Goal: Task Accomplishment & Management: Use online tool/utility

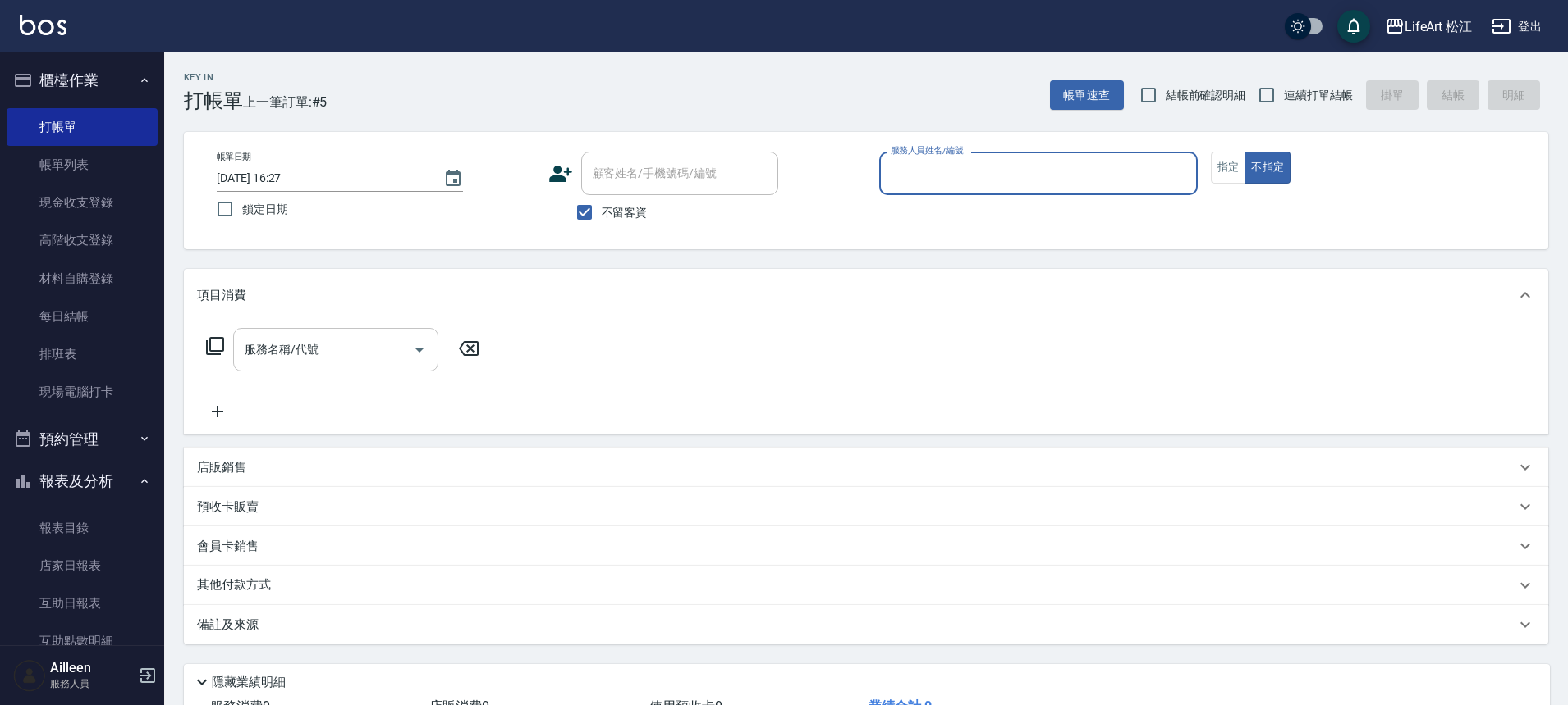
click at [297, 355] on div "服務名稱/代號 服務名稱/代號" at bounding box center [336, 350] width 205 height 44
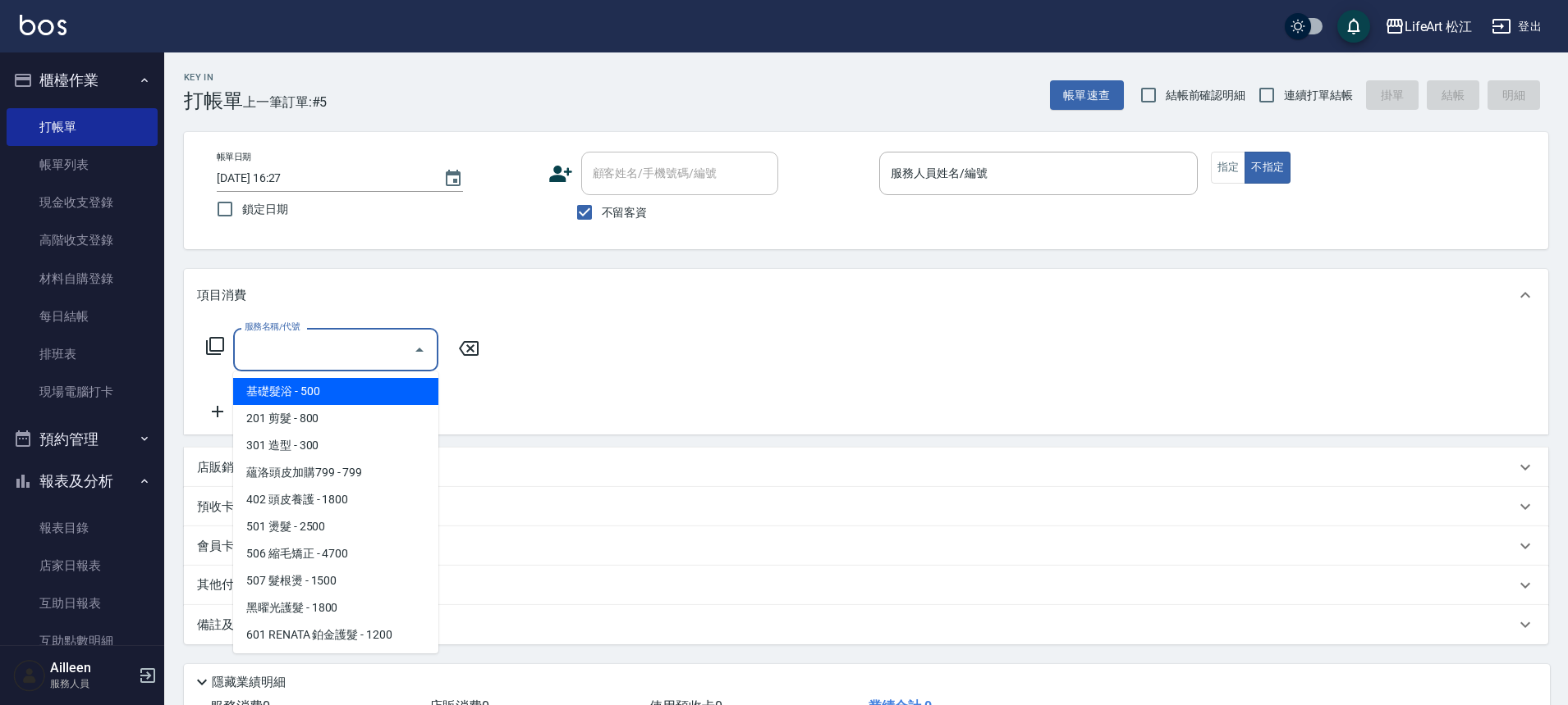
drag, startPoint x: 302, startPoint y: 391, endPoint x: 355, endPoint y: 381, distance: 53.9
click at [303, 390] on span "基礎髮浴 - 500" at bounding box center [336, 392] width 205 height 27
type input "基礎髮浴 (101)"
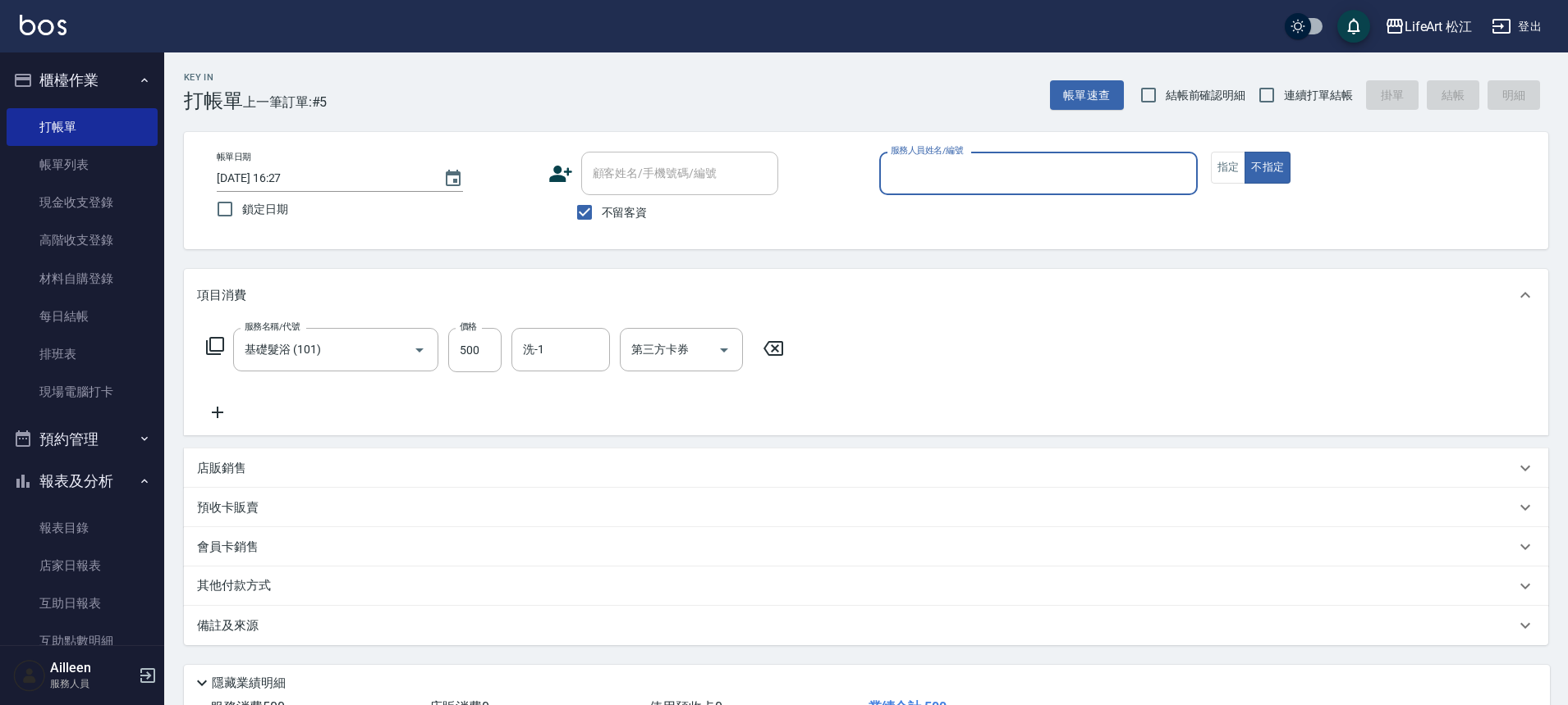
scroll to position [4, 0]
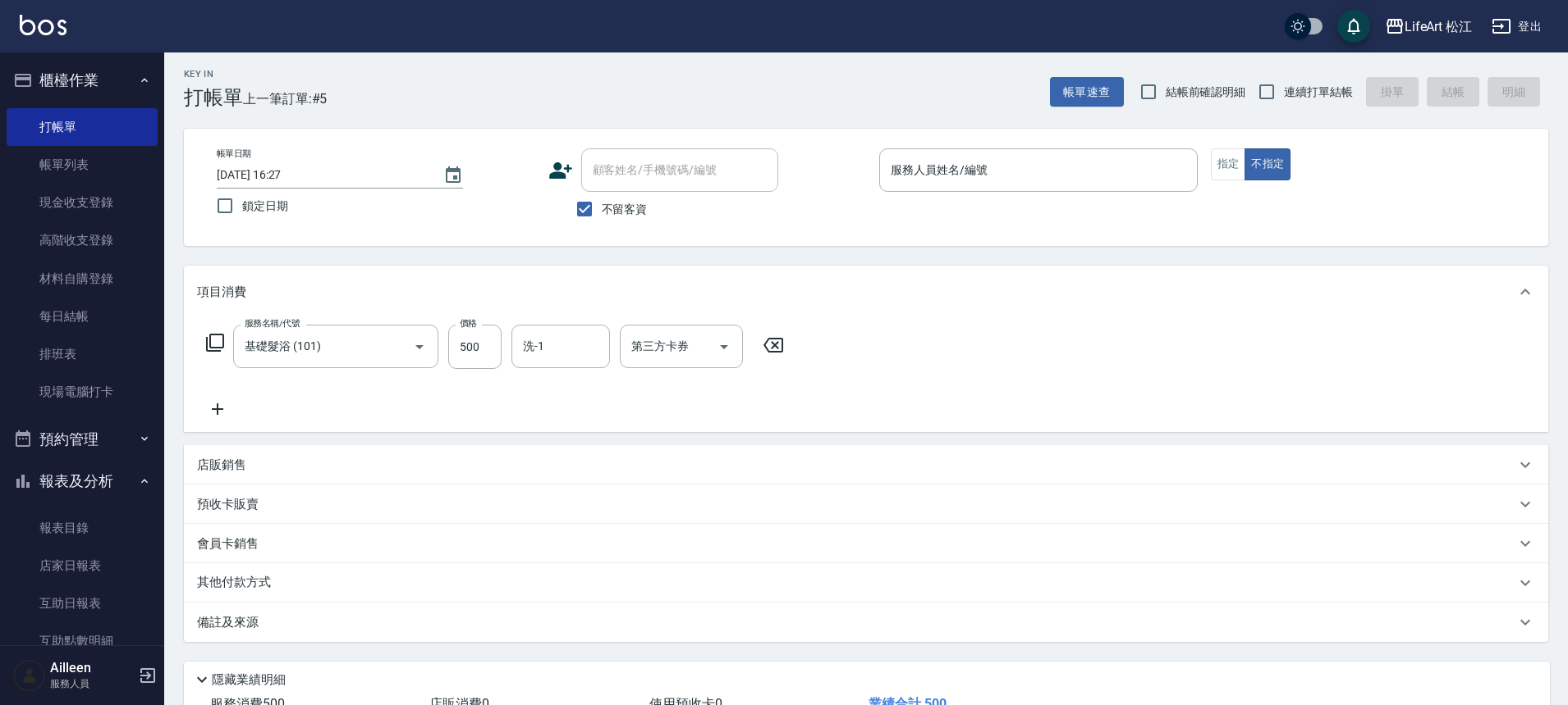
click at [423, 612] on div "備註及來源" at bounding box center [865, 622] width 1364 height 39
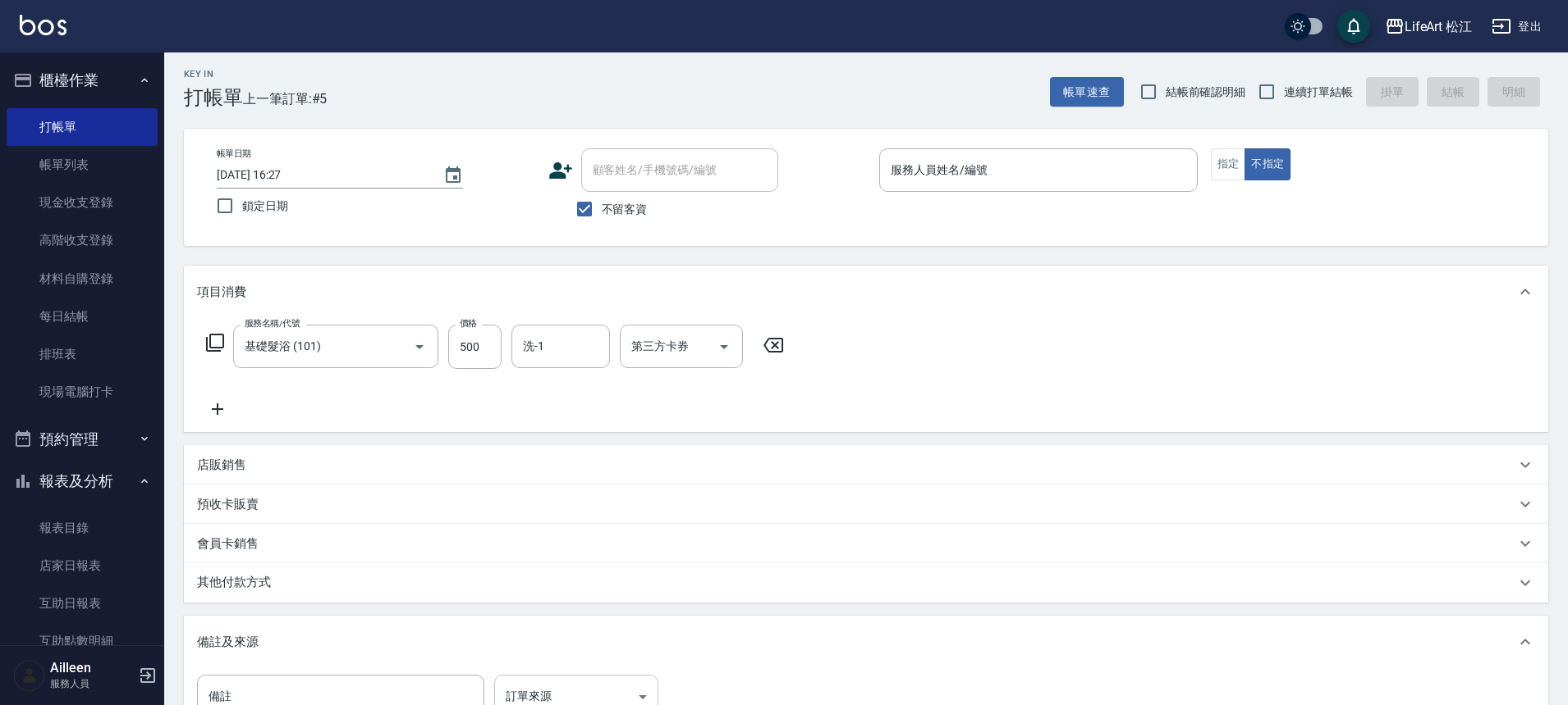
click at [557, 683] on body "LifeArt 松江 登出 櫃檯作業 打帳單 帳單列表 現金收支登錄 高階收支登錄 材料自購登錄 每日結帳 排班表 現場電腦打卡 預約管理 預約管理 單日預約…" at bounding box center [784, 463] width 1568 height 934
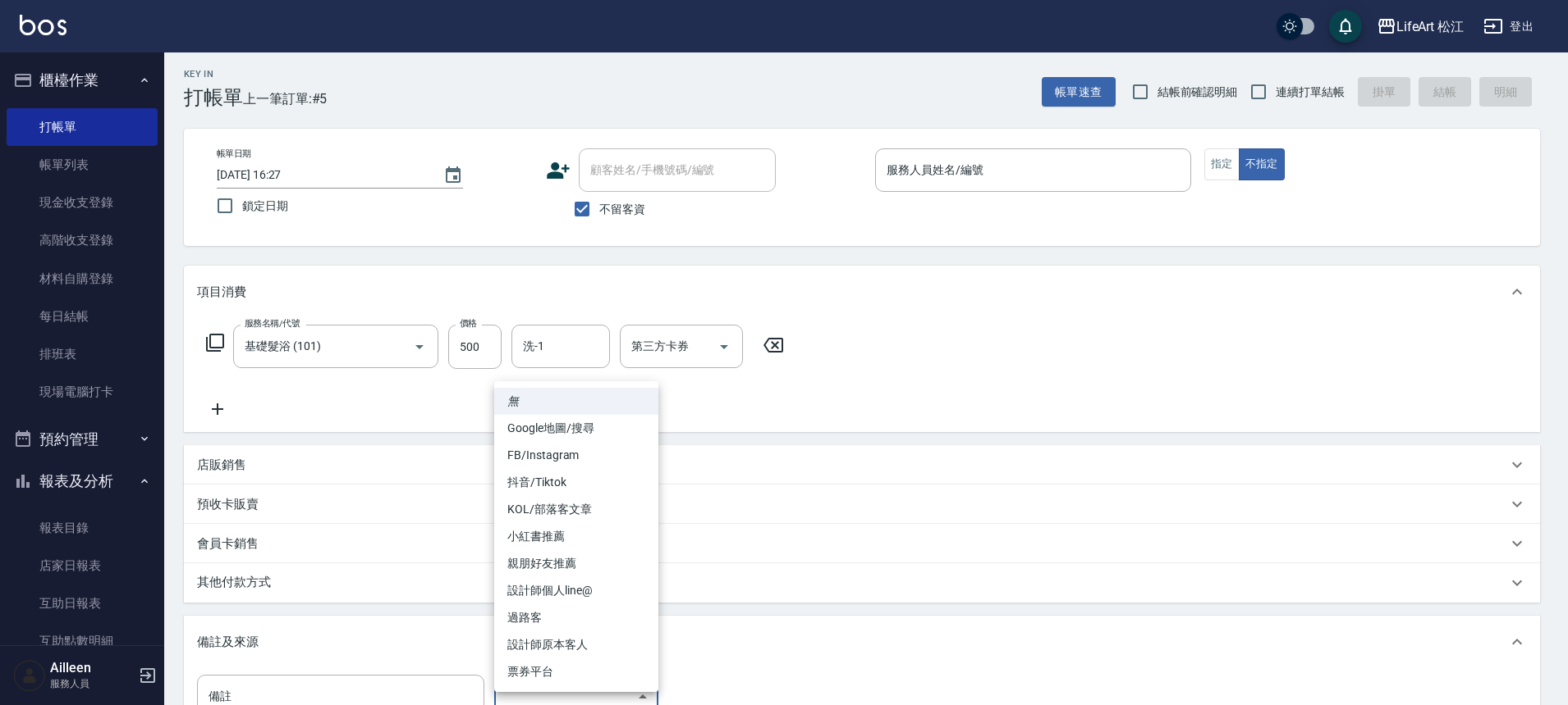
scroll to position [17, 0]
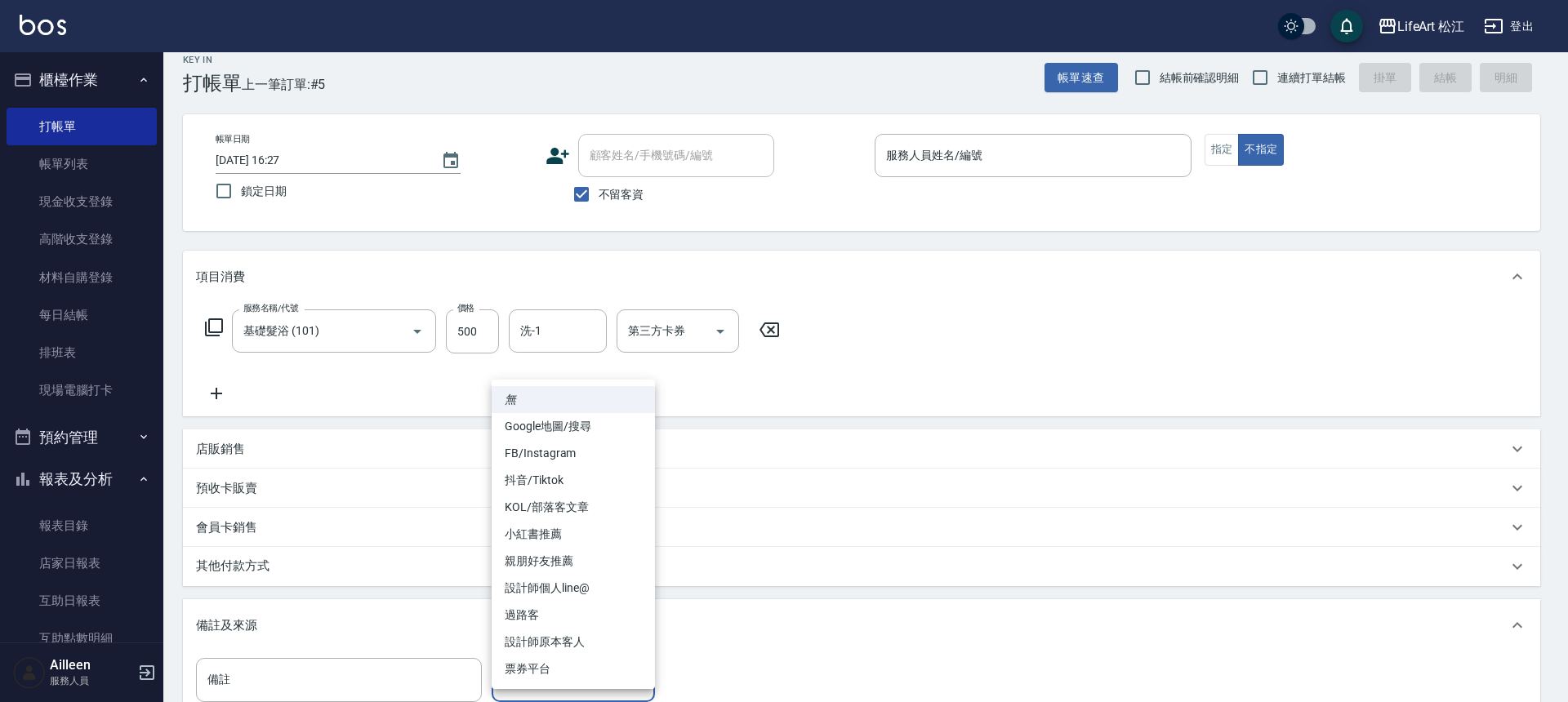
click at [575, 613] on li "過路客" at bounding box center [573, 615] width 163 height 27
type input "過路客"
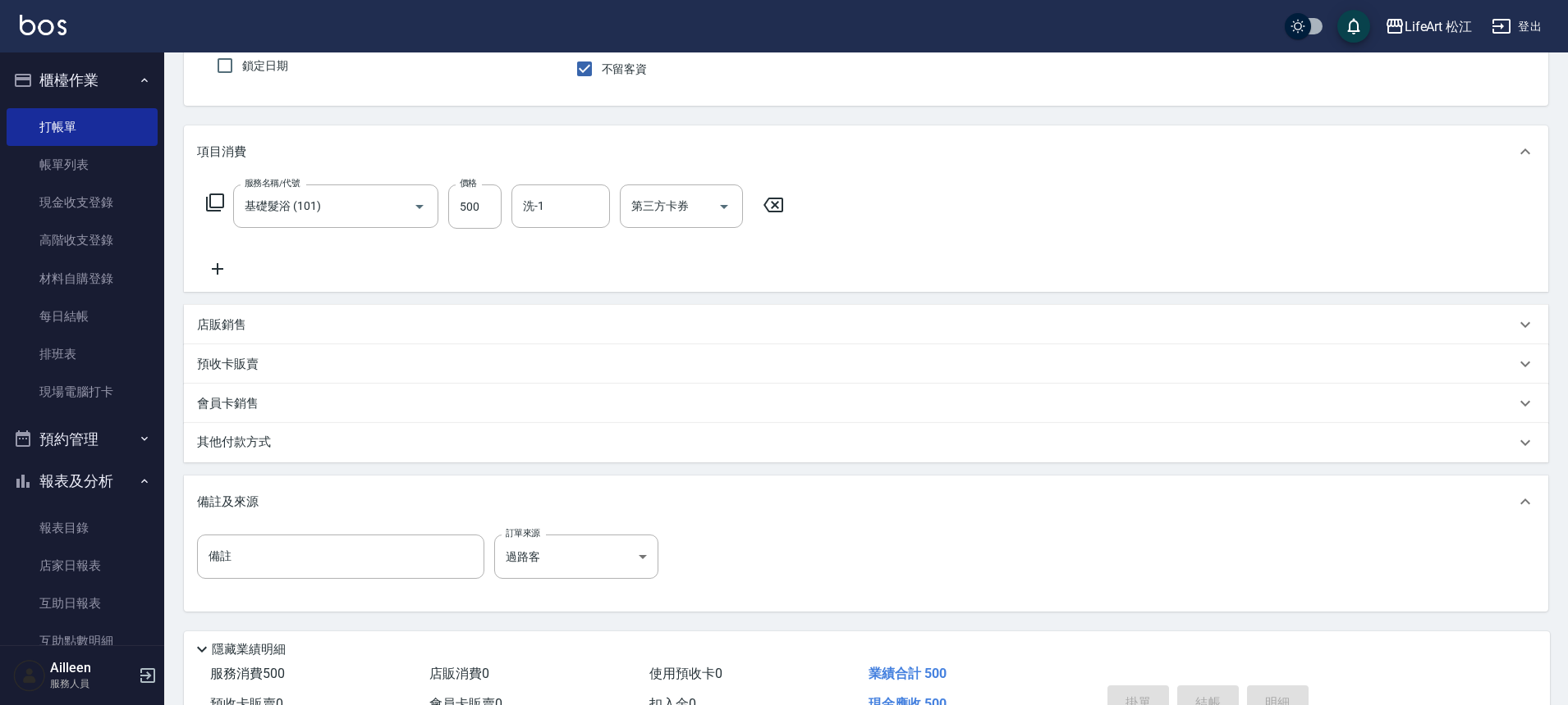
scroll to position [235, 0]
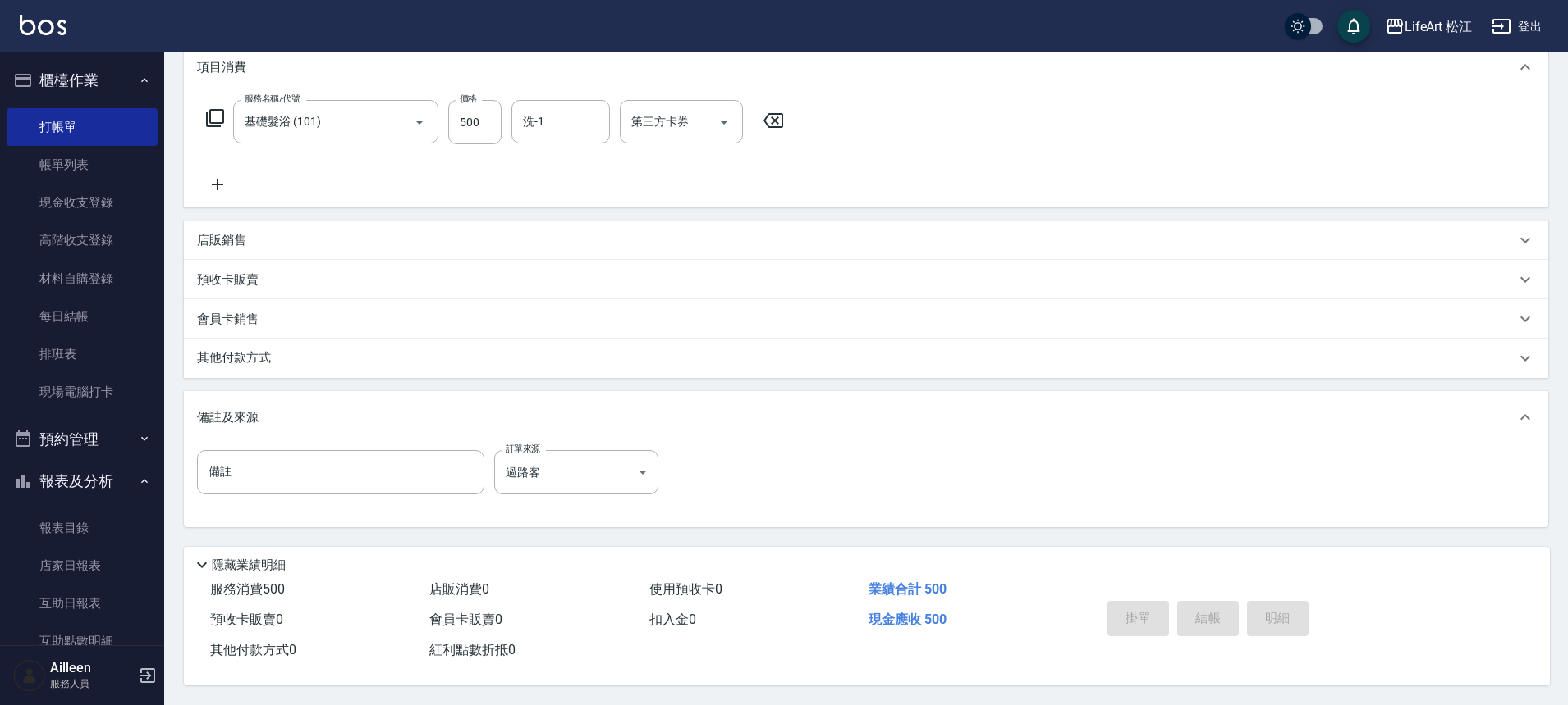
click at [808, 485] on div "備註 備註 訂單來源 過路客 過路客 訂單來源" at bounding box center [865, 482] width 1337 height 64
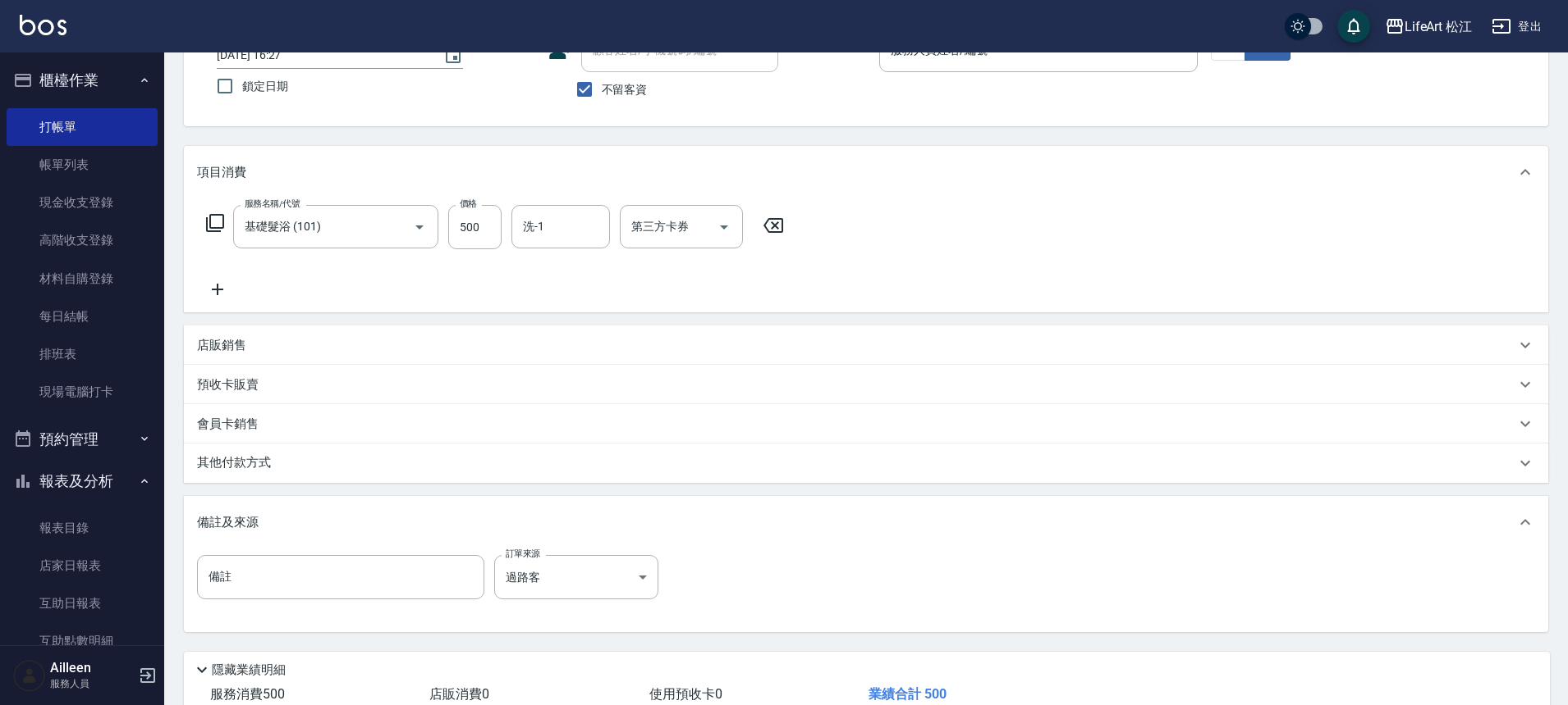
scroll to position [0, 0]
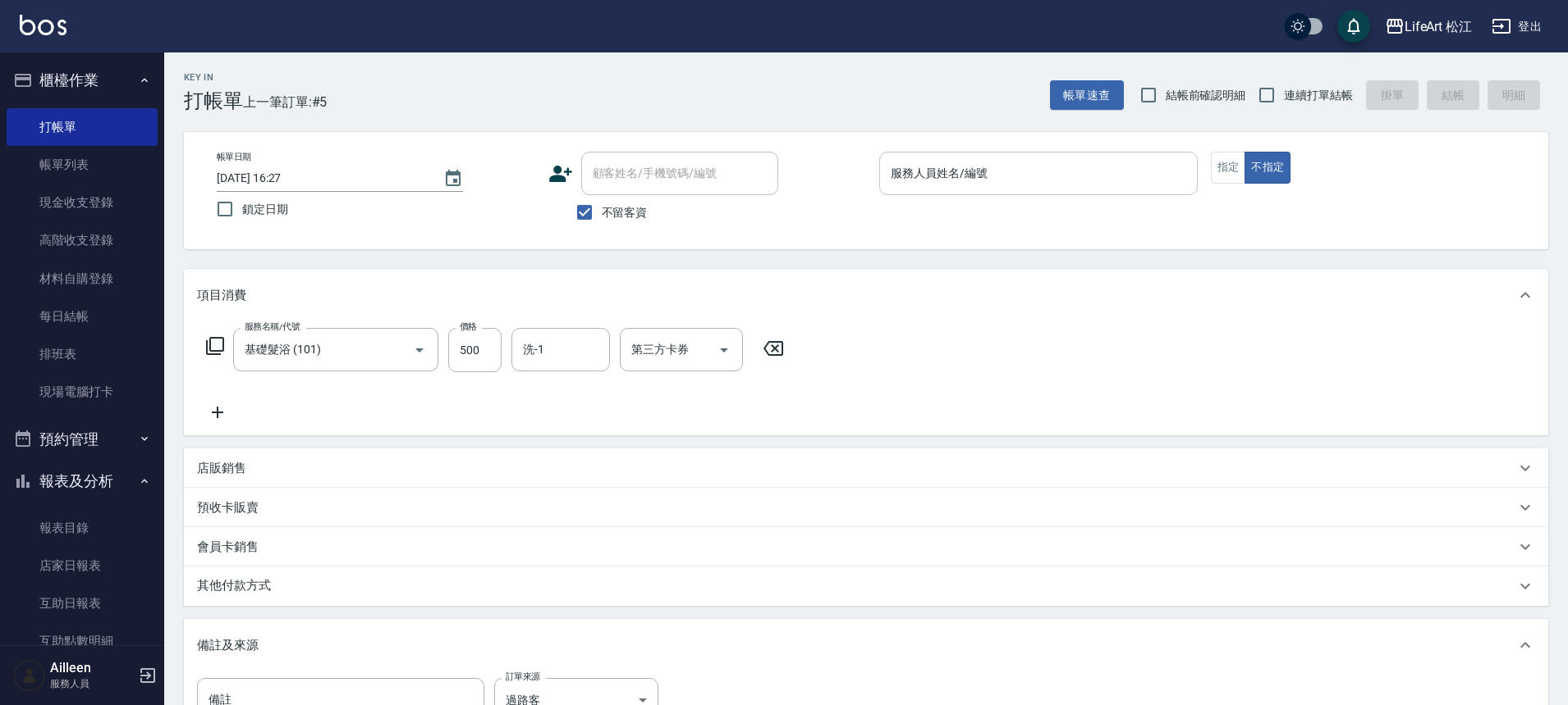
click at [1080, 159] on input "服務人員姓名/編號" at bounding box center [1038, 173] width 303 height 29
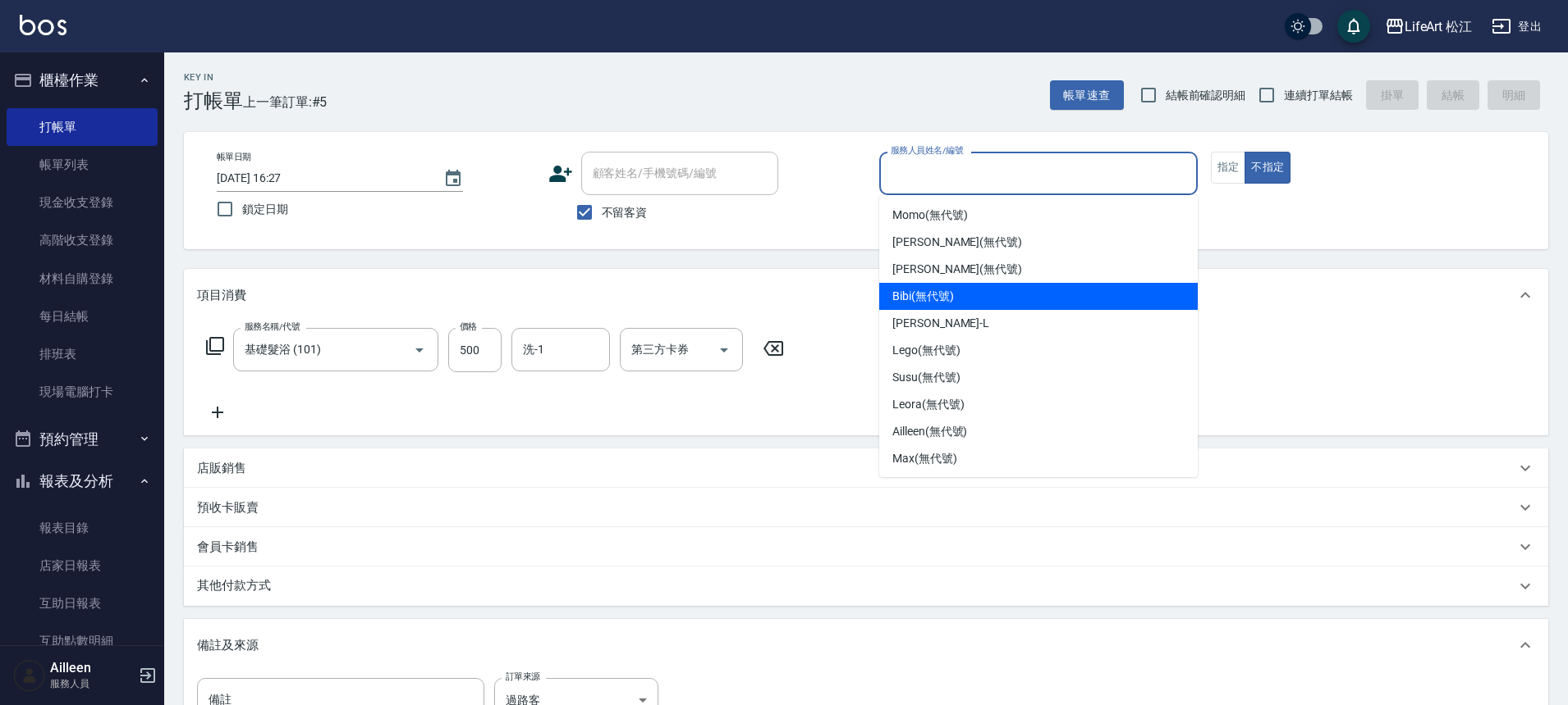
click at [1039, 303] on div "Bibi (無代號)" at bounding box center [1038, 297] width 319 height 27
type input "Bibi(無代號)"
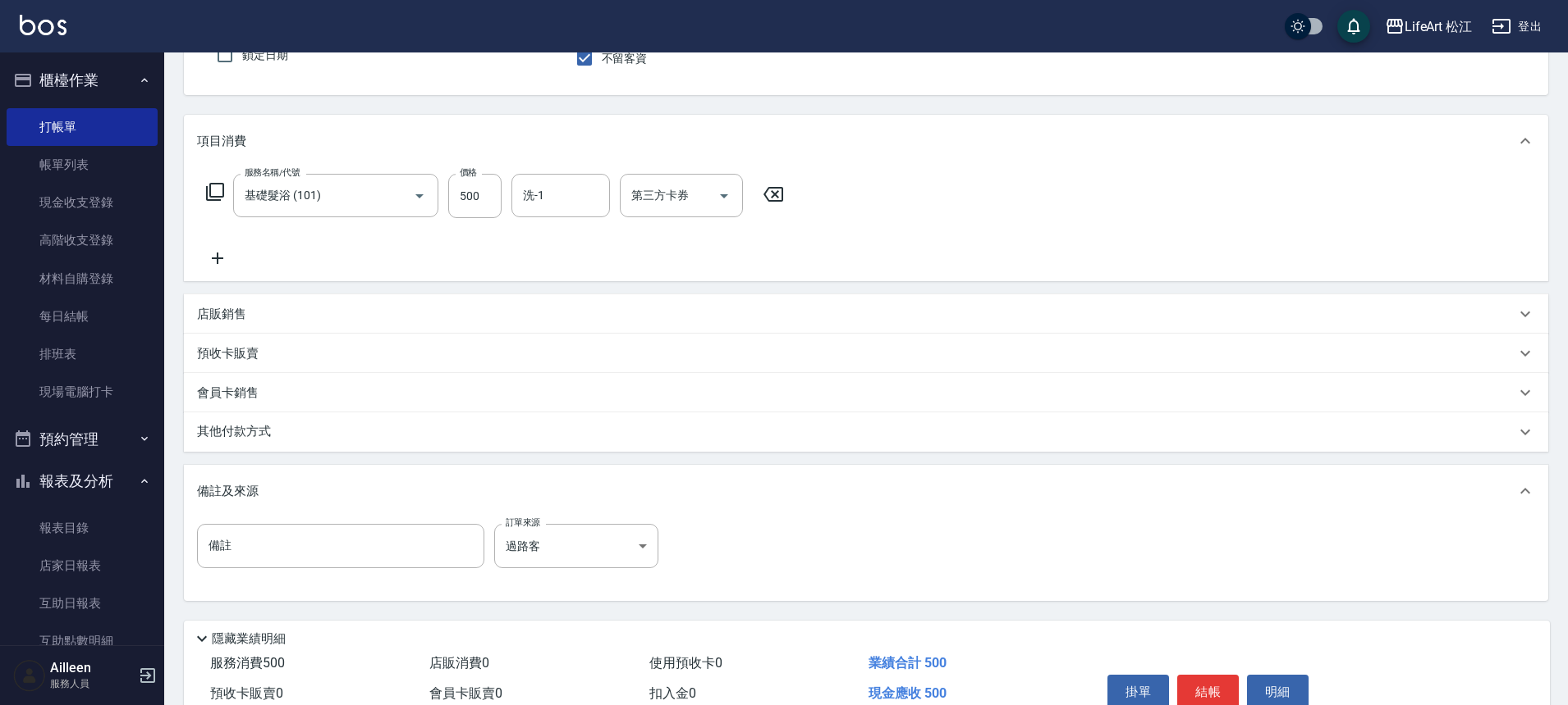
scroll to position [235, 0]
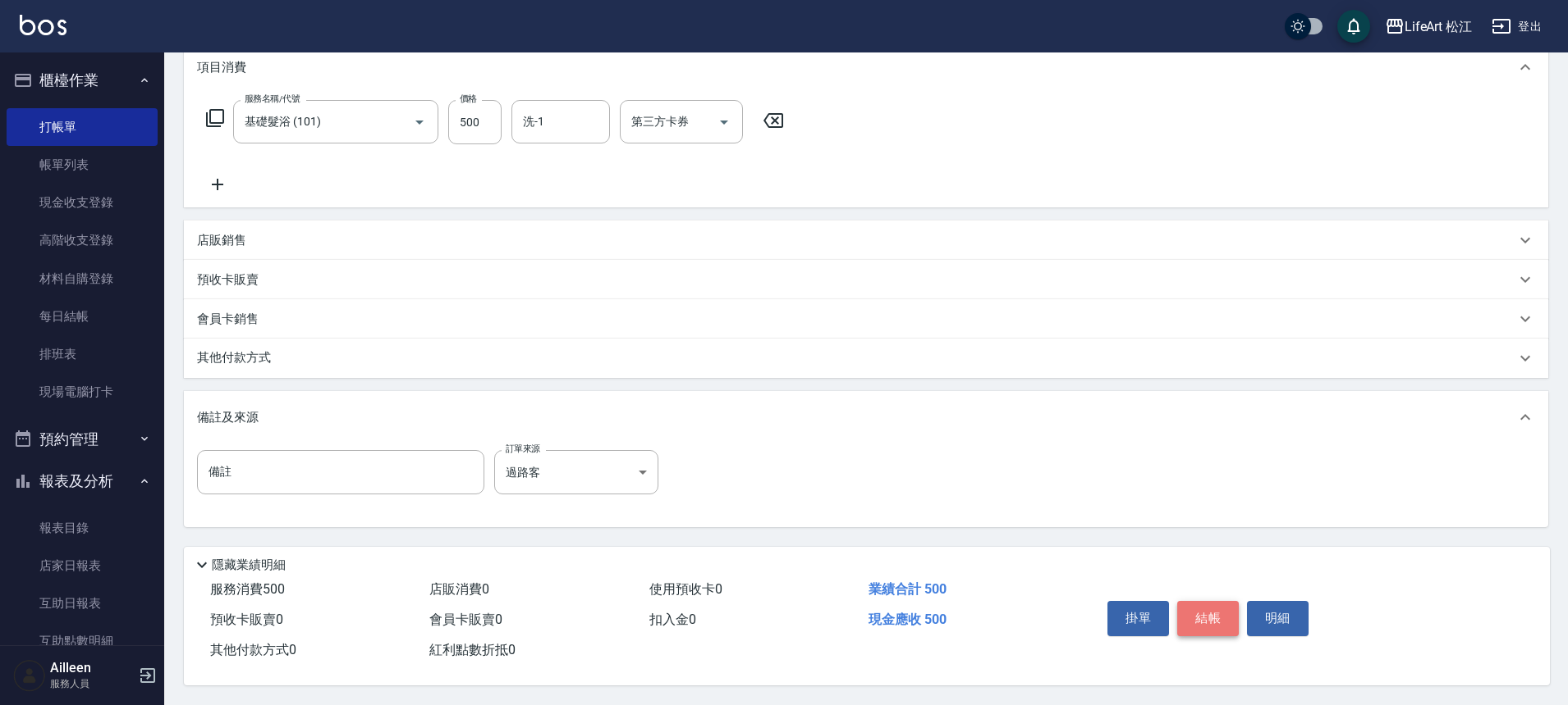
click at [1223, 613] on button "結帳" at bounding box center [1208, 619] width 62 height 34
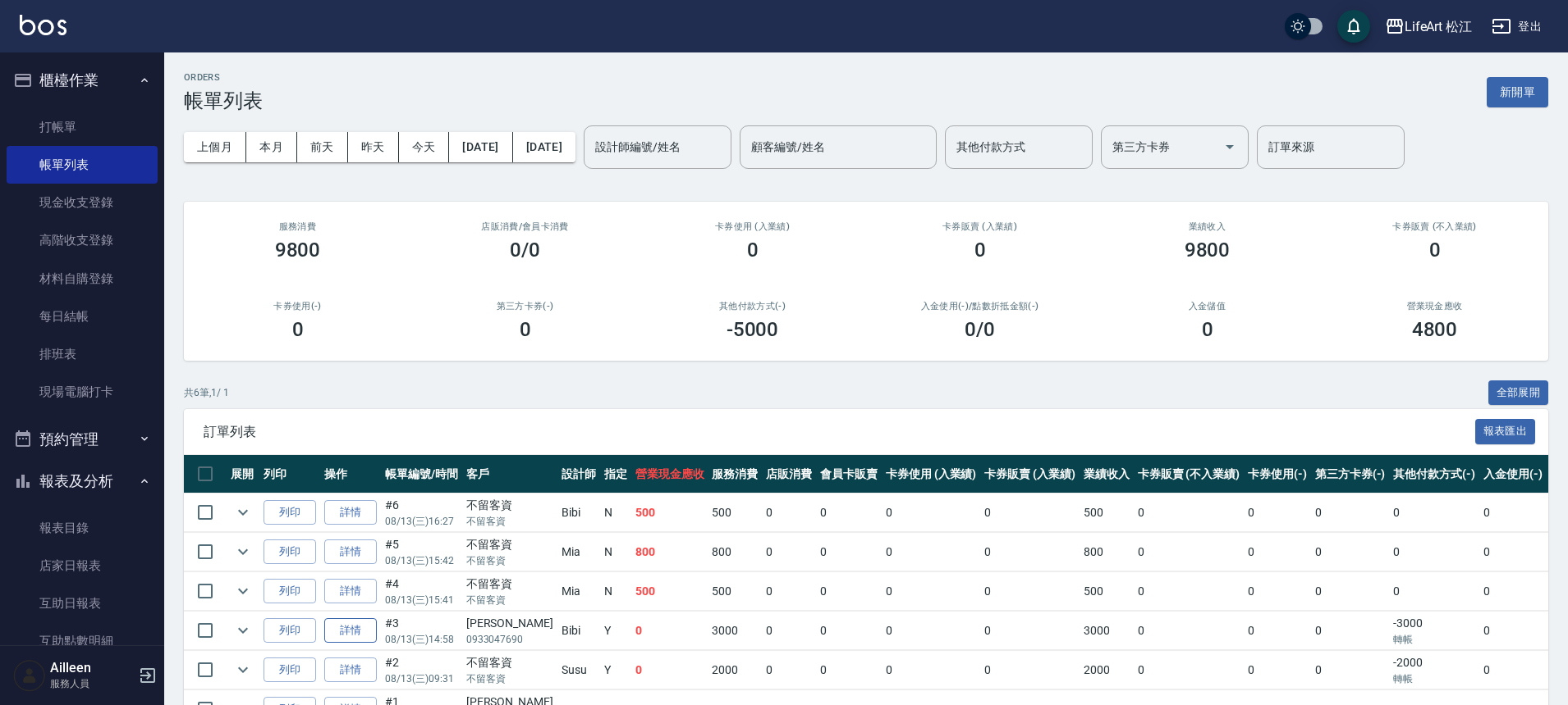
click at [355, 636] on link "詳情" at bounding box center [350, 632] width 53 height 25
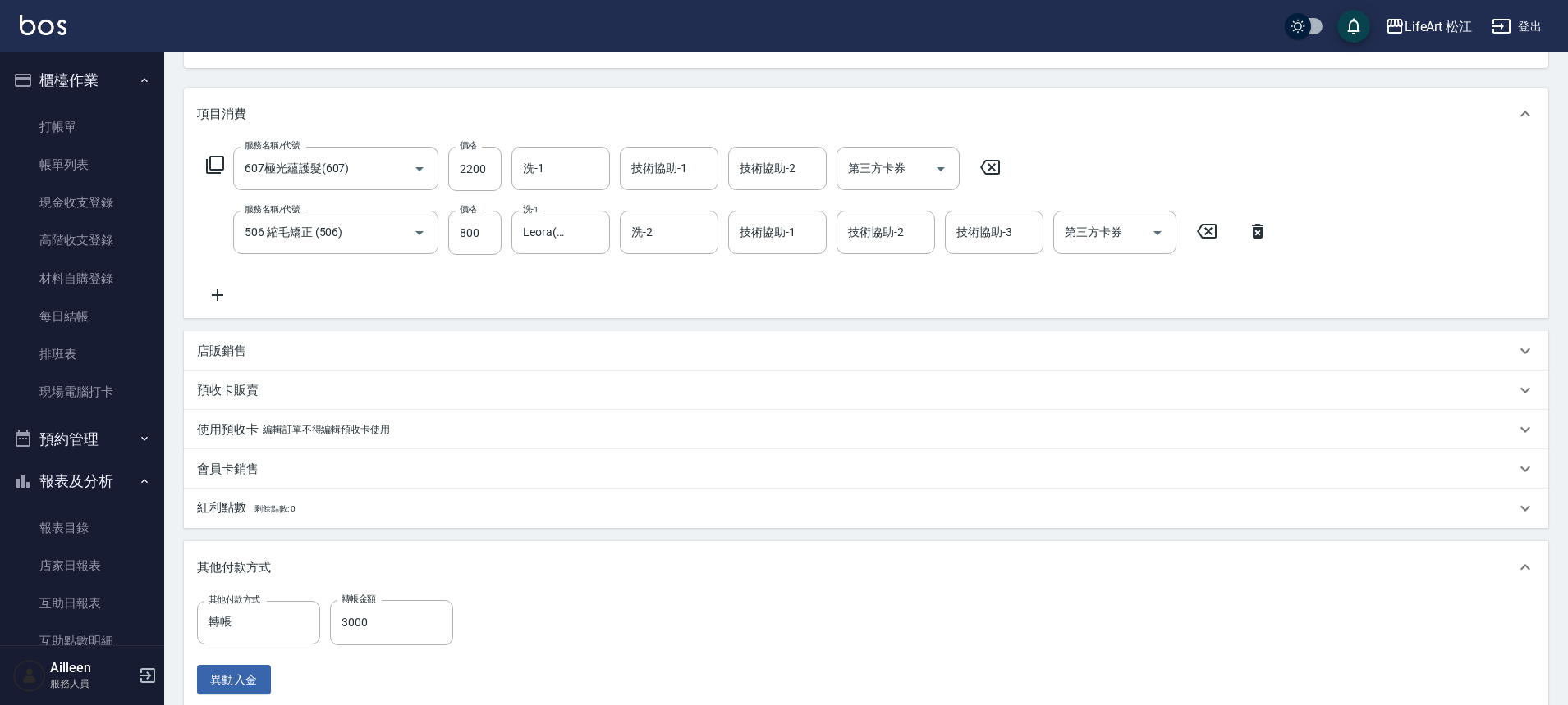
type input "[DATE] 14:58"
type input "Bibi(無代號)"
type input "607極光蘊護髮(607)"
type input "506 縮毛矯正 (506)"
type input "[PERSON_NAME]/0933047690/null"
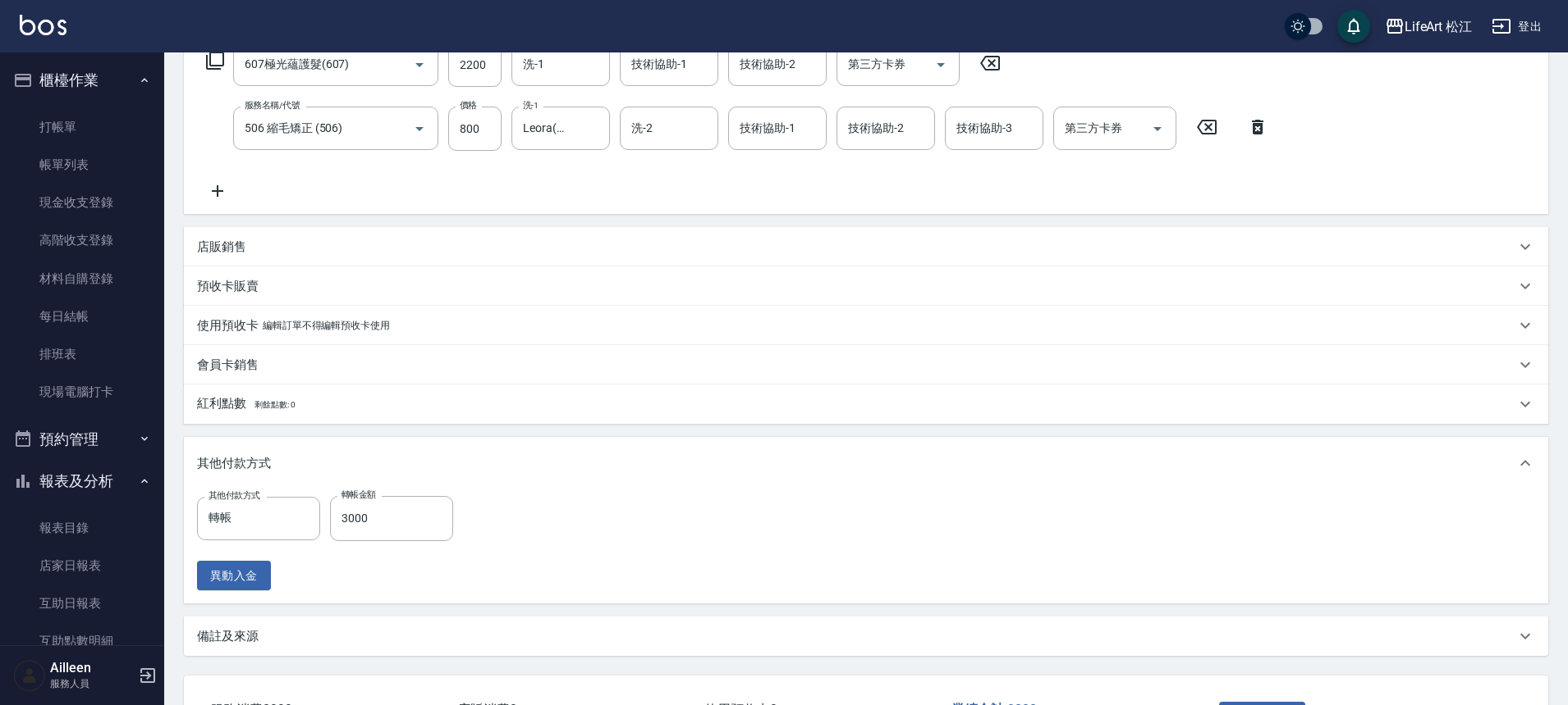
scroll to position [414, 0]
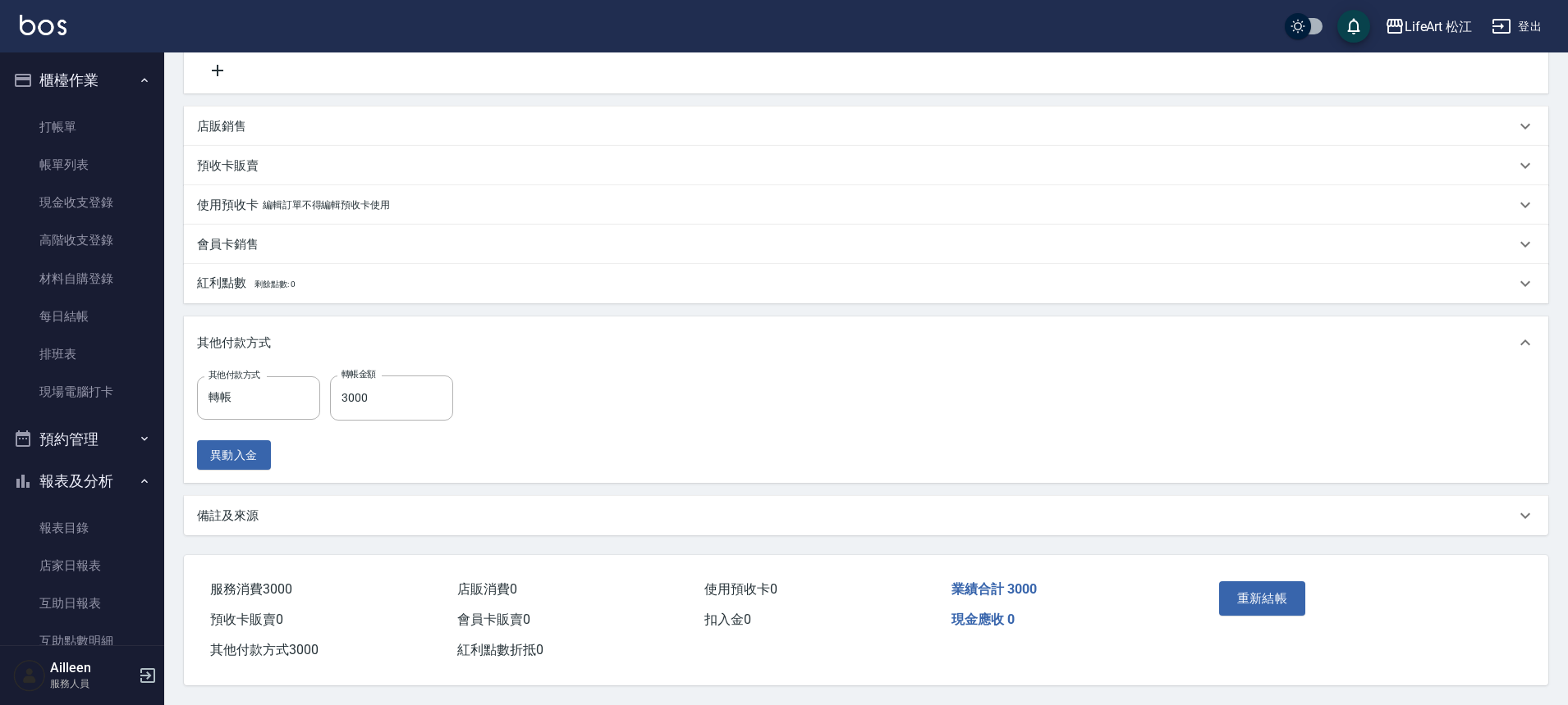
click at [419, 510] on div "備註及來源" at bounding box center [856, 516] width 1318 height 17
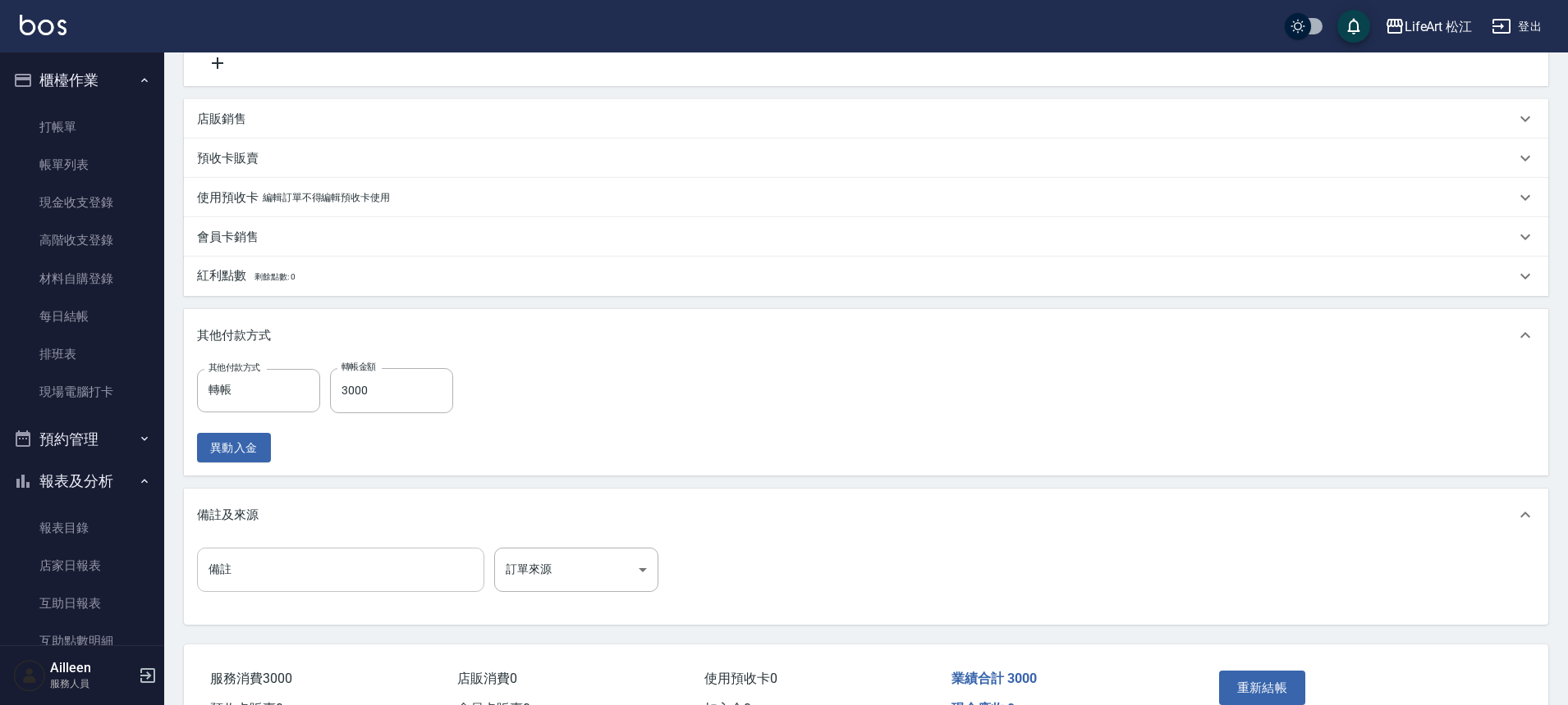
click at [453, 565] on input "備註" at bounding box center [340, 570] width 287 height 44
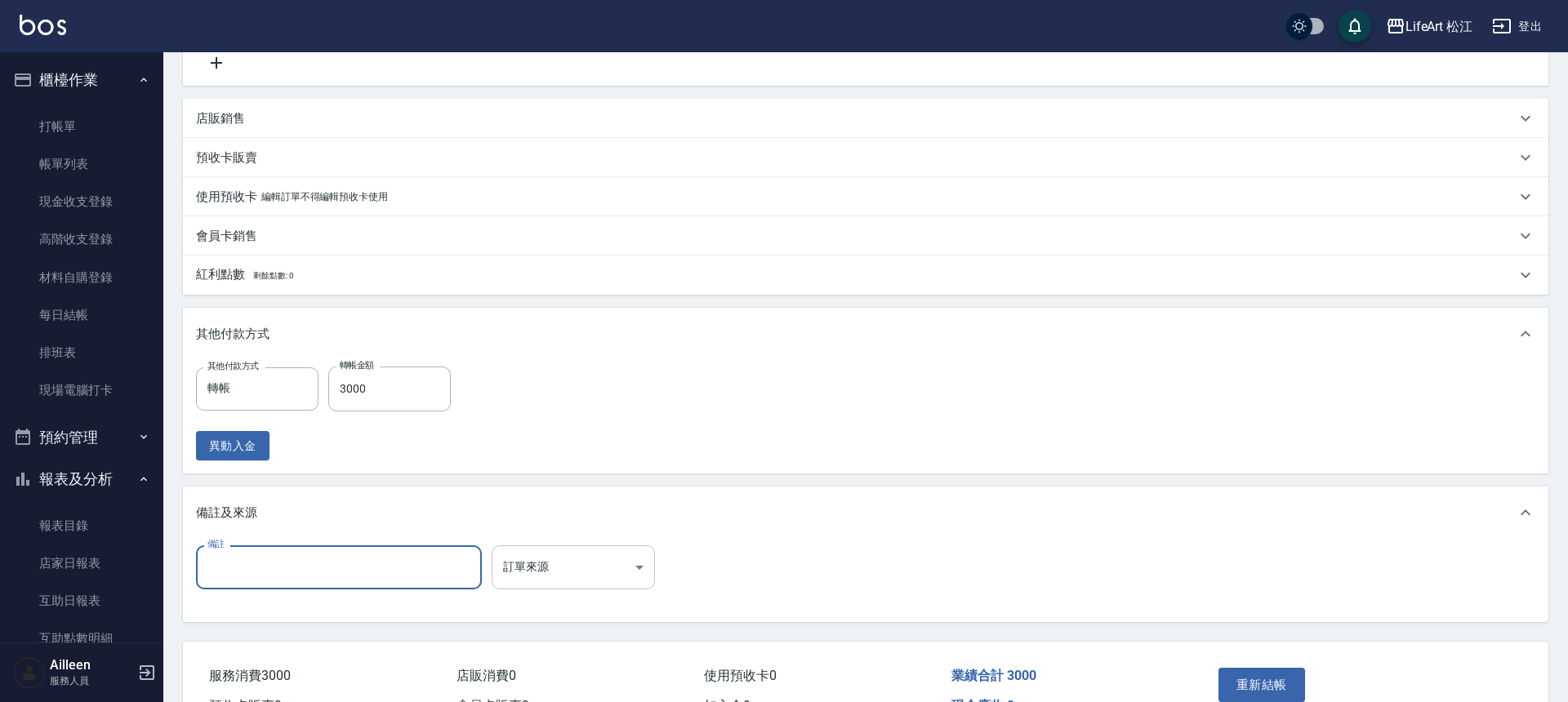
click at [584, 566] on body "LifeArt 松江 登出 櫃檯作業 打帳單 帳單列表 現金收支登錄 高階收支登錄 材料自購登錄 每日結帳 排班表 現場電腦打卡 預約管理 預約管理 單日預約…" at bounding box center [784, 190] width 1568 height 1203
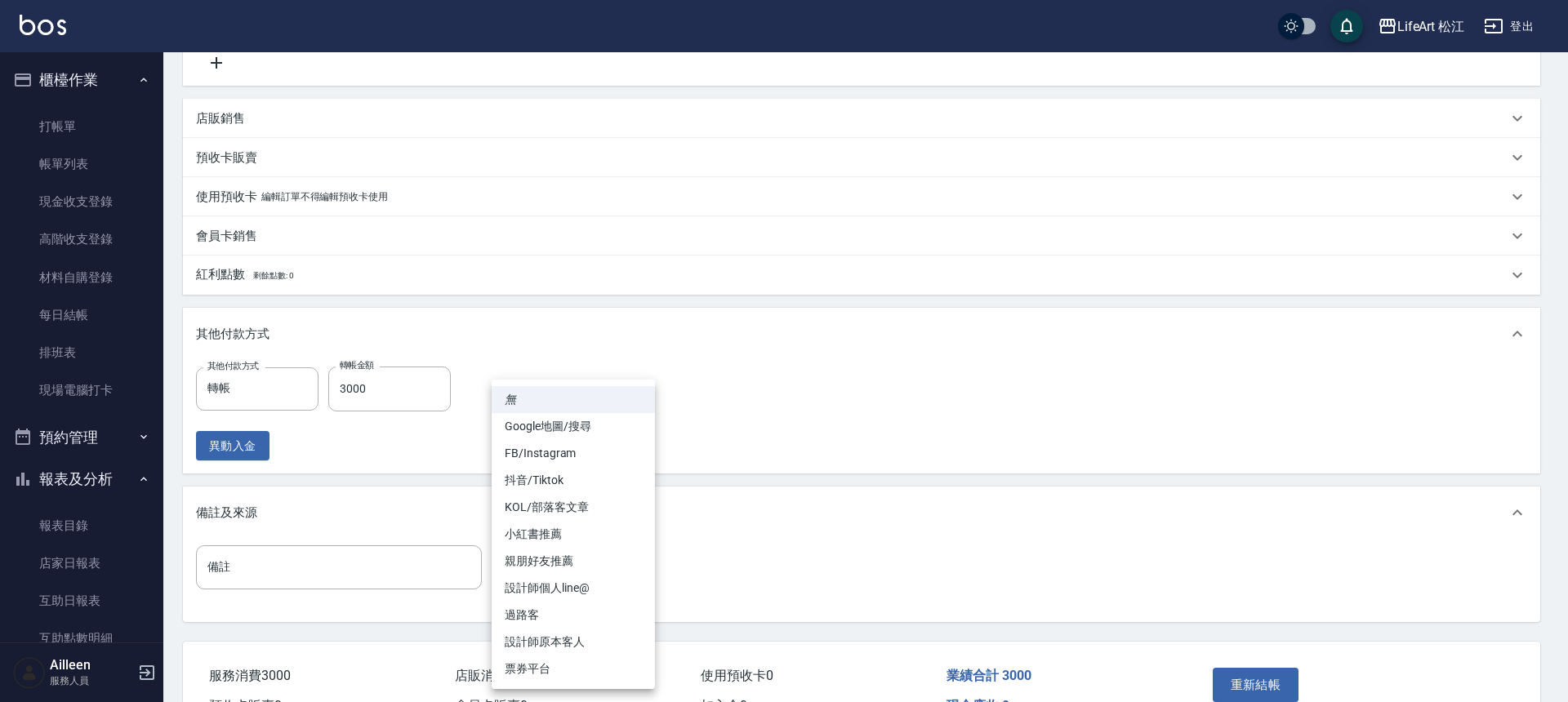
click at [584, 450] on li "FB/Instagram" at bounding box center [573, 454] width 163 height 27
type input "FB/Instagram"
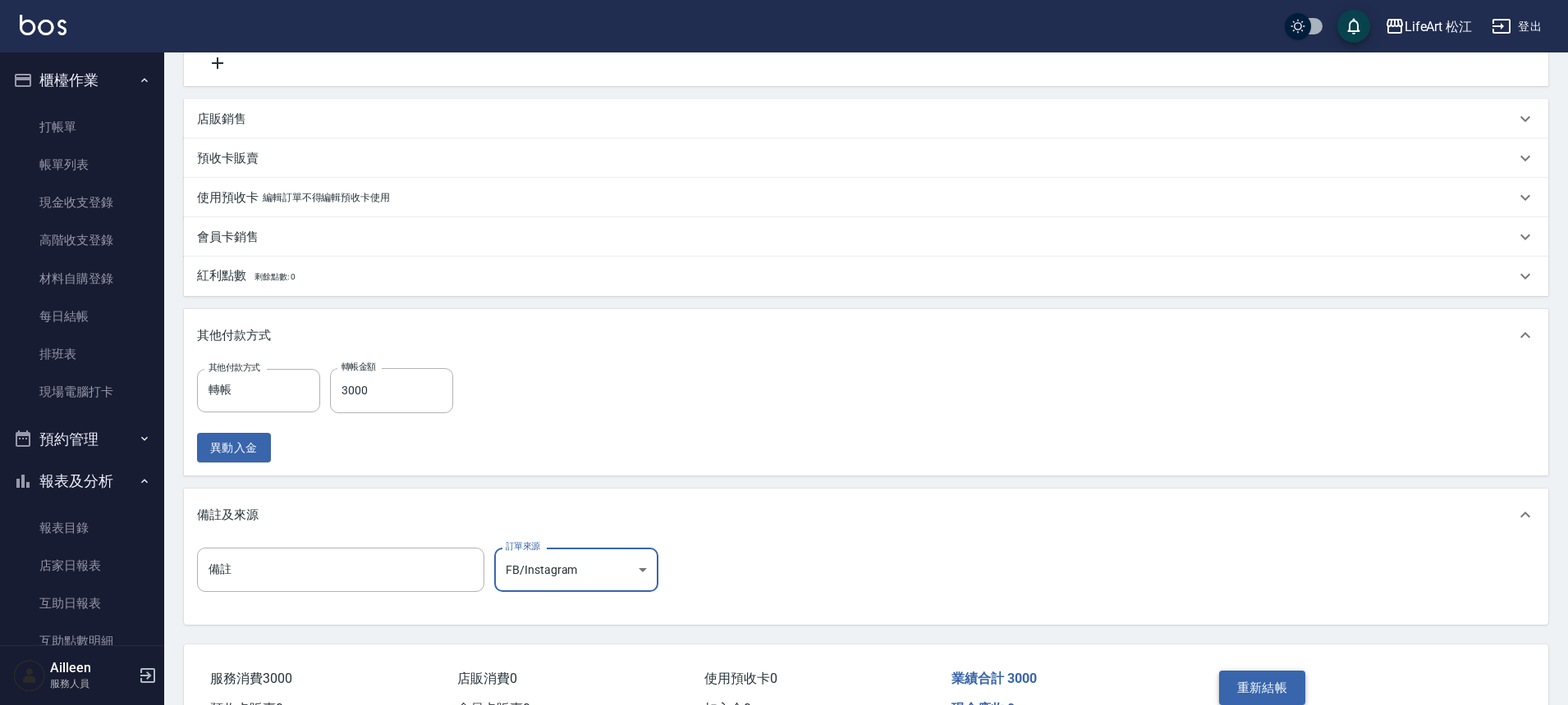
click at [1252, 690] on button "重新結帳" at bounding box center [1262, 688] width 87 height 34
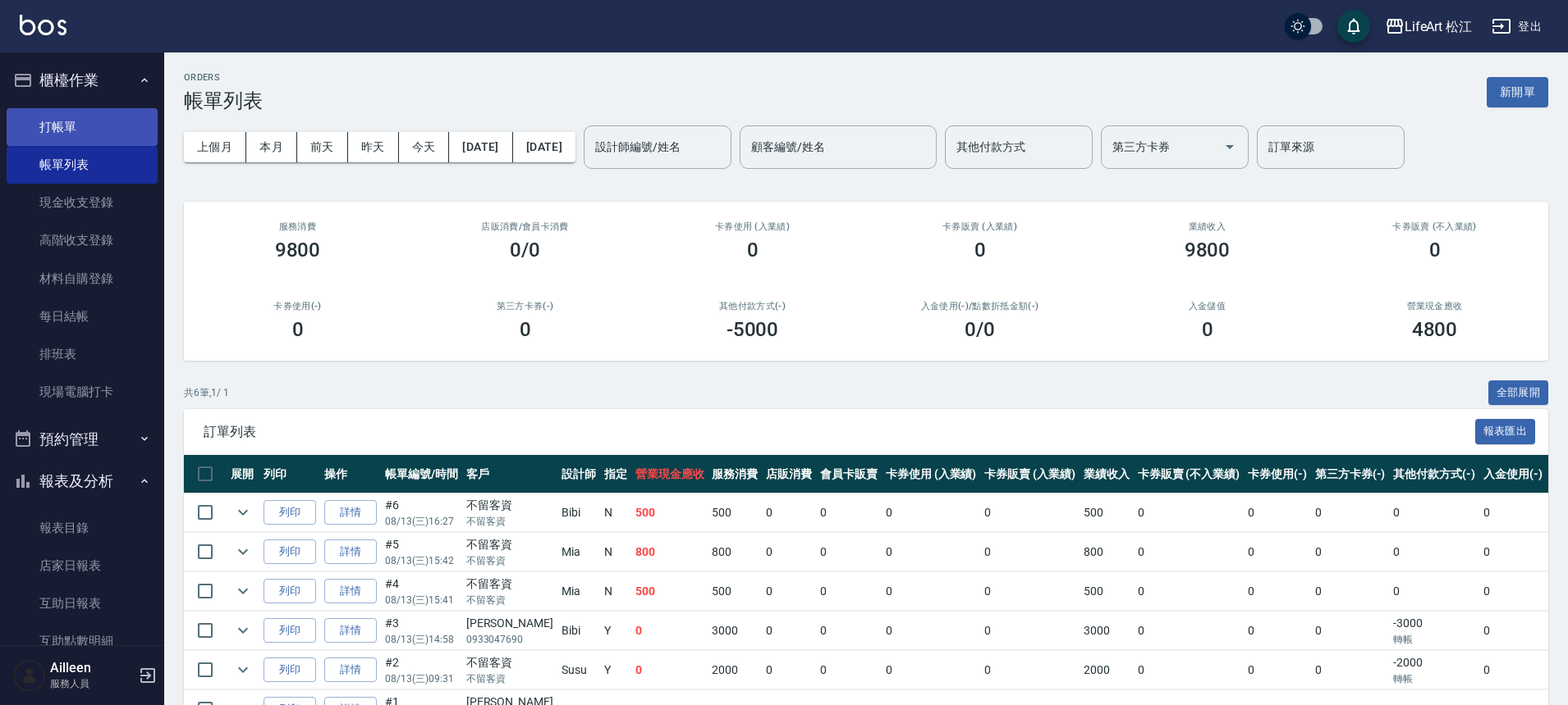
click at [70, 126] on link "打帳單" at bounding box center [82, 127] width 151 height 38
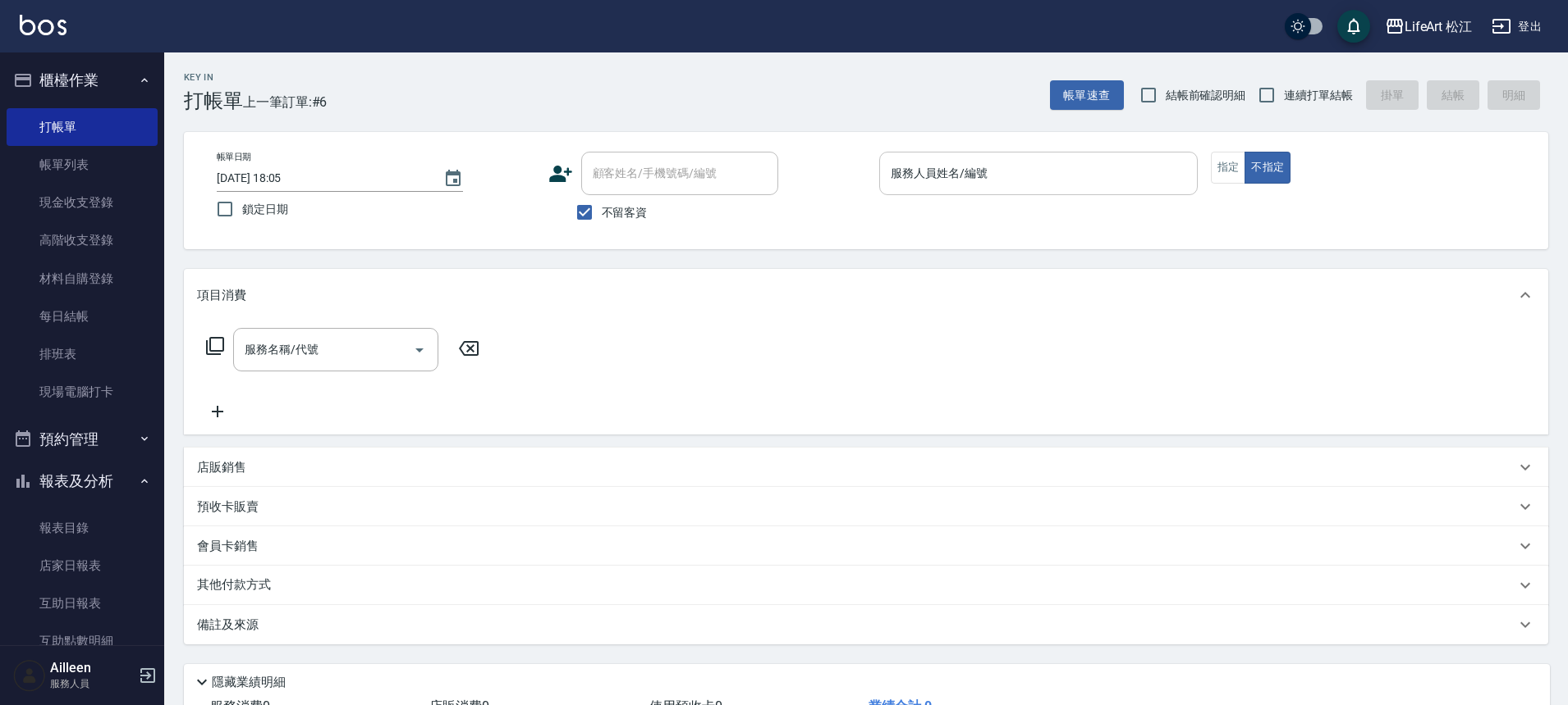
click at [1108, 166] on input "服務人員姓名/編號" at bounding box center [1038, 173] width 303 height 29
click at [1236, 159] on button "指定" at bounding box center [1228, 167] width 35 height 32
click at [573, 201] on input "不留客資" at bounding box center [585, 212] width 35 height 34
checkbox input "false"
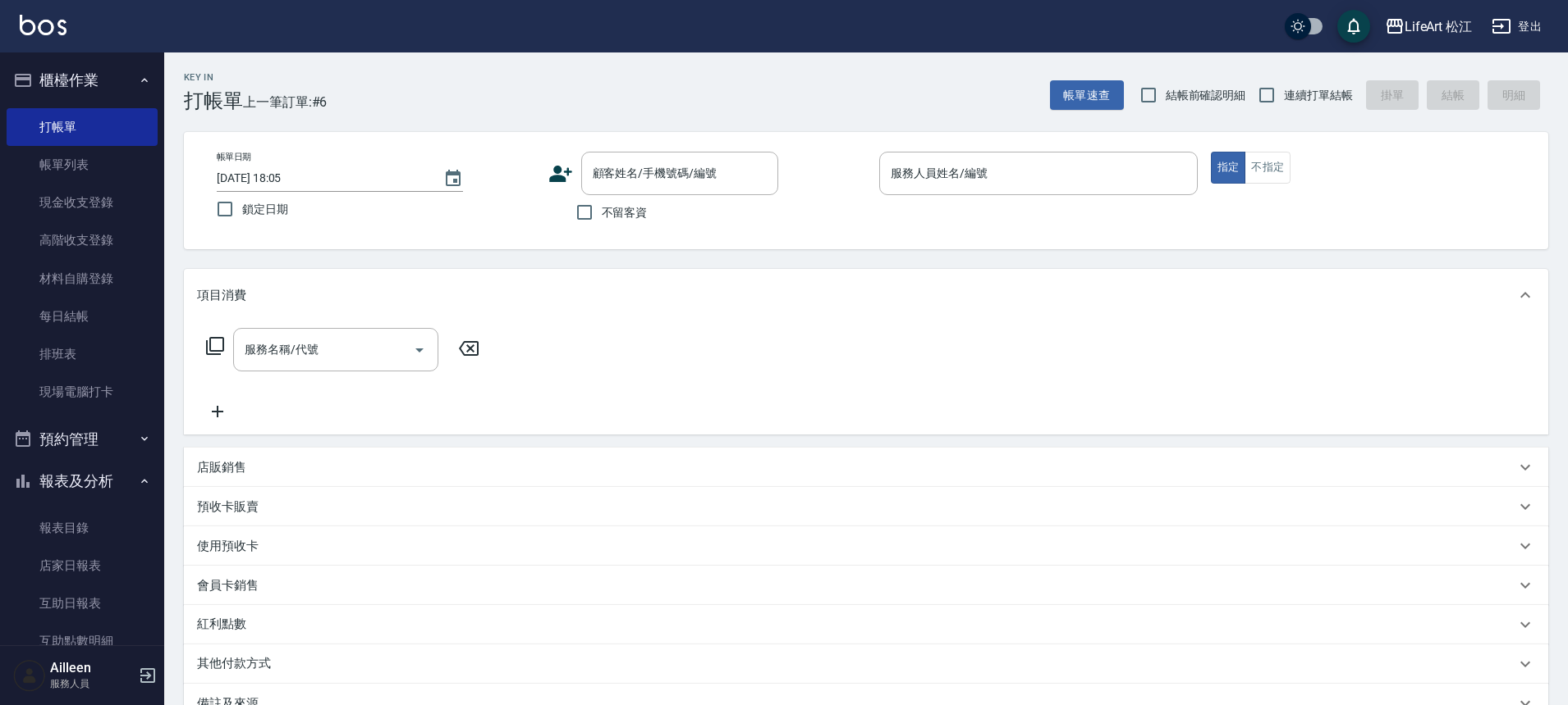
click at [687, 146] on div "帳單日期 [DATE] 18:05 鎖定日期 顧客姓名/手機號碼/編號 顧客姓名/手機號碼/編號 不留客資 服務人員姓名/編號 服務人員姓名/編號 指定 不指定" at bounding box center [865, 191] width 1364 height 117
click at [678, 163] on input "顧客姓名/手機號碼/編號" at bounding box center [667, 173] width 158 height 29
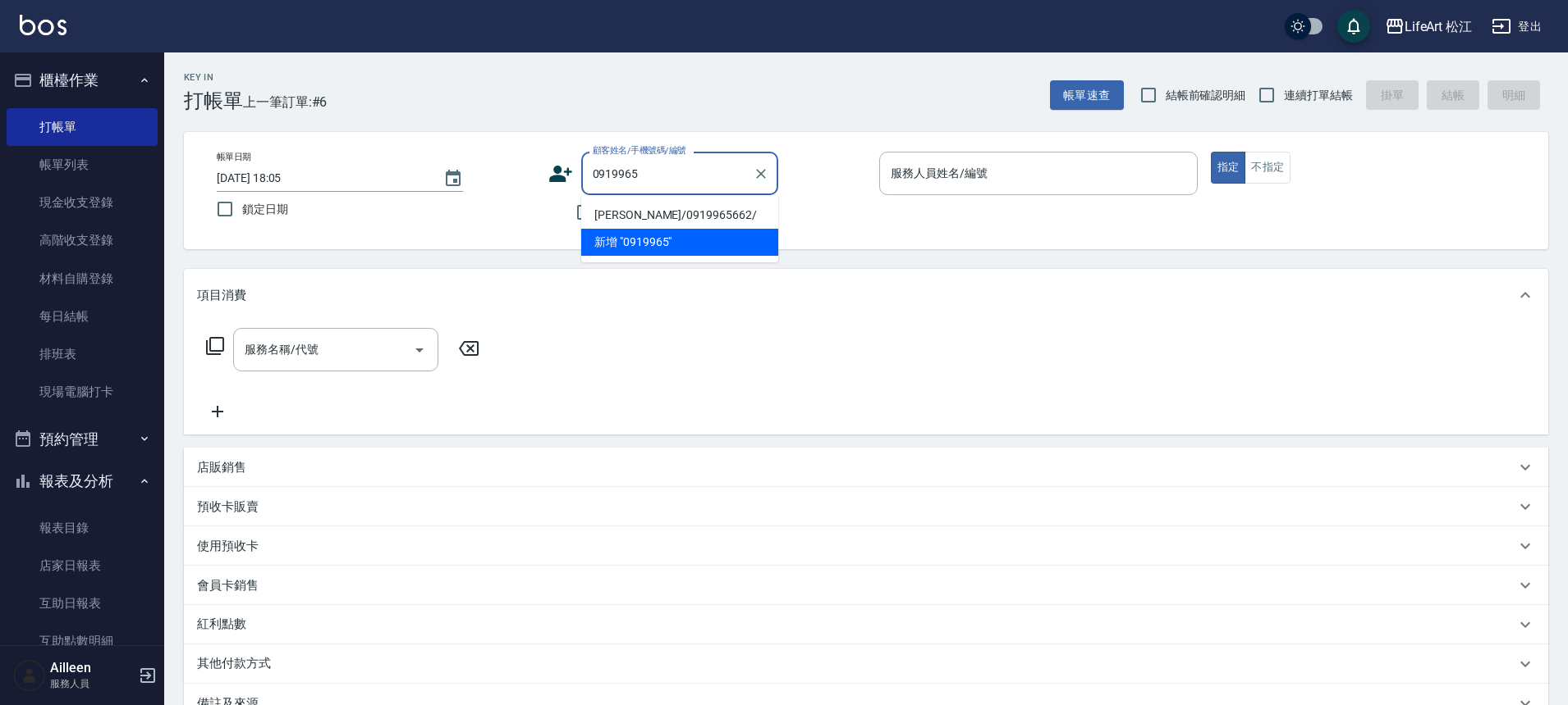
click at [685, 210] on li "[PERSON_NAME]/0919965662/" at bounding box center [679, 215] width 197 height 27
type input "[PERSON_NAME]/0919965662/"
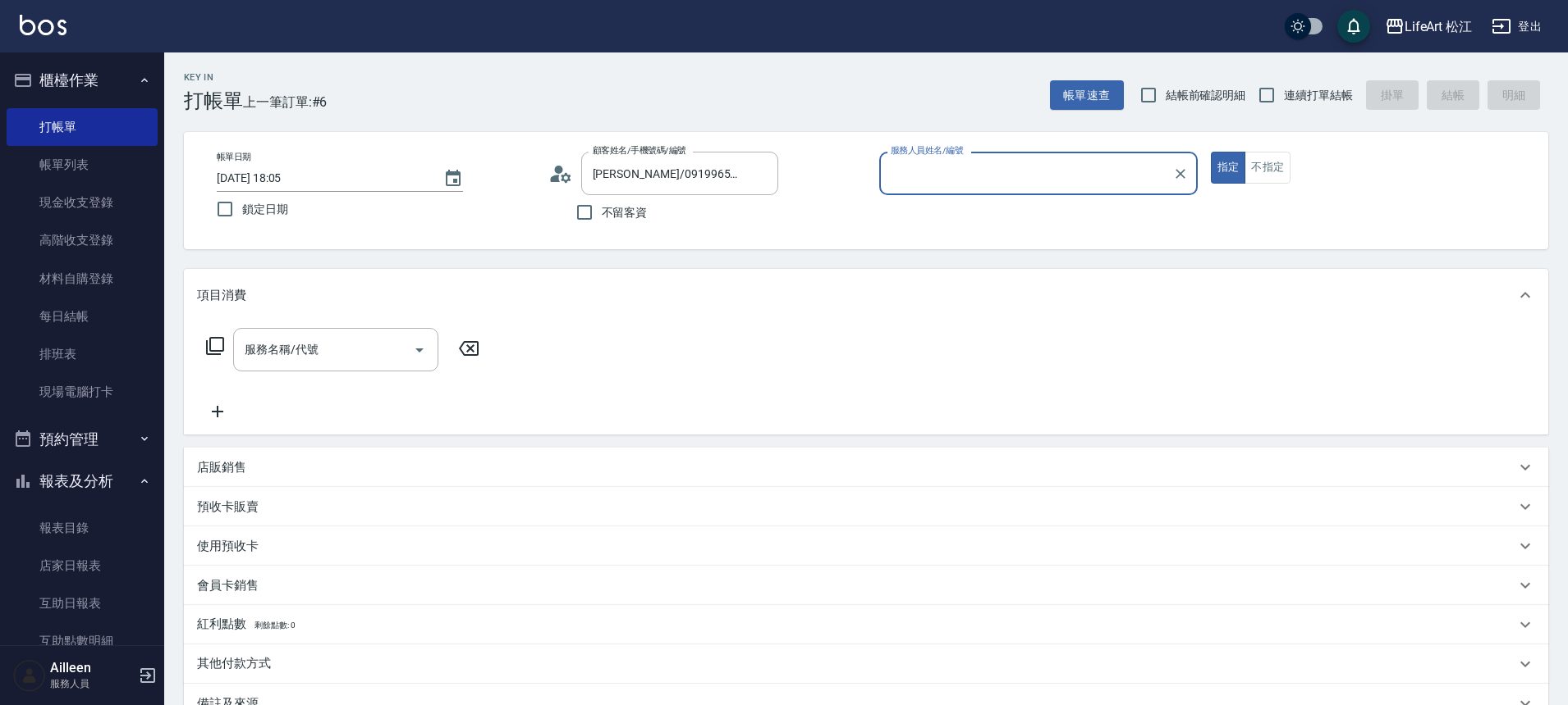
type input "Ailleen(無代號)"
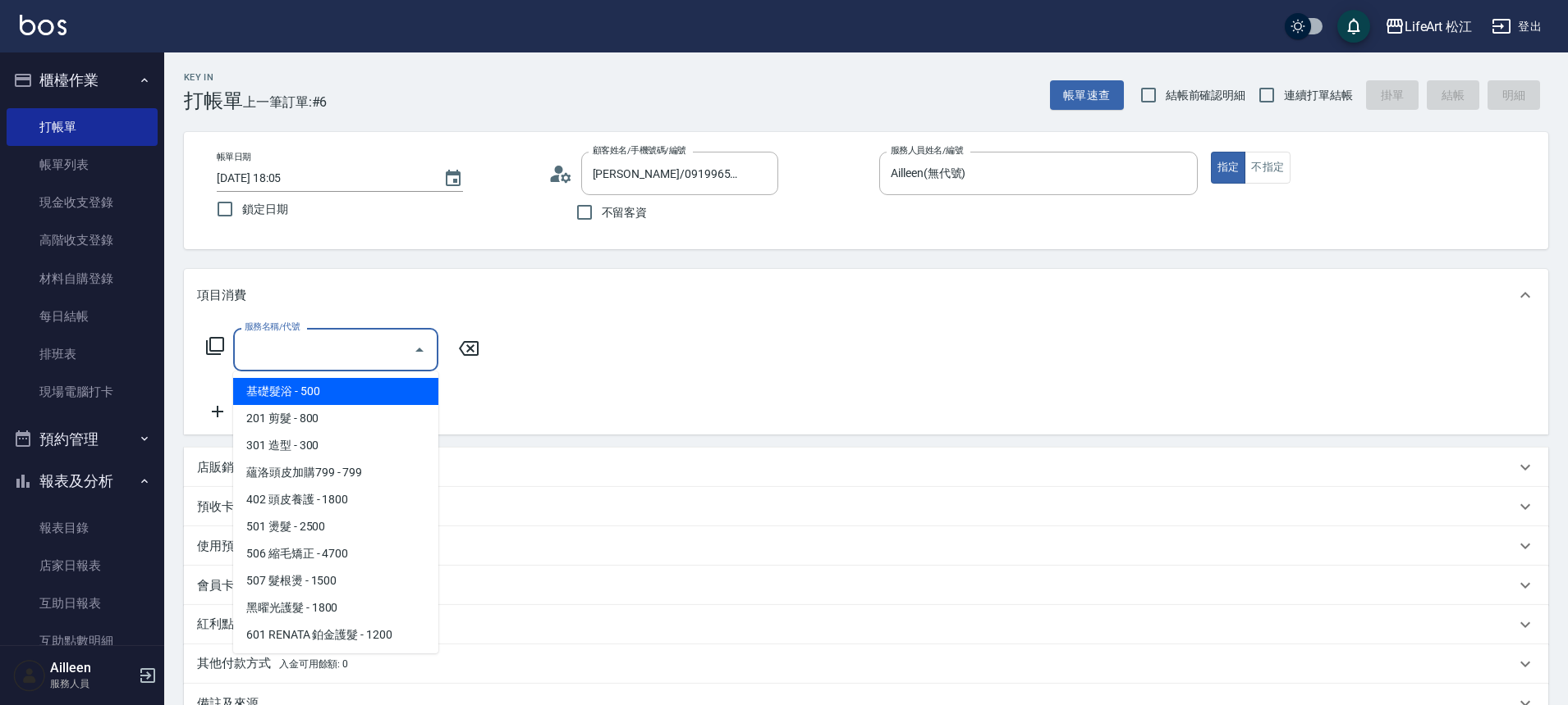
click at [347, 338] on input "服務名稱/代號" at bounding box center [323, 350] width 166 height 29
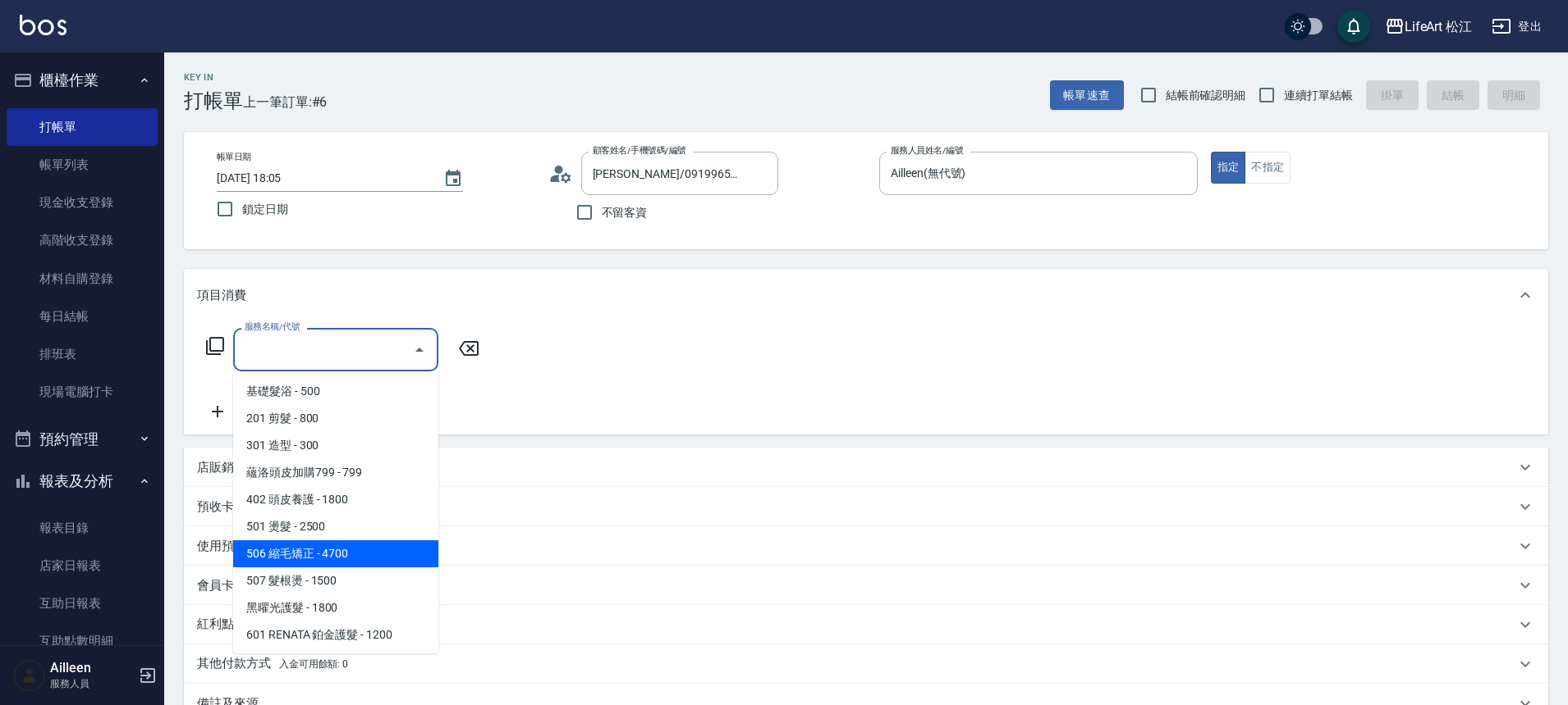
click at [329, 558] on span "506 縮毛矯正 - 4700" at bounding box center [336, 554] width 205 height 27
type input "506 縮毛矯正 (506)"
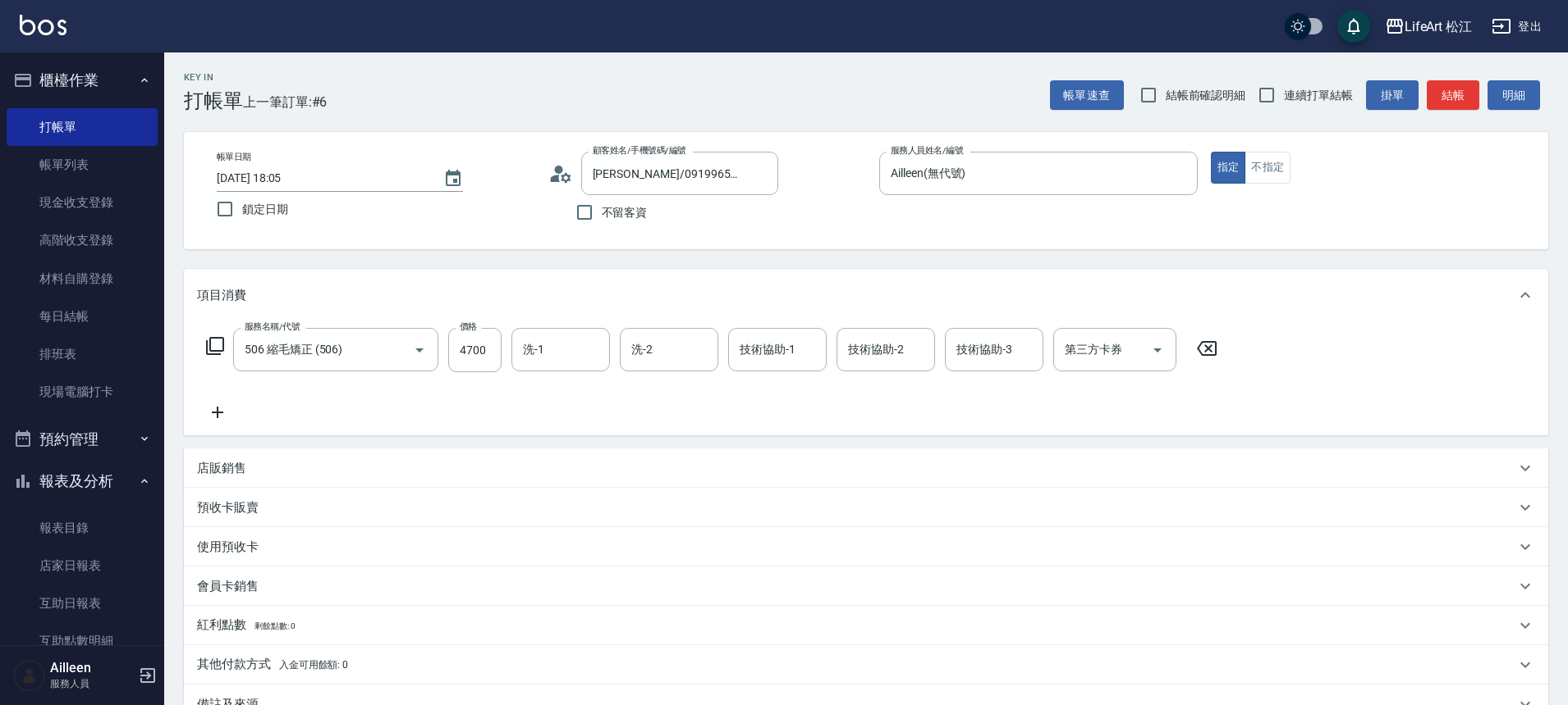
click at [222, 412] on icon at bounding box center [217, 413] width 41 height 20
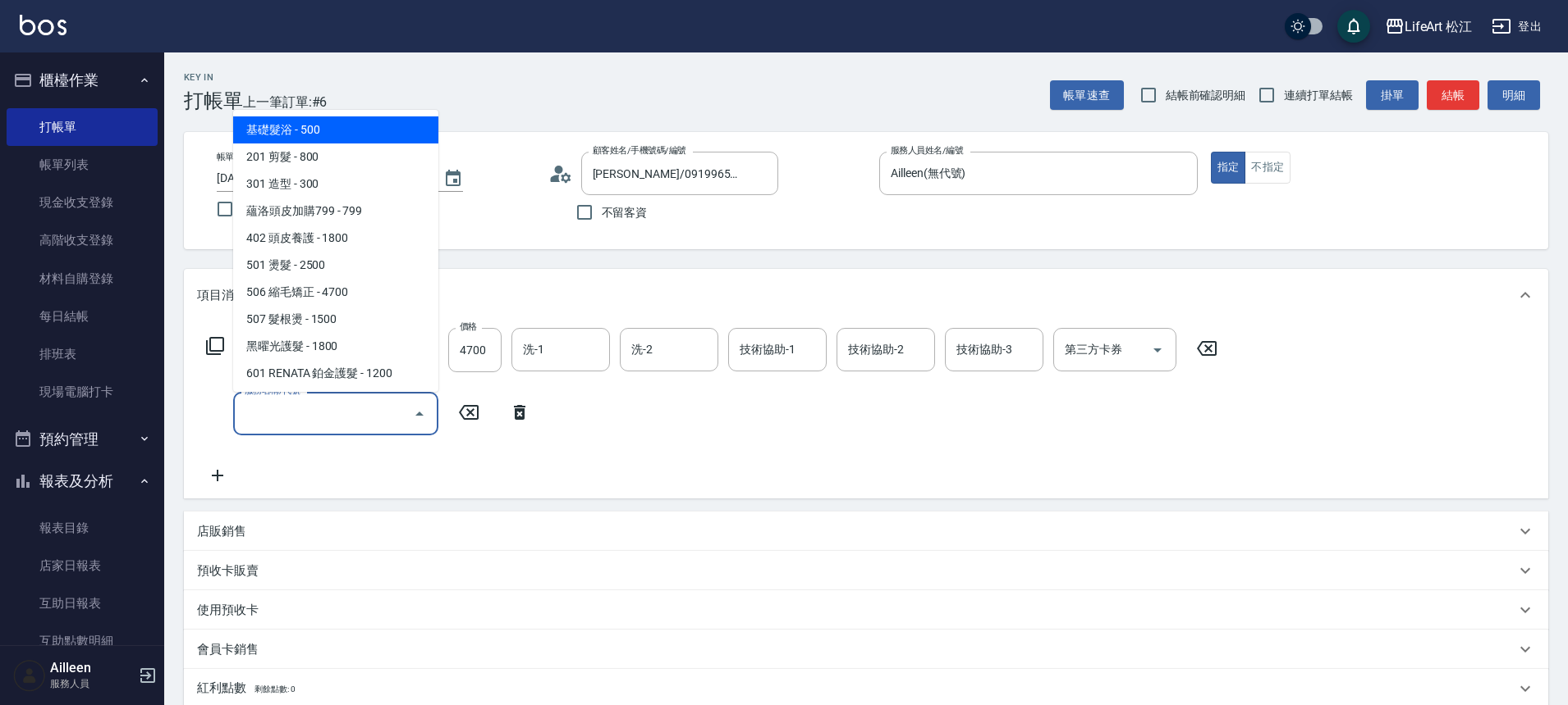
click at [293, 412] on input "服務名稱/代號" at bounding box center [323, 414] width 166 height 29
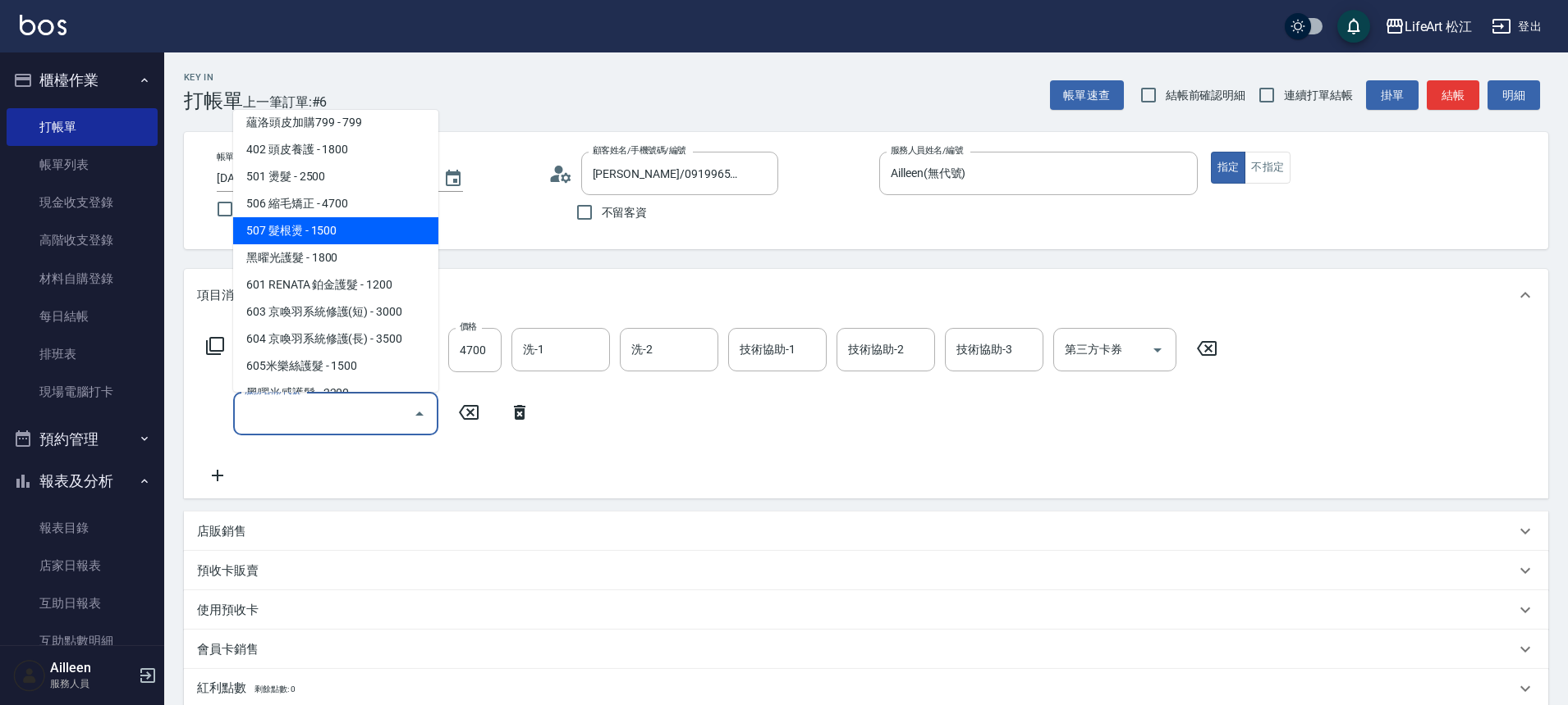
scroll to position [164, 0]
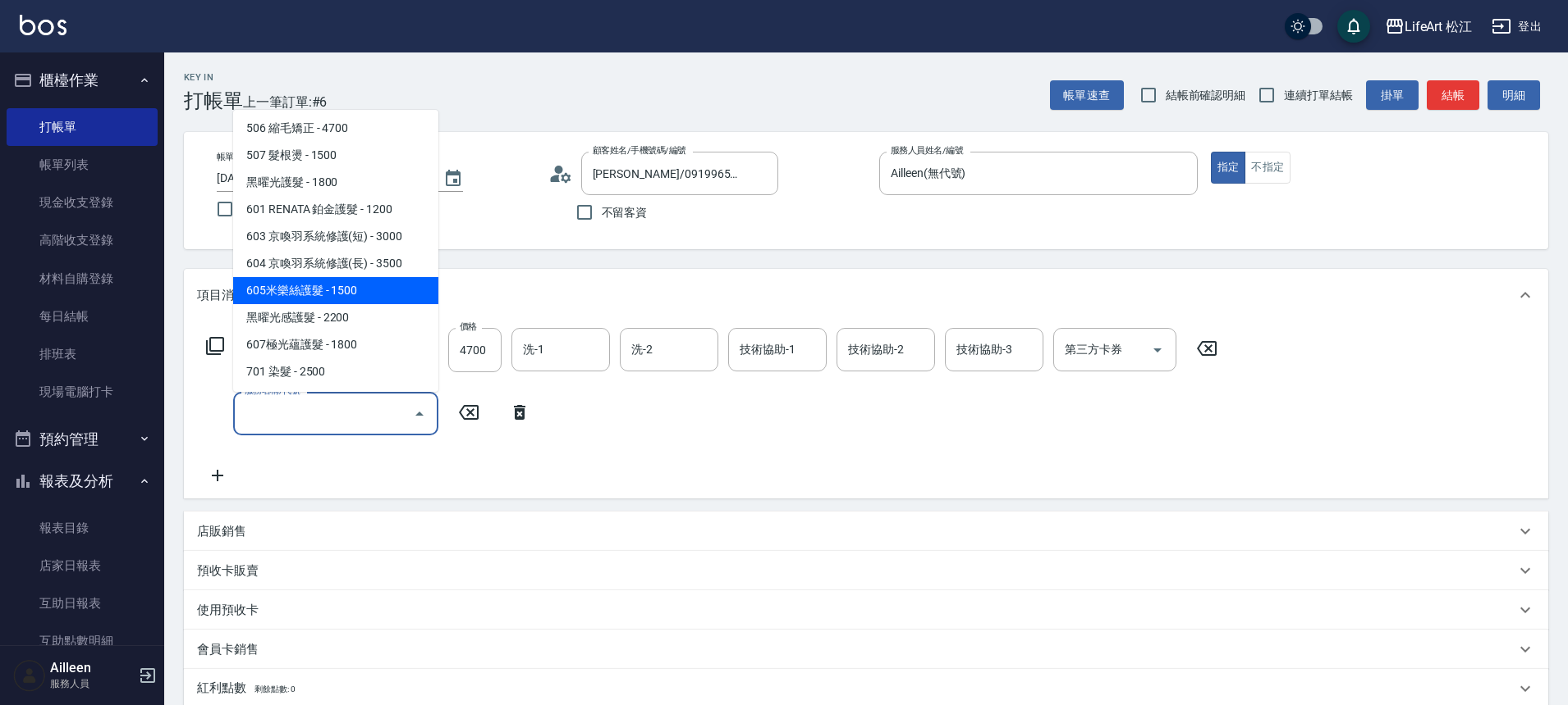
click at [317, 289] on span "605米樂絲護髮 - 1500" at bounding box center [336, 291] width 205 height 27
type input "605米樂絲護髮(605)"
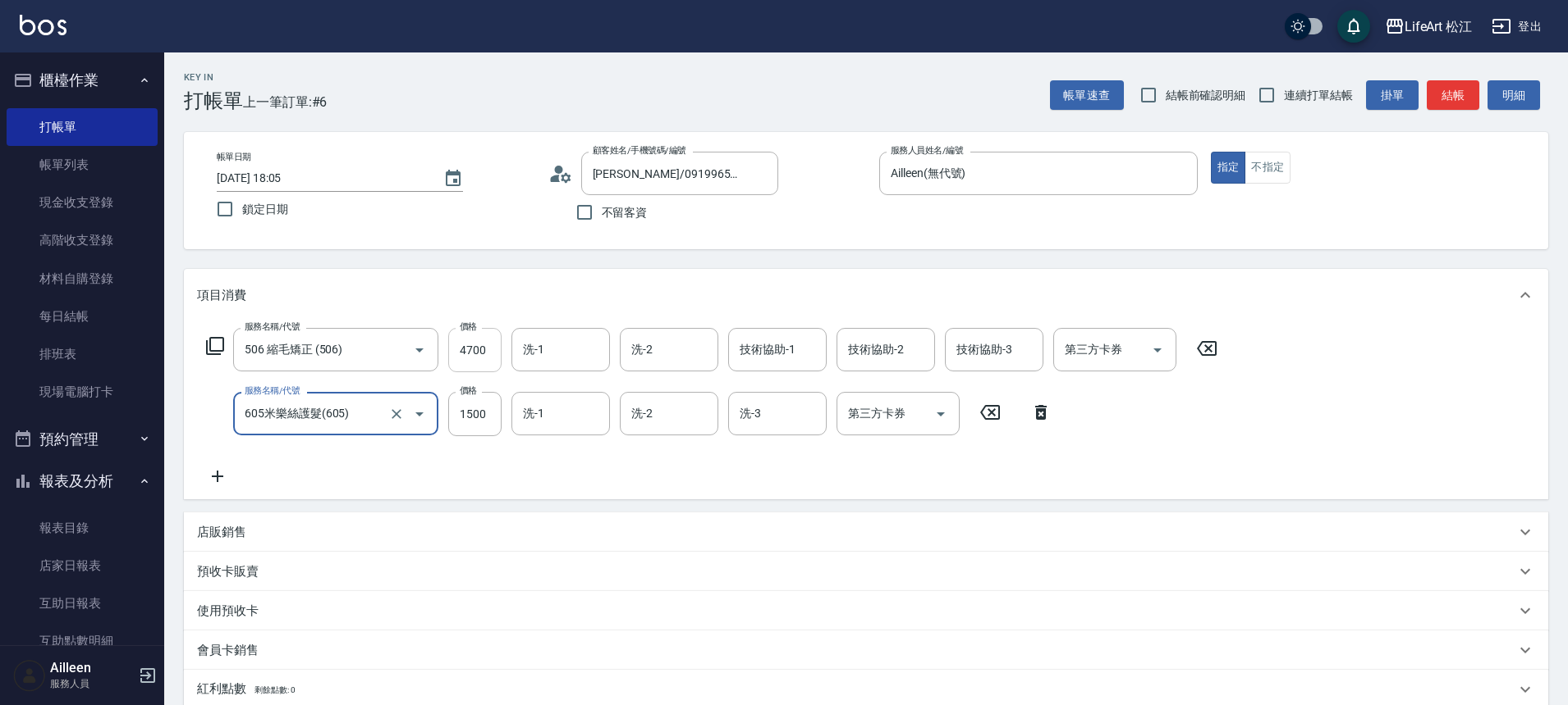
click at [462, 348] on input "4700" at bounding box center [475, 350] width 54 height 44
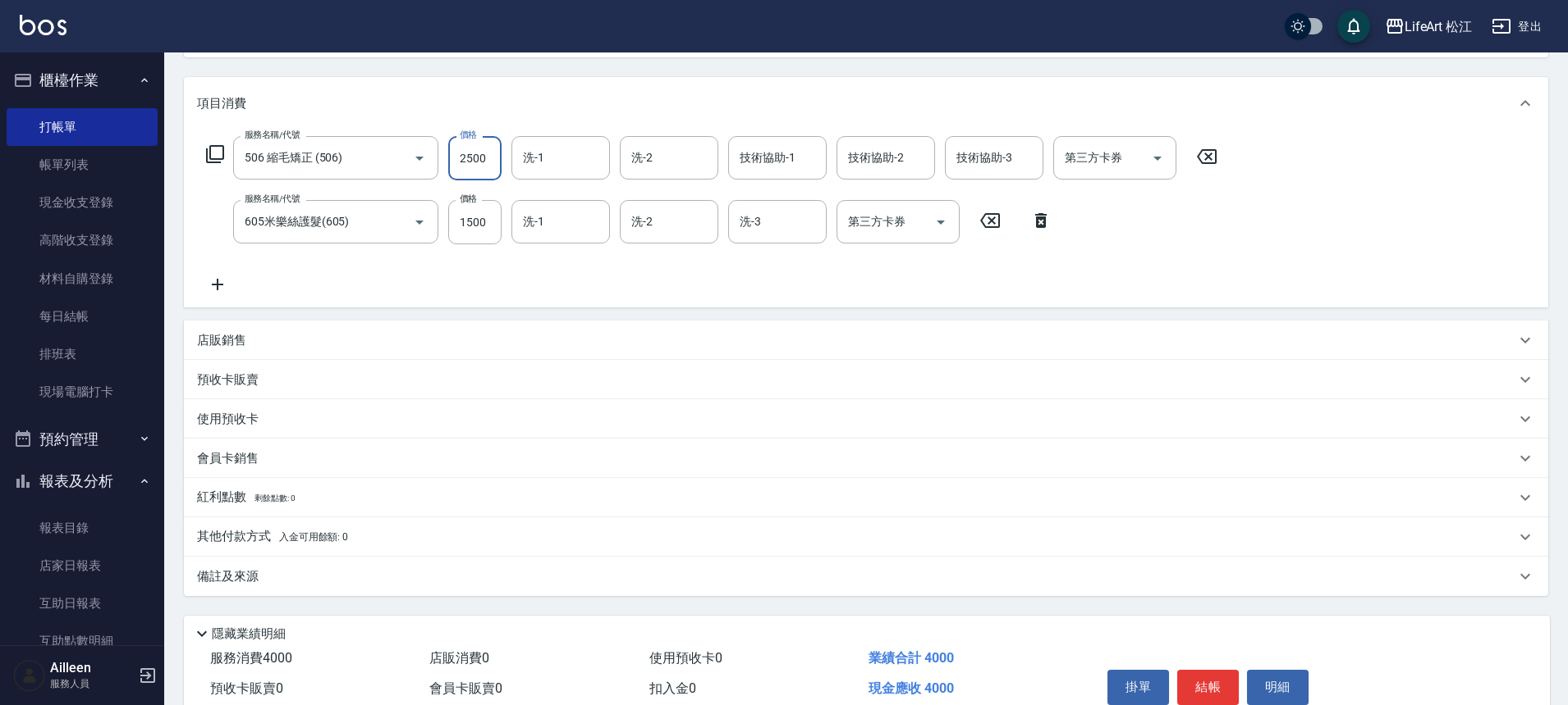
scroll to position [269, 0]
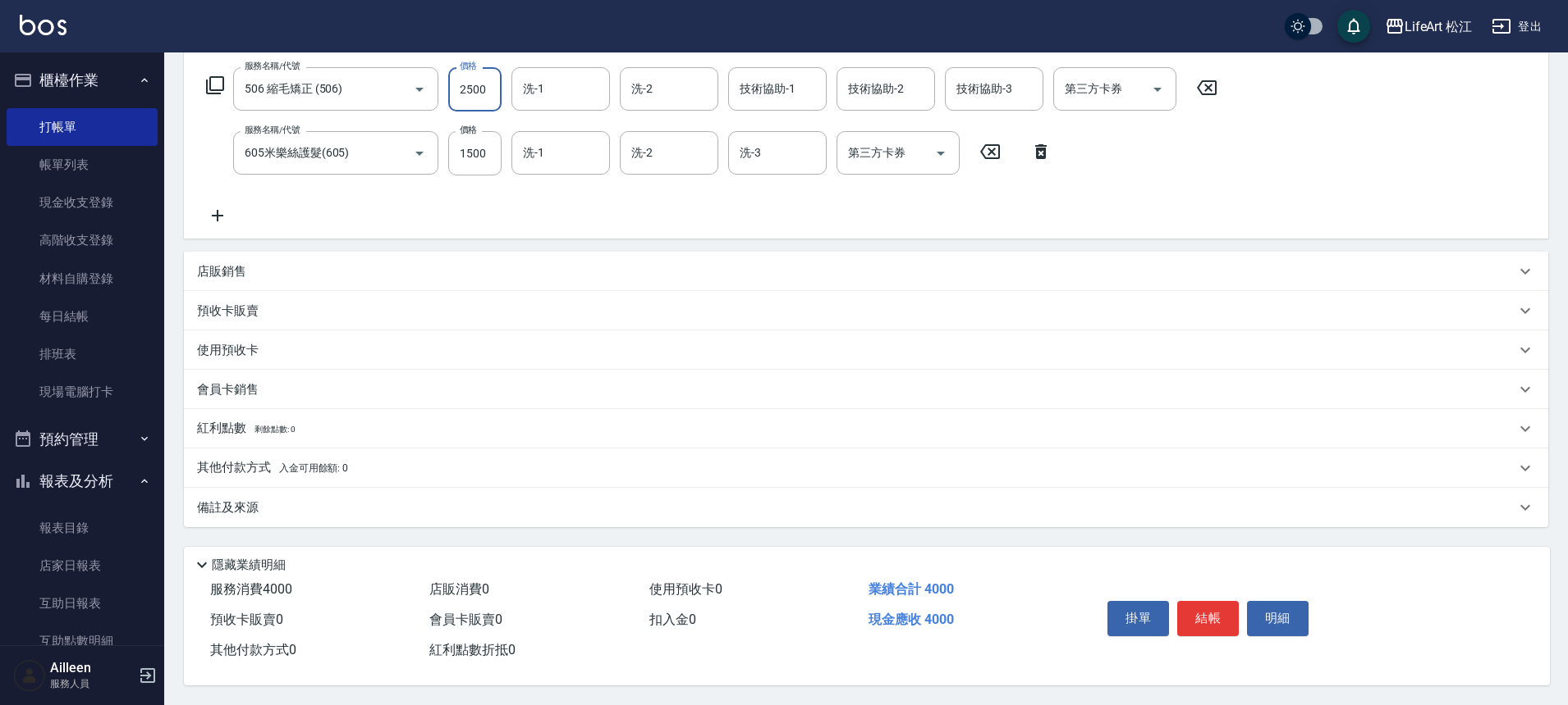
type input "2500"
click at [291, 468] on p "其他付款方式 入金可用餘額: 0" at bounding box center [272, 468] width 151 height 18
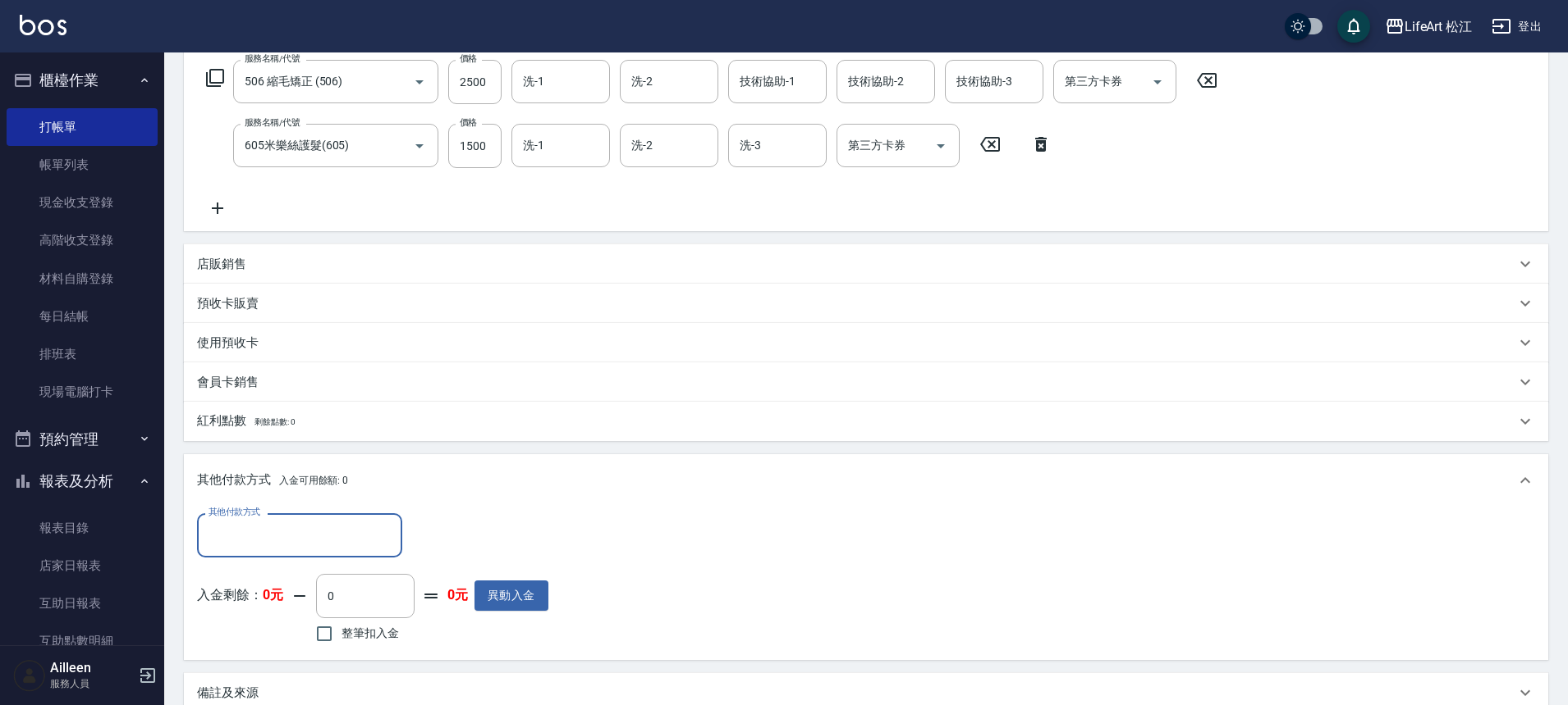
scroll to position [0, 0]
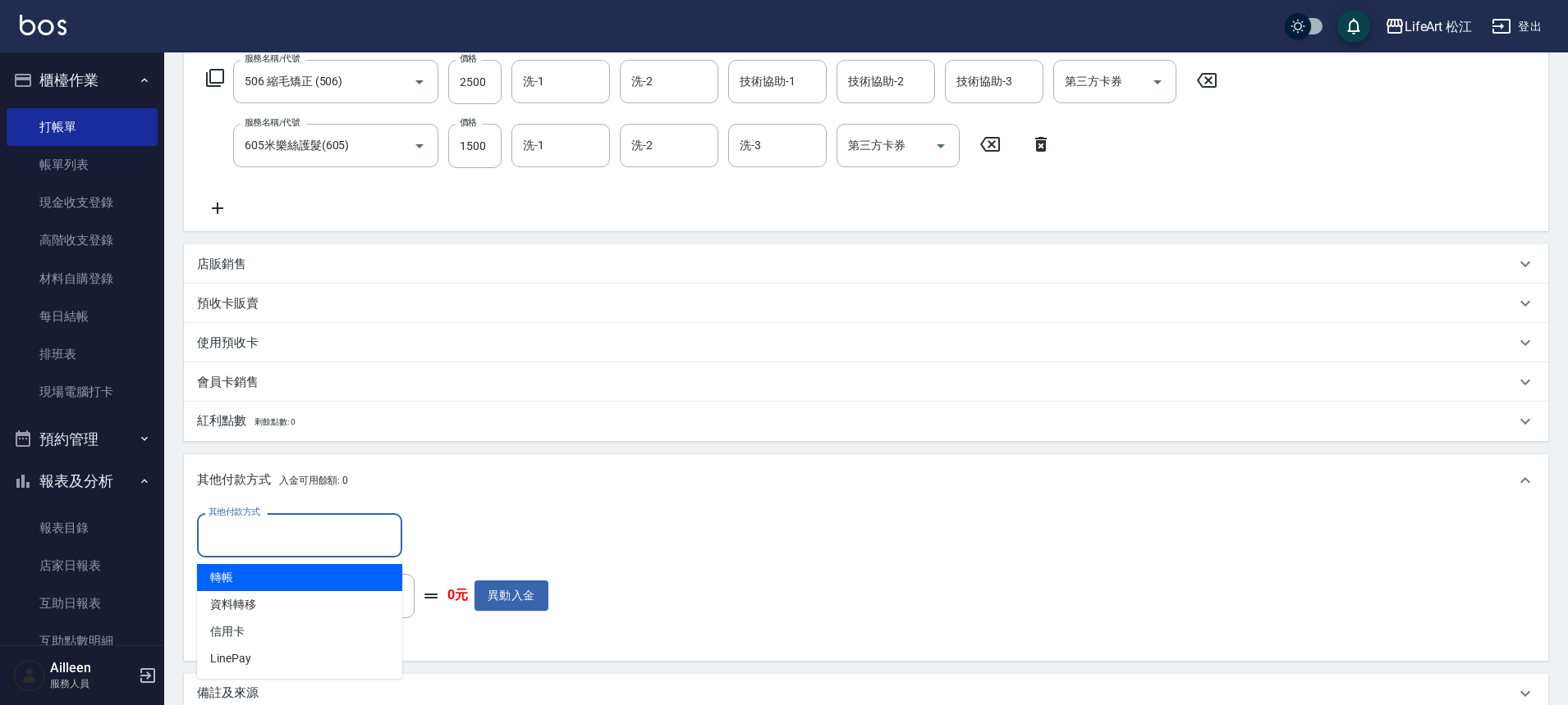
click at [336, 534] on input "其他付款方式" at bounding box center [300, 535] width 191 height 29
click at [336, 581] on span "轉帳" at bounding box center [300, 578] width 205 height 27
type input "轉帳"
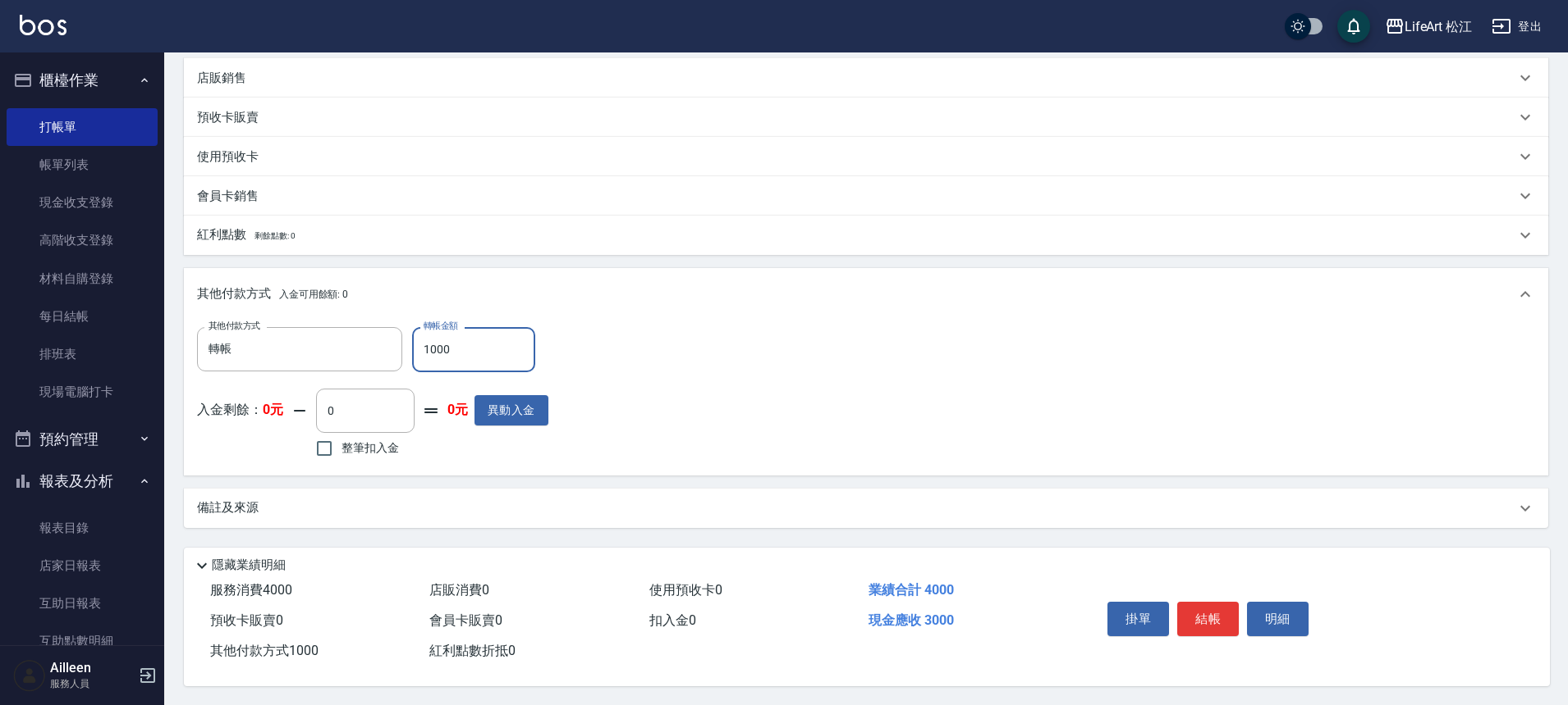
scroll to position [463, 0]
type input "1000"
click at [514, 499] on div "備註及來源" at bounding box center [856, 507] width 1318 height 17
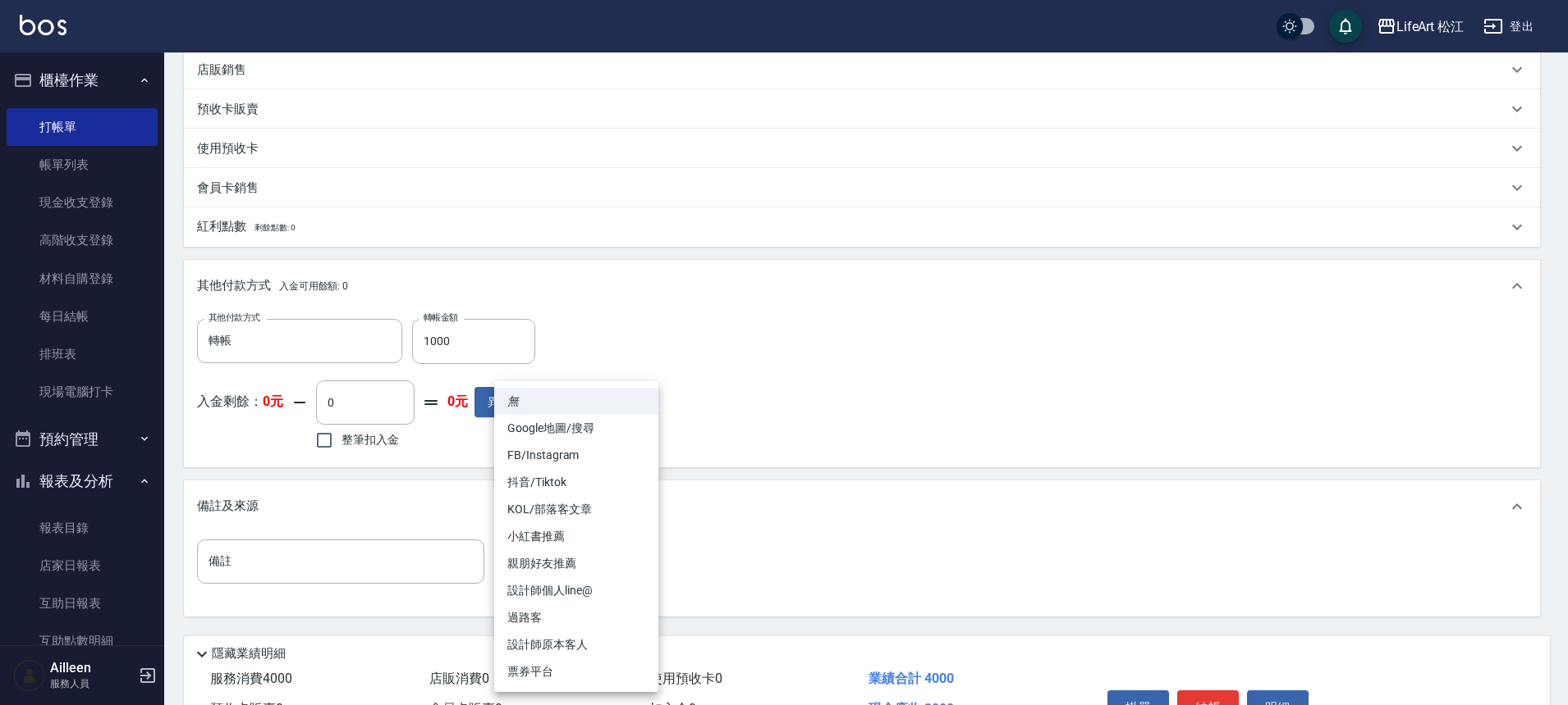
click at [589, 549] on body "LifeArt 松江 登出 櫃檯作業 打帳單 帳單列表 現金收支登錄 高階收支登錄 材料自購登錄 每日結帳 排班表 現場電腦打卡 預約管理 預約管理 單日預約…" at bounding box center [784, 166] width 1568 height 1258
click at [589, 635] on li "設計師原本客人" at bounding box center [576, 645] width 164 height 27
type input "設計師原本客人"
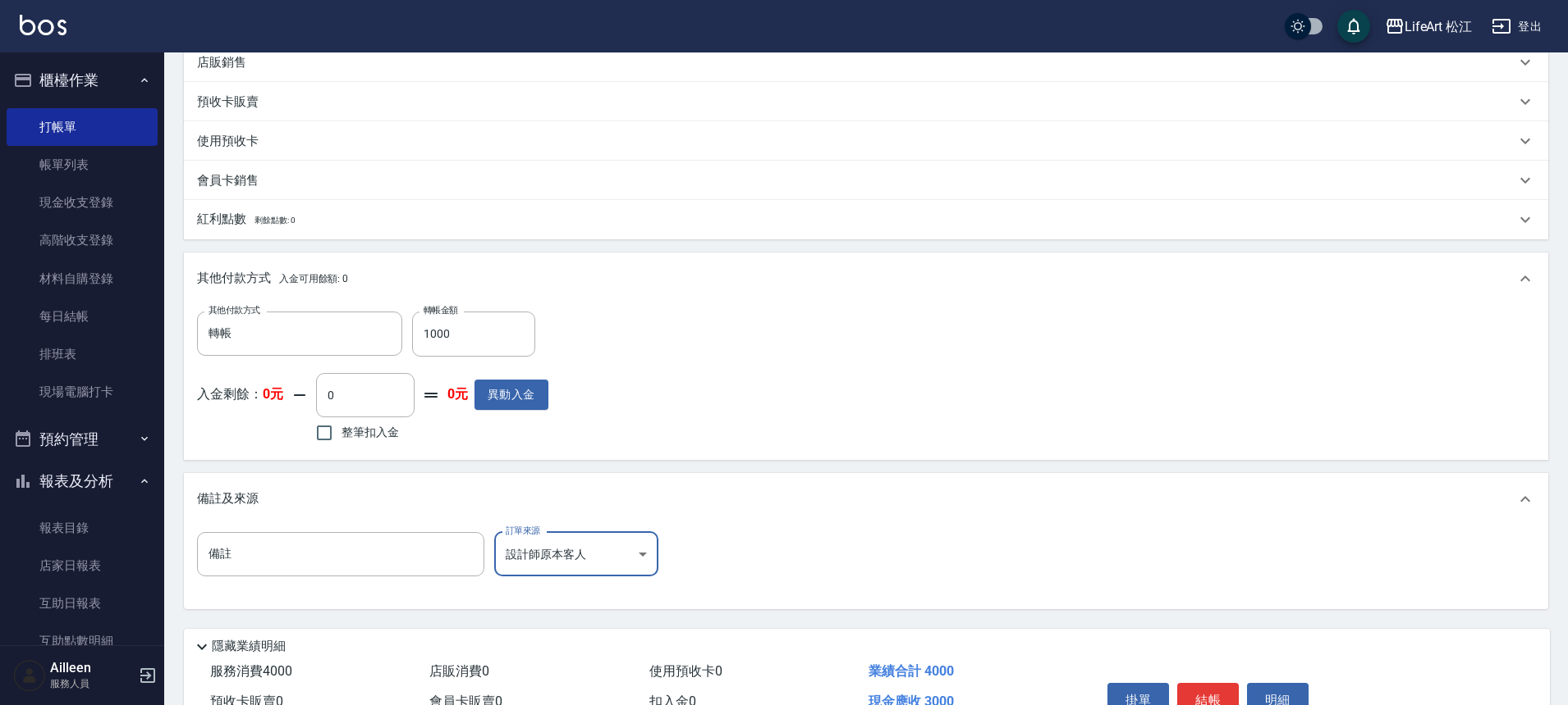
scroll to position [559, 0]
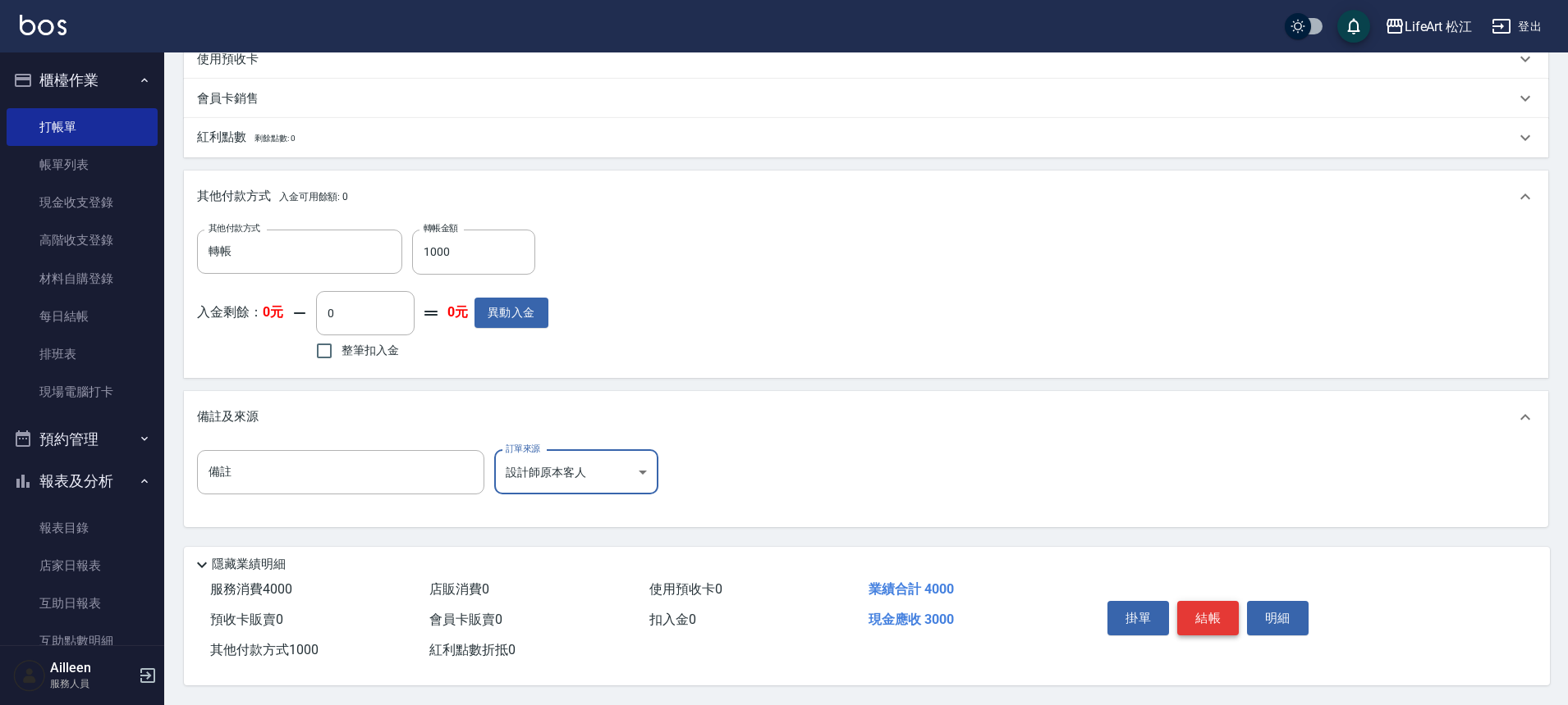
click at [1221, 607] on button "結帳" at bounding box center [1208, 619] width 62 height 34
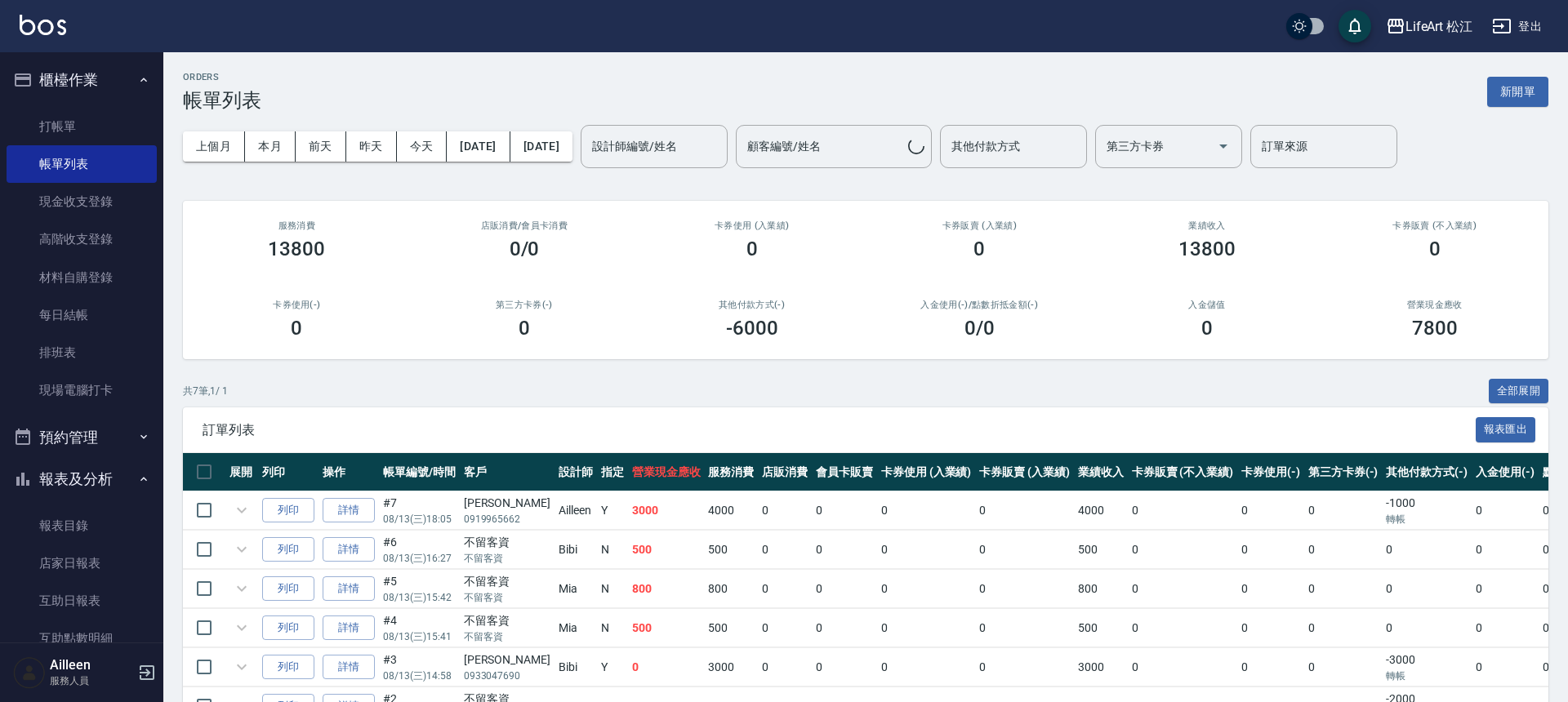
scroll to position [137, 0]
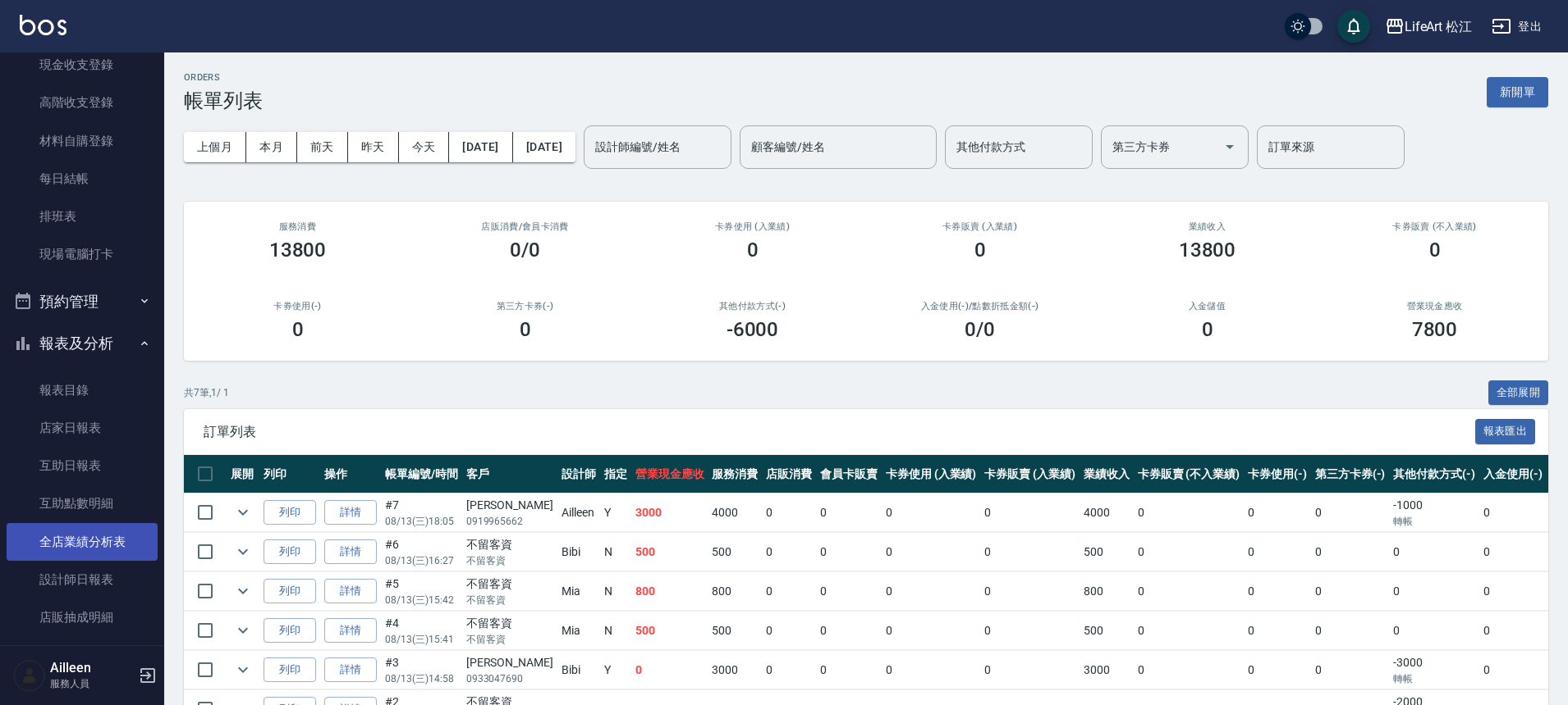
click at [96, 539] on link "全店業績分析表" at bounding box center [82, 543] width 151 height 38
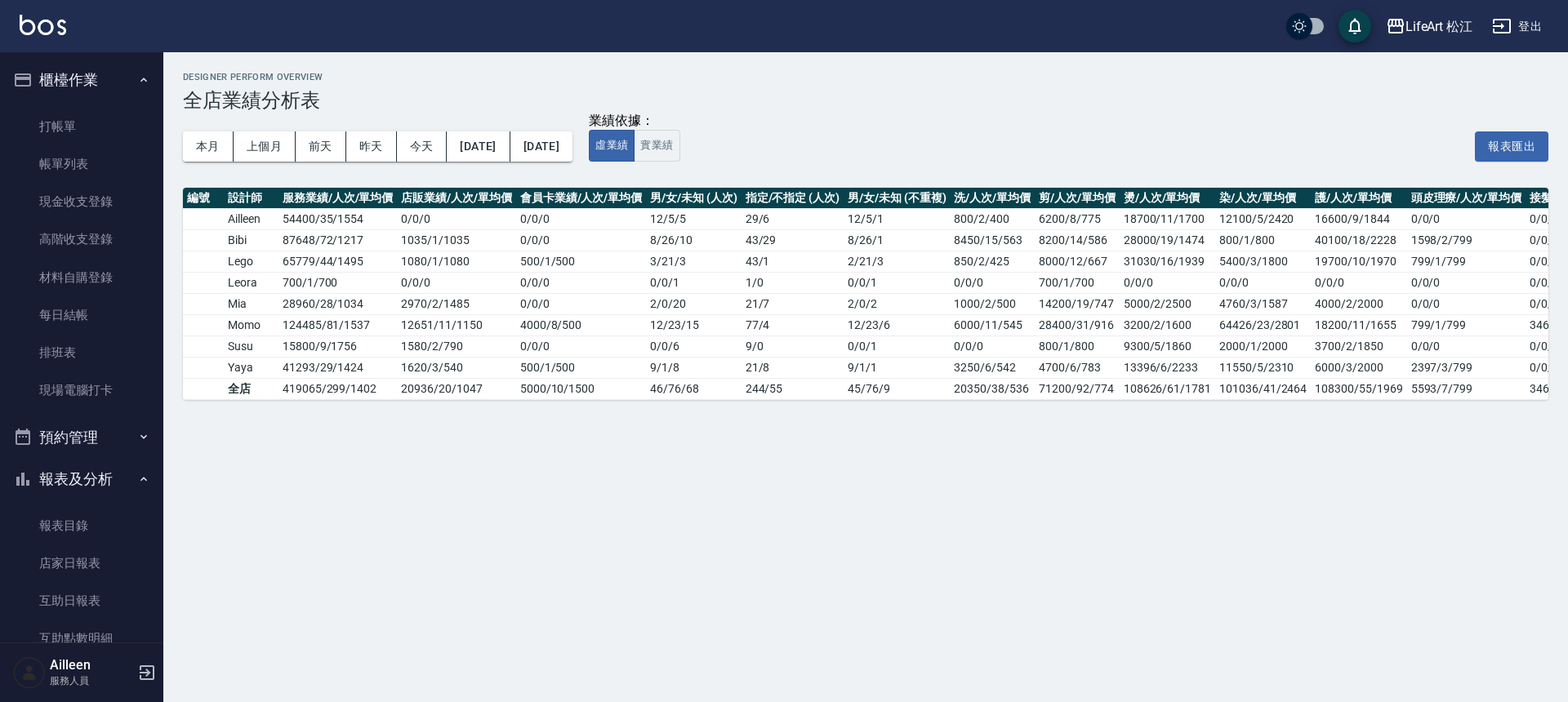
click at [121, 438] on button "預約管理" at bounding box center [81, 437] width 150 height 42
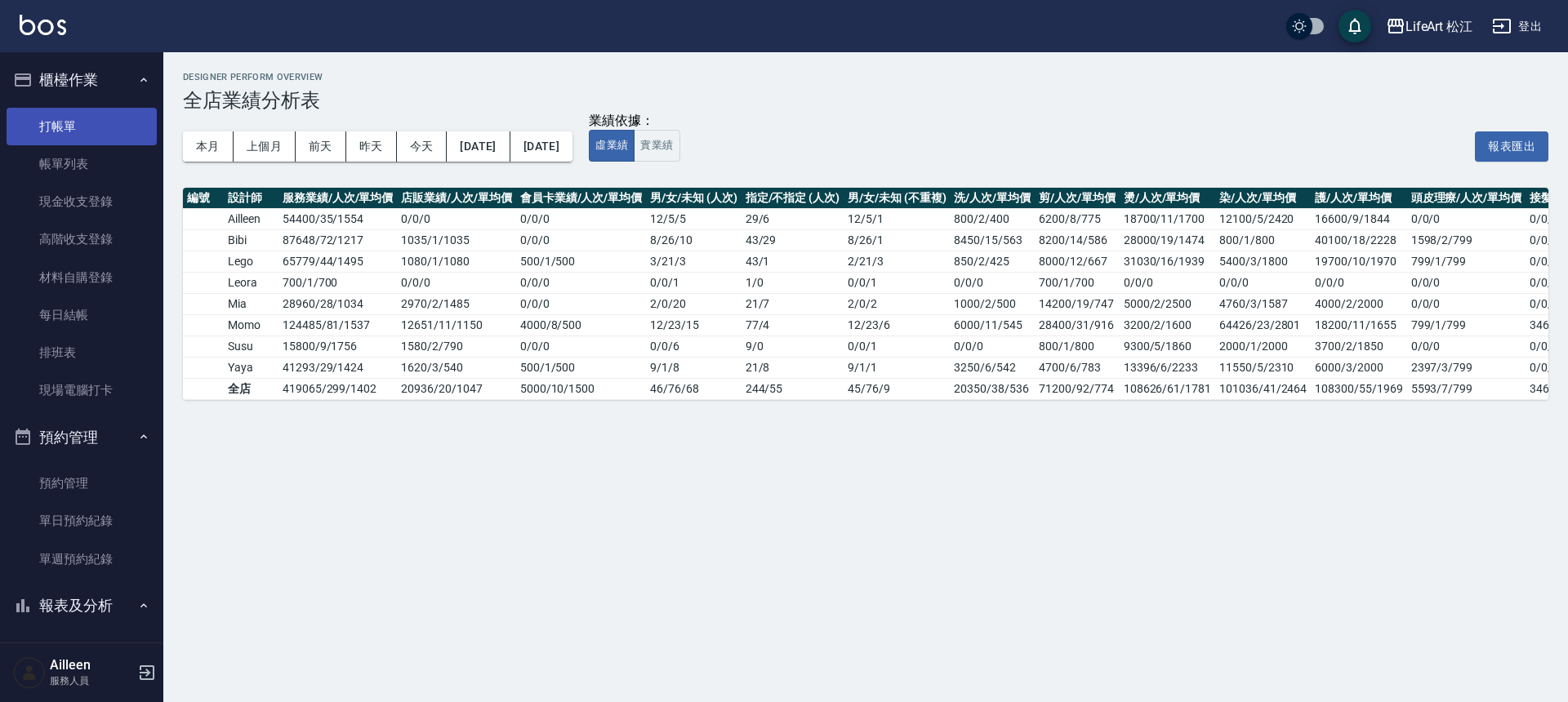
click at [70, 126] on link "打帳單" at bounding box center [81, 126] width 150 height 38
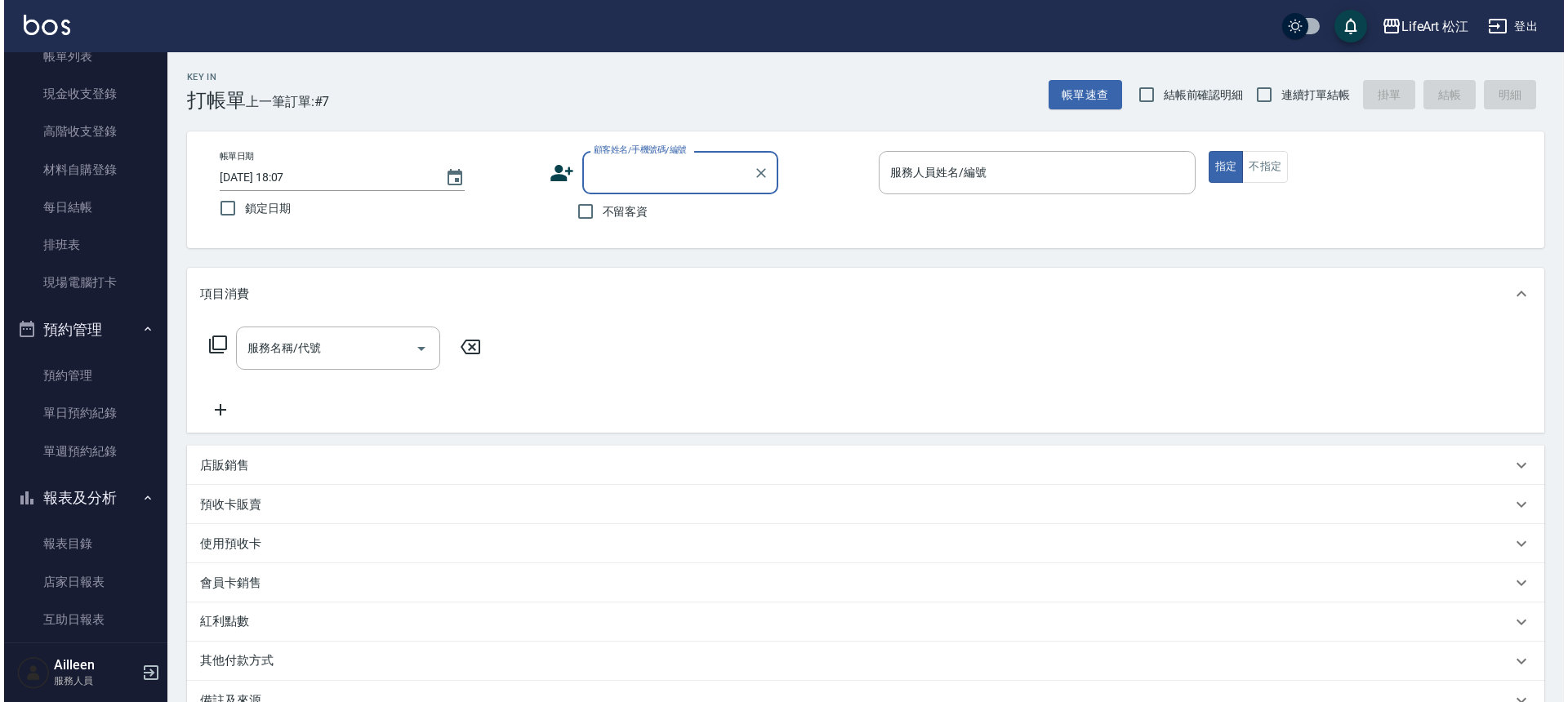
scroll to position [327, 0]
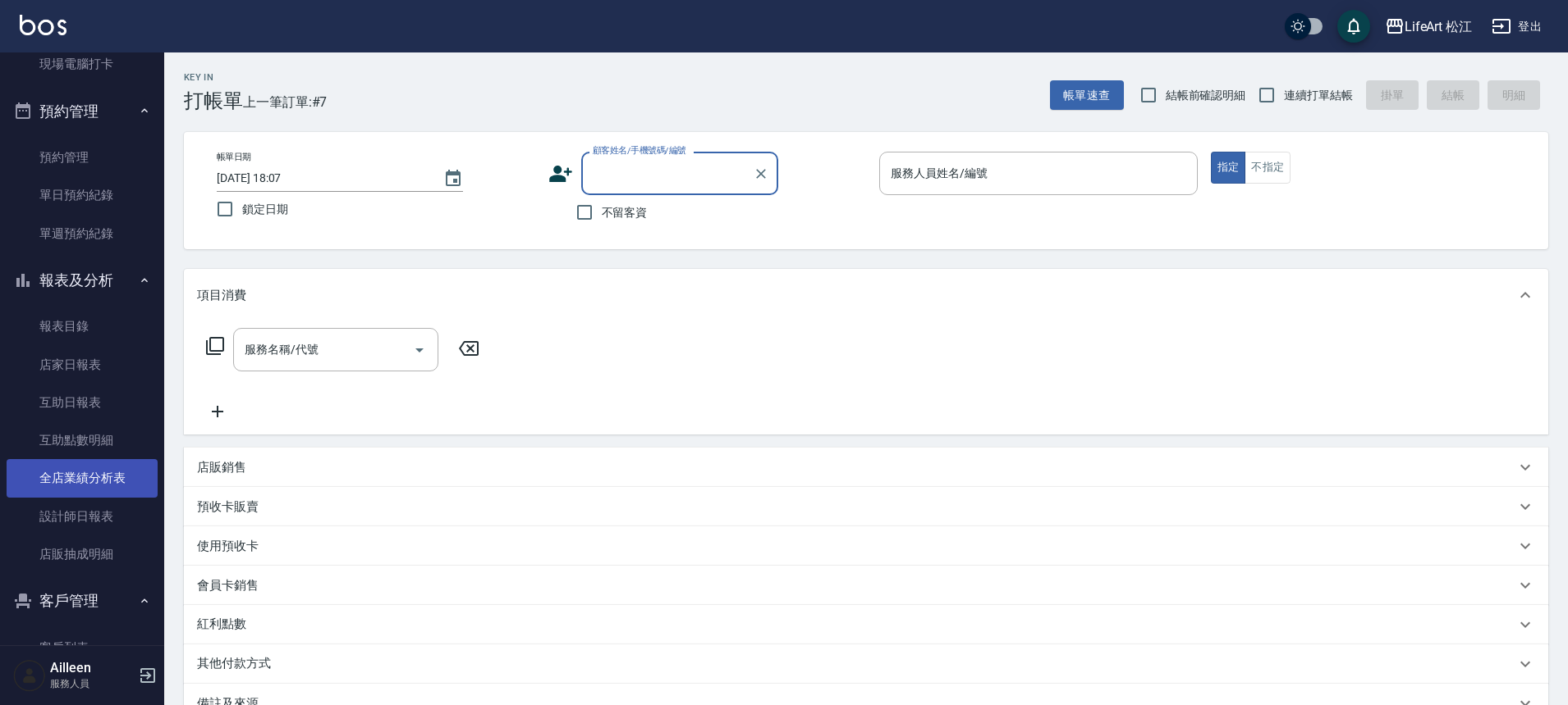
click at [62, 476] on link "全店業績分析表" at bounding box center [82, 478] width 151 height 38
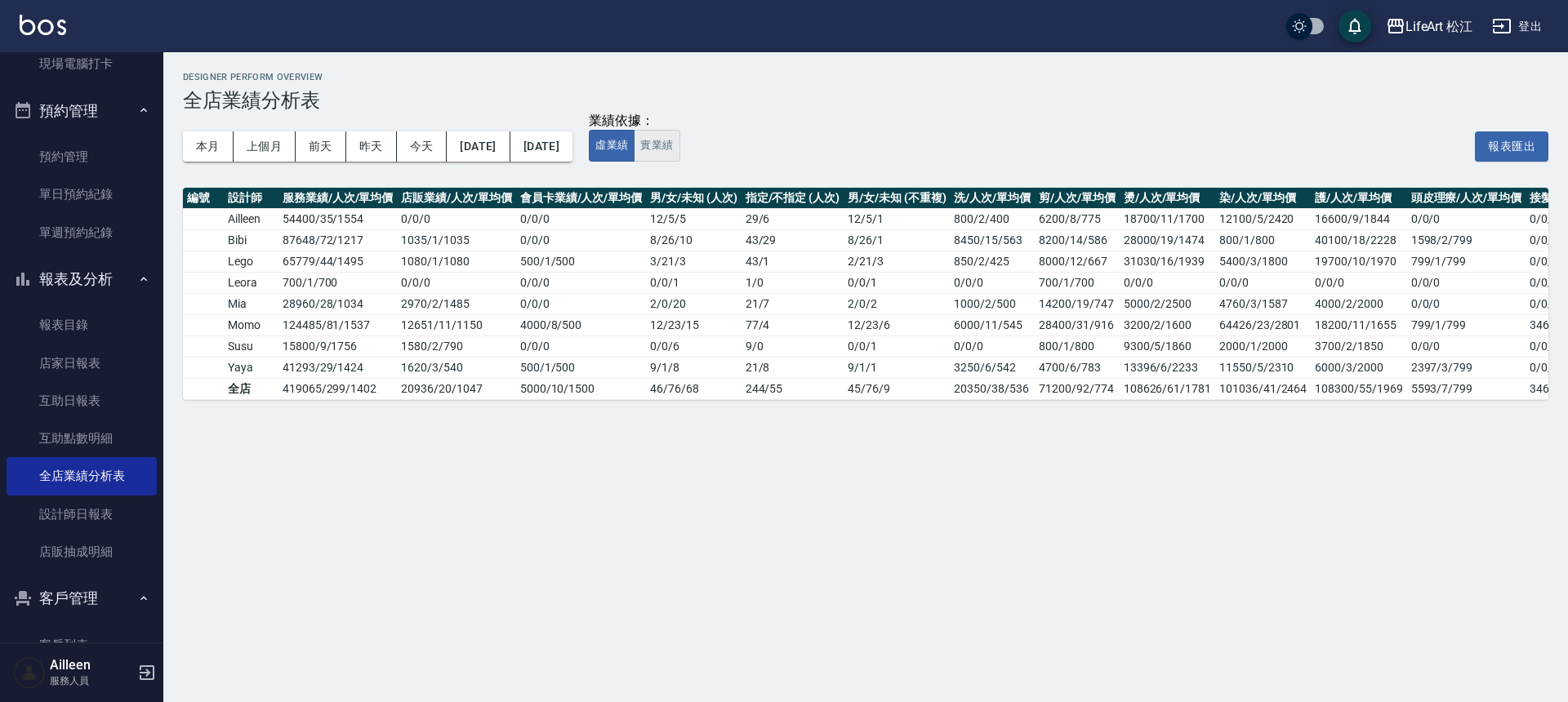
click at [679, 145] on button "實業績" at bounding box center [656, 145] width 46 height 32
click at [634, 149] on button "虛業績" at bounding box center [611, 145] width 46 height 32
click at [679, 148] on button "實業績" at bounding box center [656, 145] width 46 height 32
click at [634, 145] on button "虛業績" at bounding box center [611, 145] width 46 height 32
click at [679, 150] on button "實業績" at bounding box center [656, 145] width 46 height 32
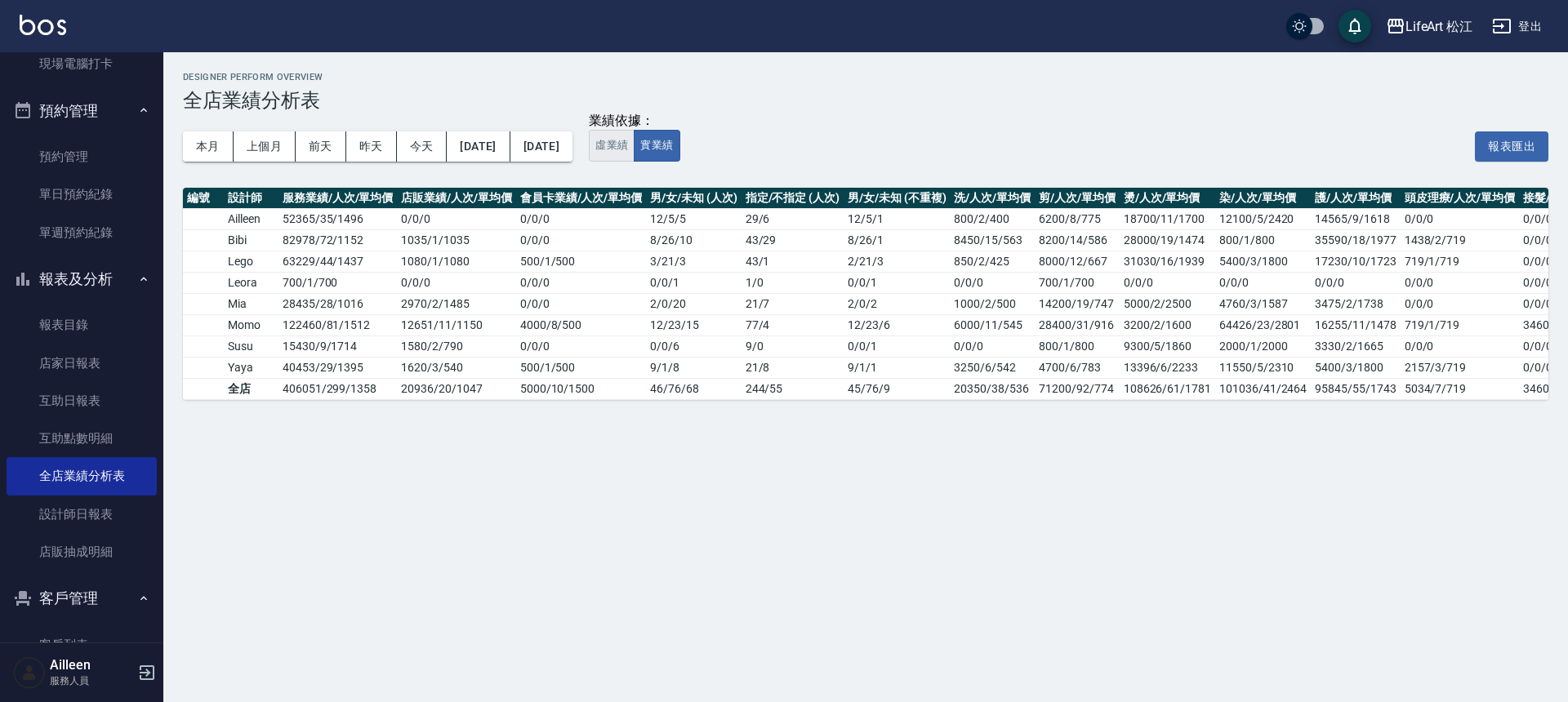
click at [634, 151] on button "虛業績" at bounding box center [611, 145] width 46 height 32
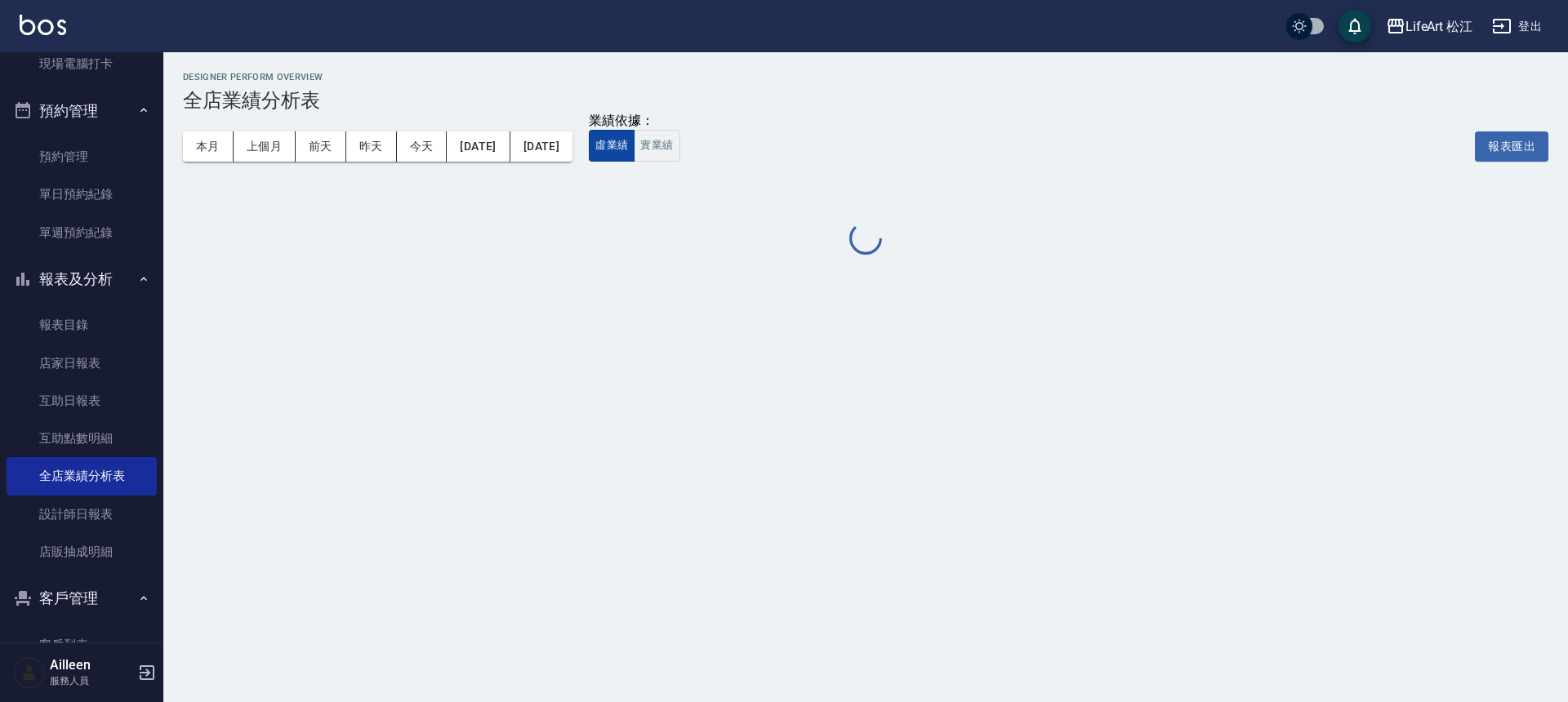
click at [634, 151] on button "虛業績" at bounding box center [611, 145] width 46 height 32
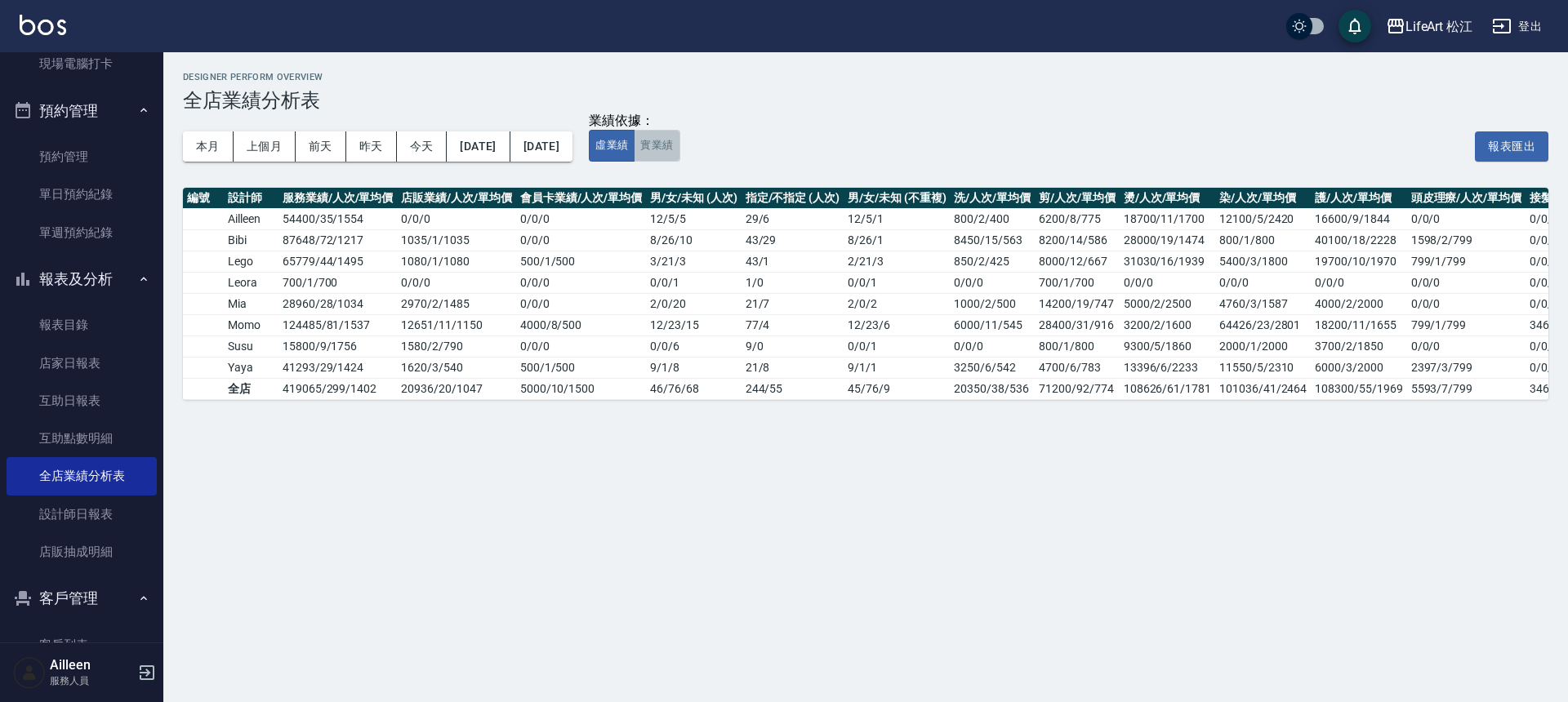
click at [679, 143] on button "實業績" at bounding box center [656, 145] width 46 height 32
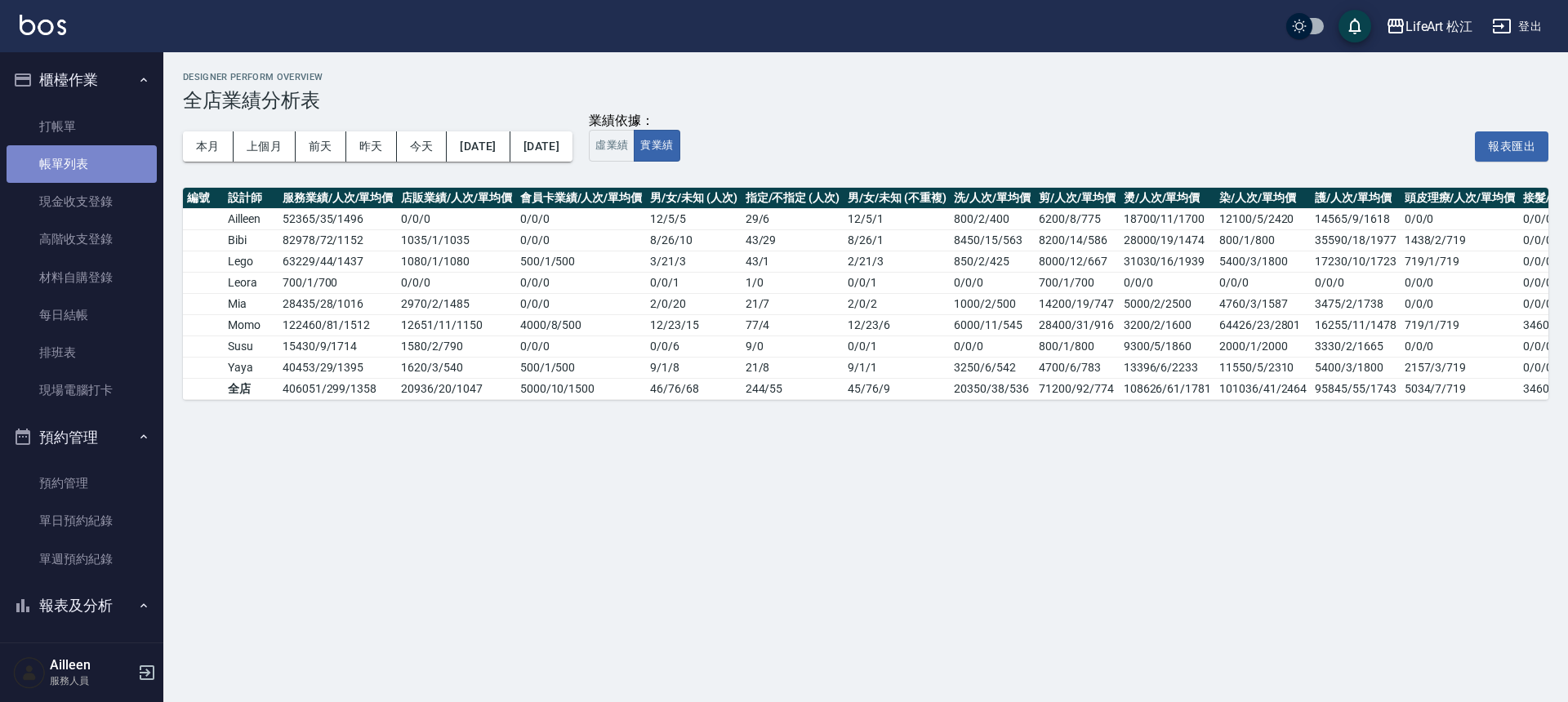
click at [89, 161] on link "帳單列表" at bounding box center [81, 164] width 150 height 38
click at [90, 166] on link "帳單列表" at bounding box center [81, 164] width 150 height 38
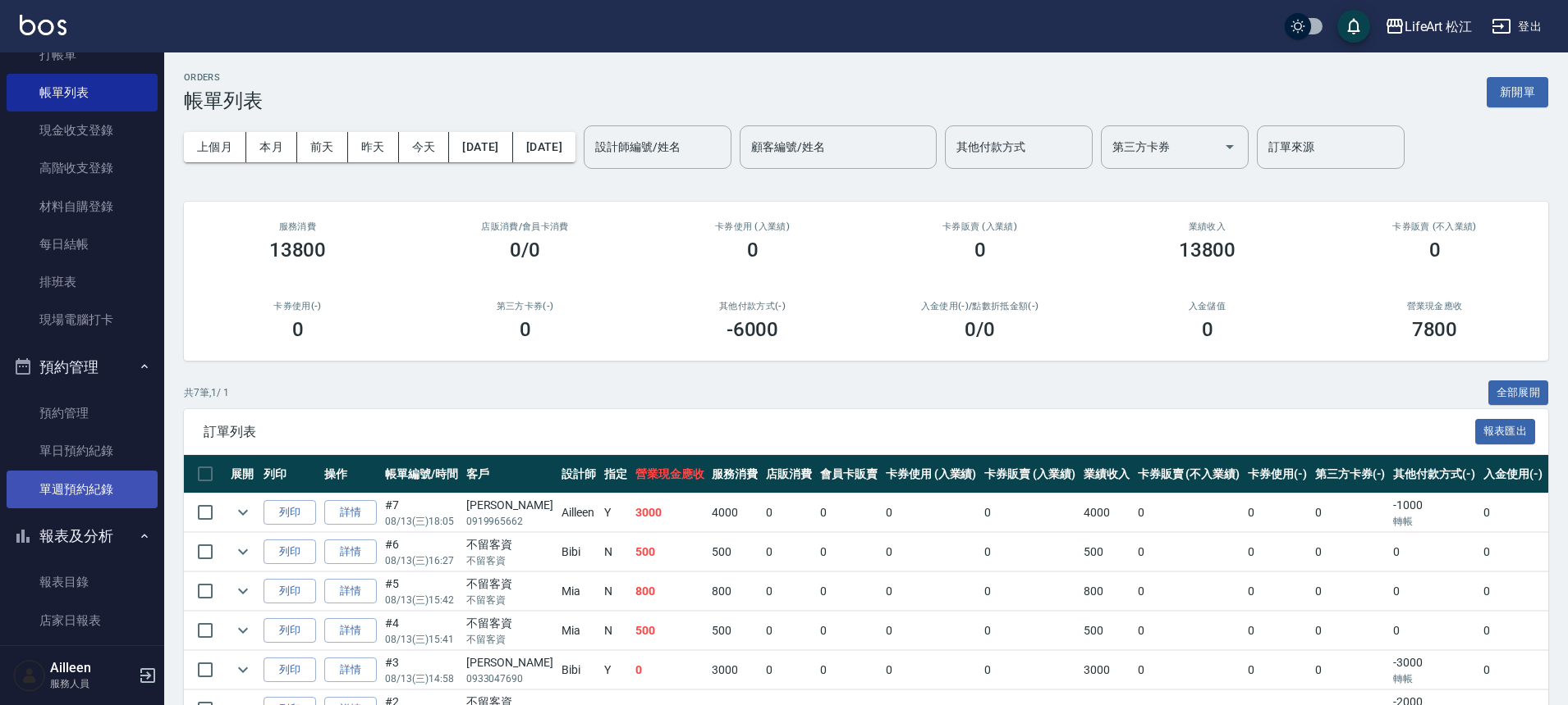
scroll to position [144, 0]
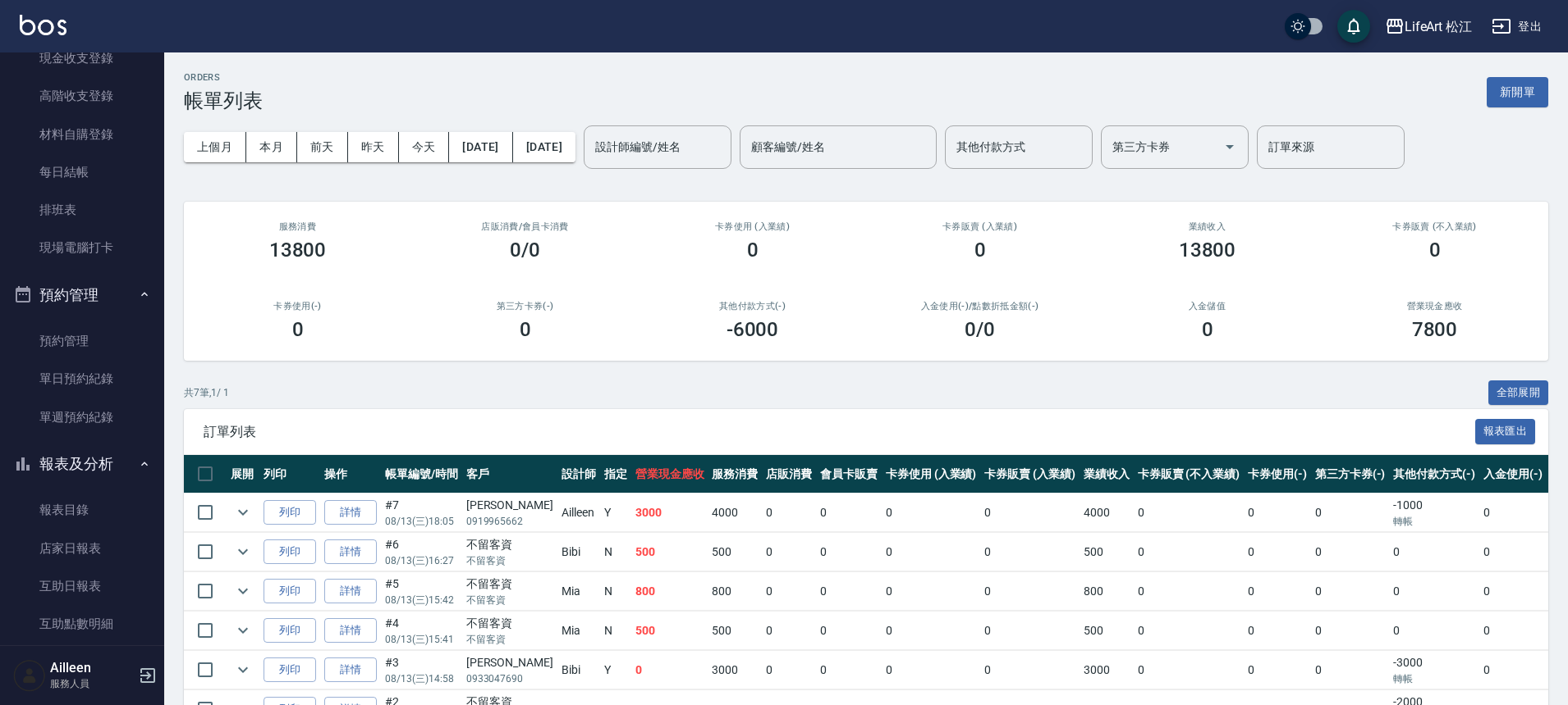
click at [98, 472] on button "報表及分析" at bounding box center [82, 464] width 151 height 43
click at [80, 568] on link "客戶列表" at bounding box center [82, 553] width 151 height 38
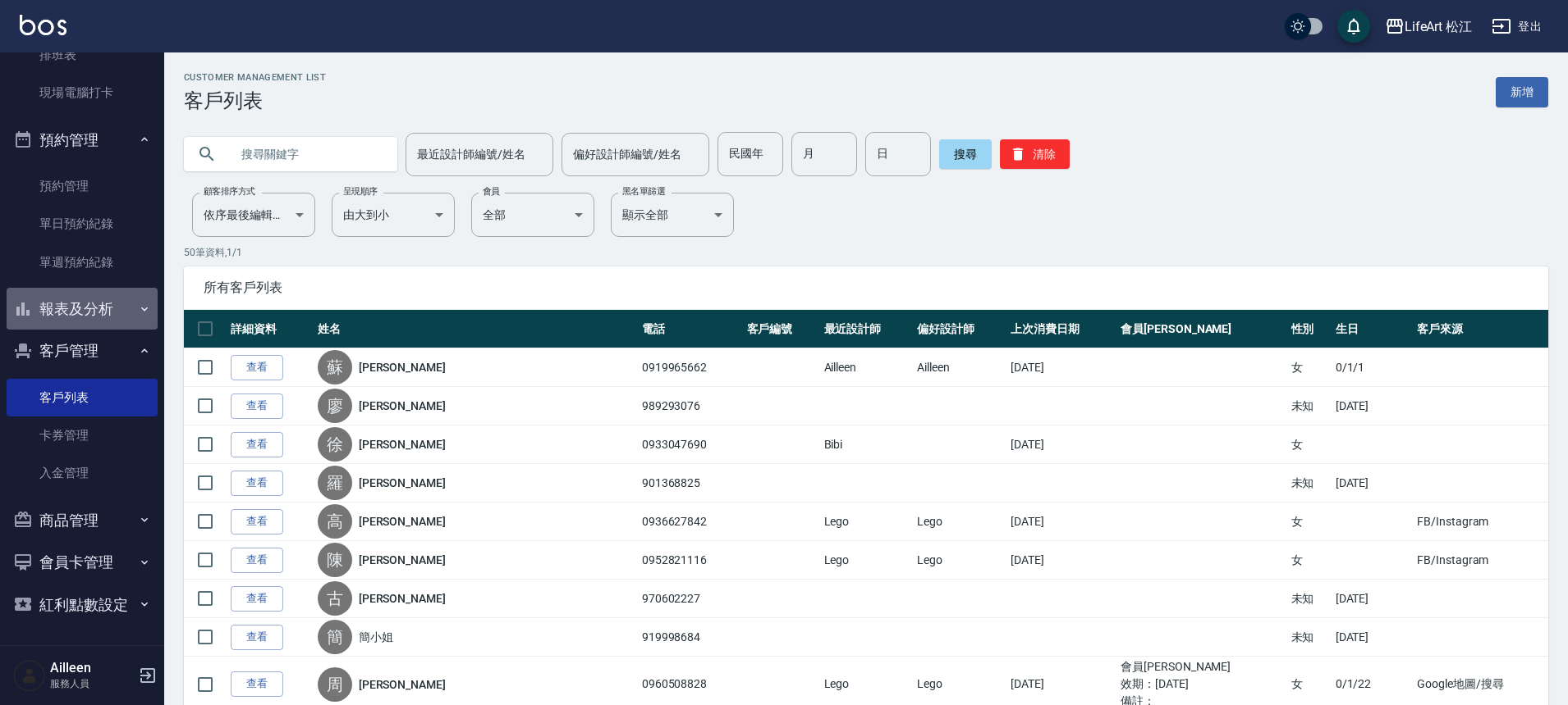
click at [95, 308] on button "報表及分析" at bounding box center [82, 308] width 151 height 43
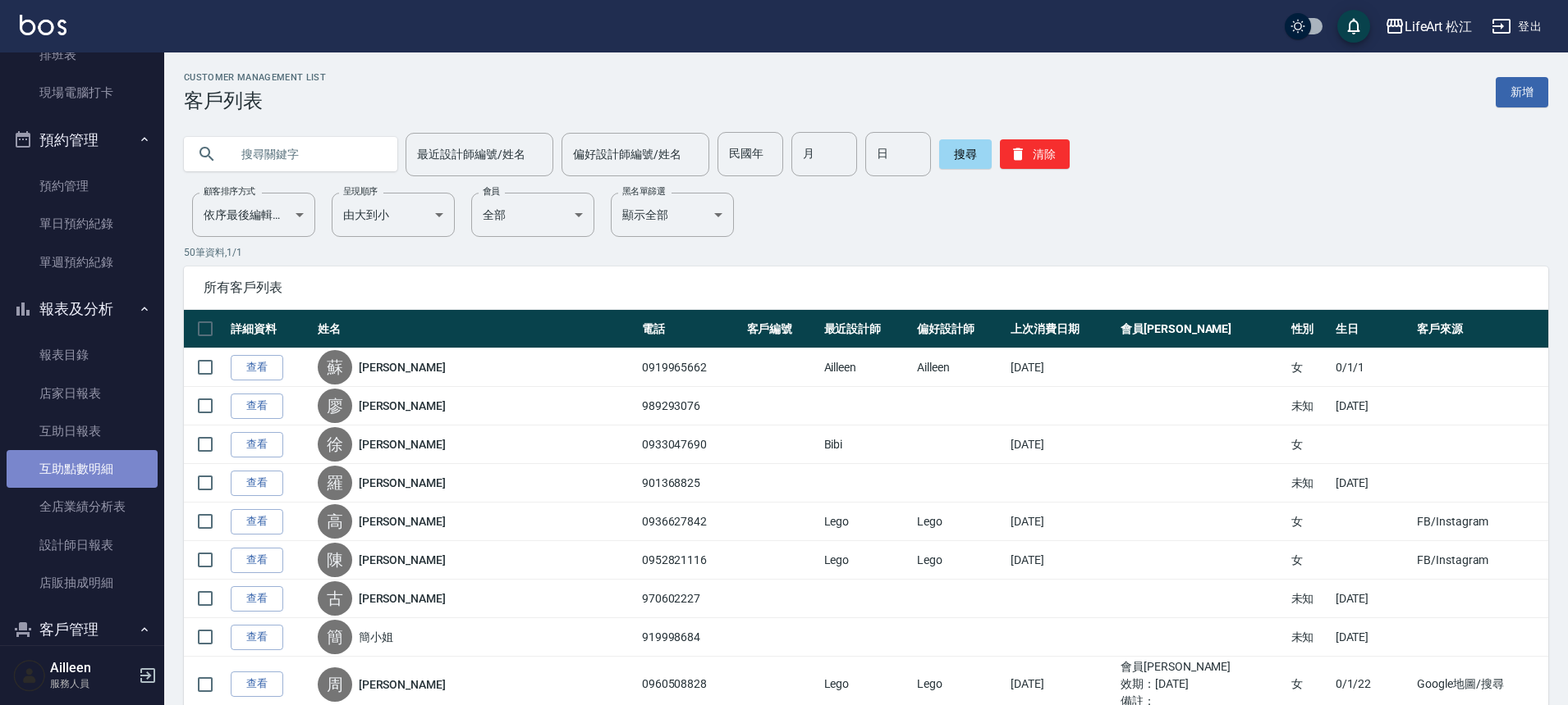
click at [97, 465] on link "互助點數明細" at bounding box center [82, 469] width 151 height 38
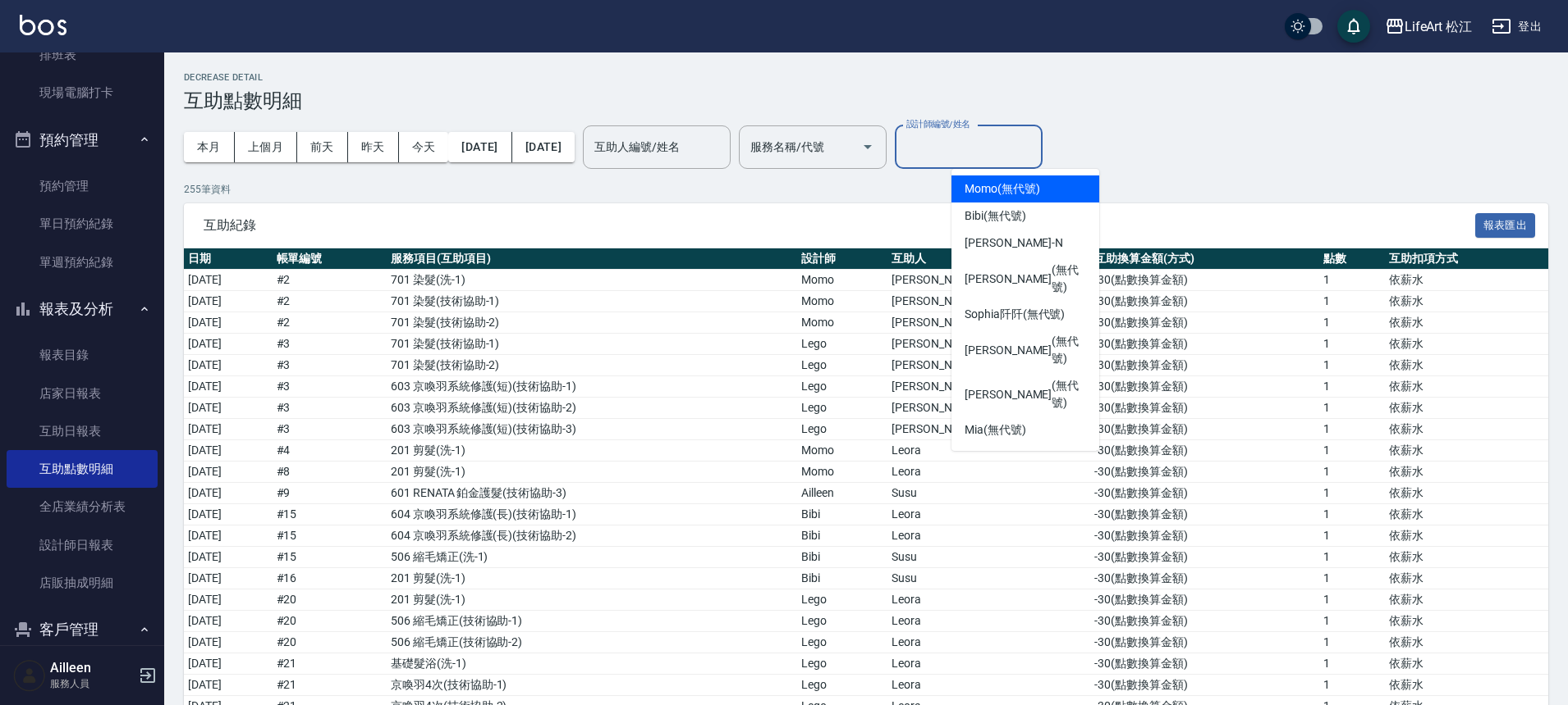
click at [1030, 159] on input "設計師編號/姓名" at bounding box center [968, 147] width 133 height 29
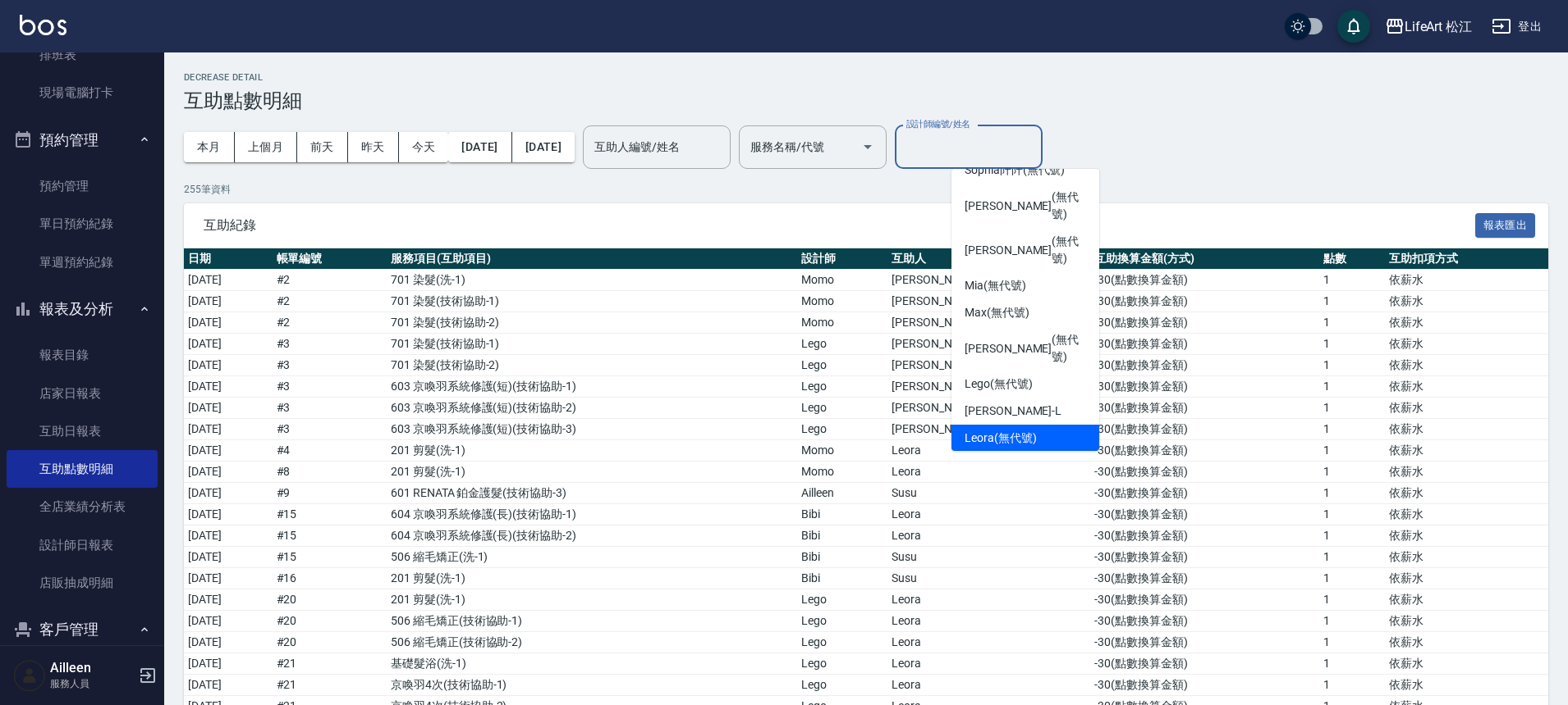
scroll to position [175, 0]
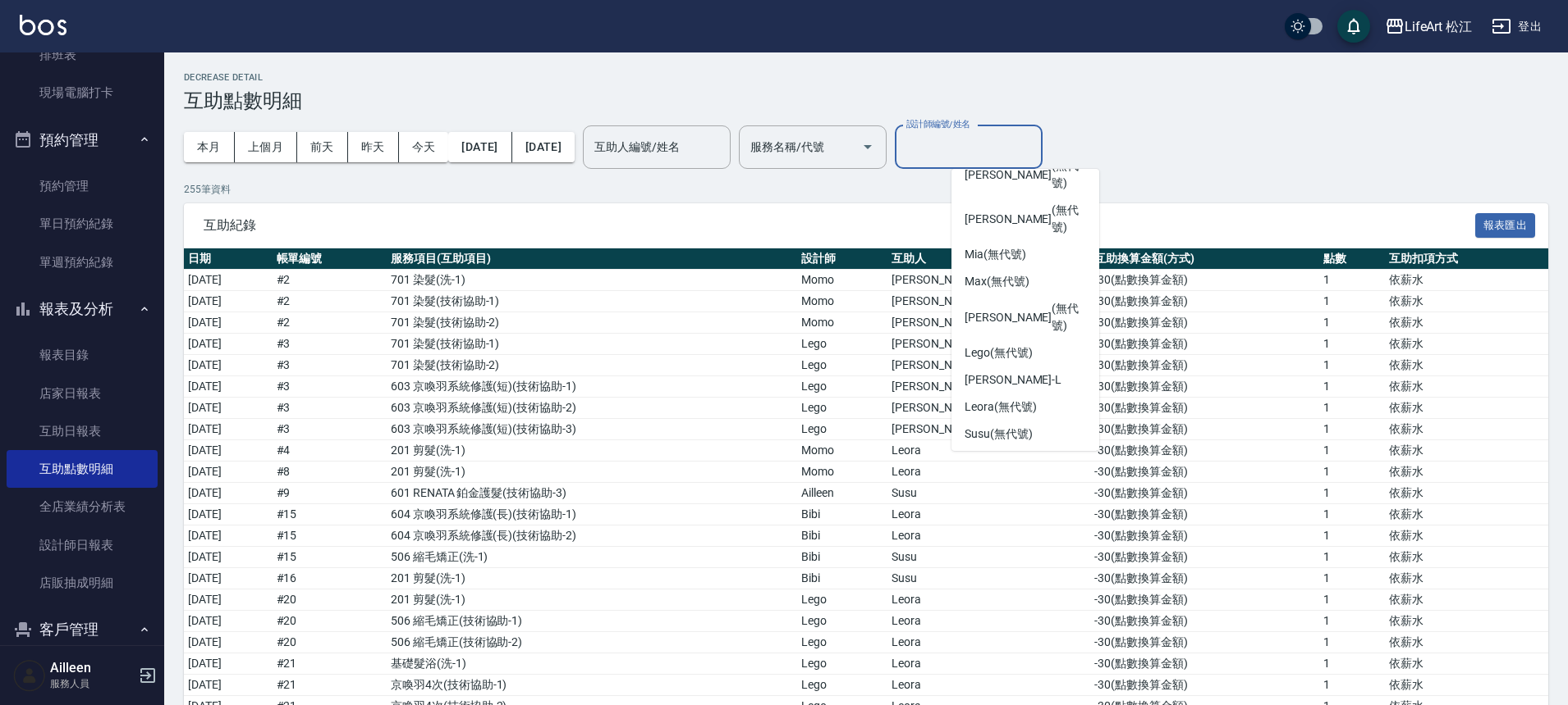
click at [994, 480] on span "Ailleen" at bounding box center [981, 488] width 33 height 17
type input "Ailleen(無代號)"
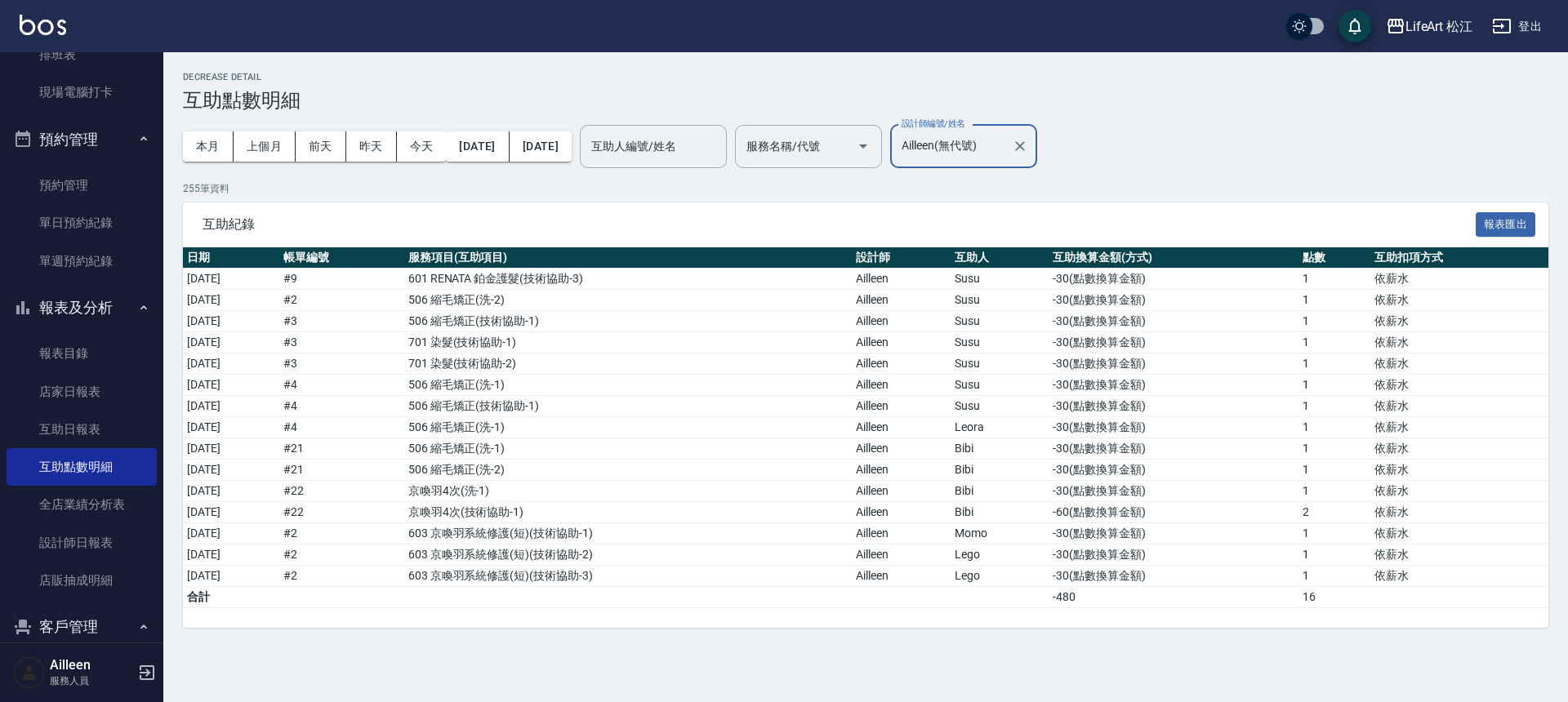
click at [1024, 145] on icon "Clear" at bounding box center [1020, 145] width 10 height 10
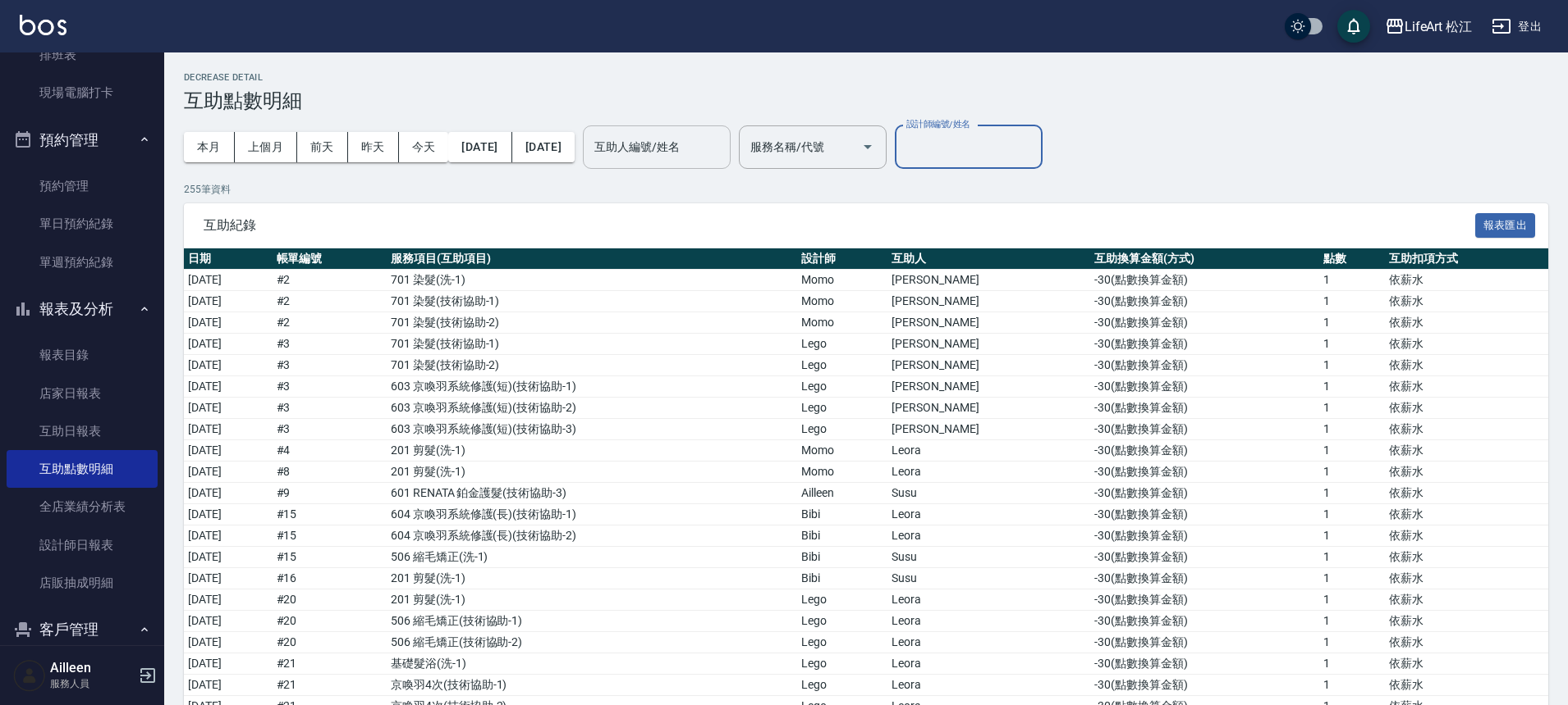
click at [723, 147] on input "互助人編號/姓名" at bounding box center [656, 147] width 133 height 29
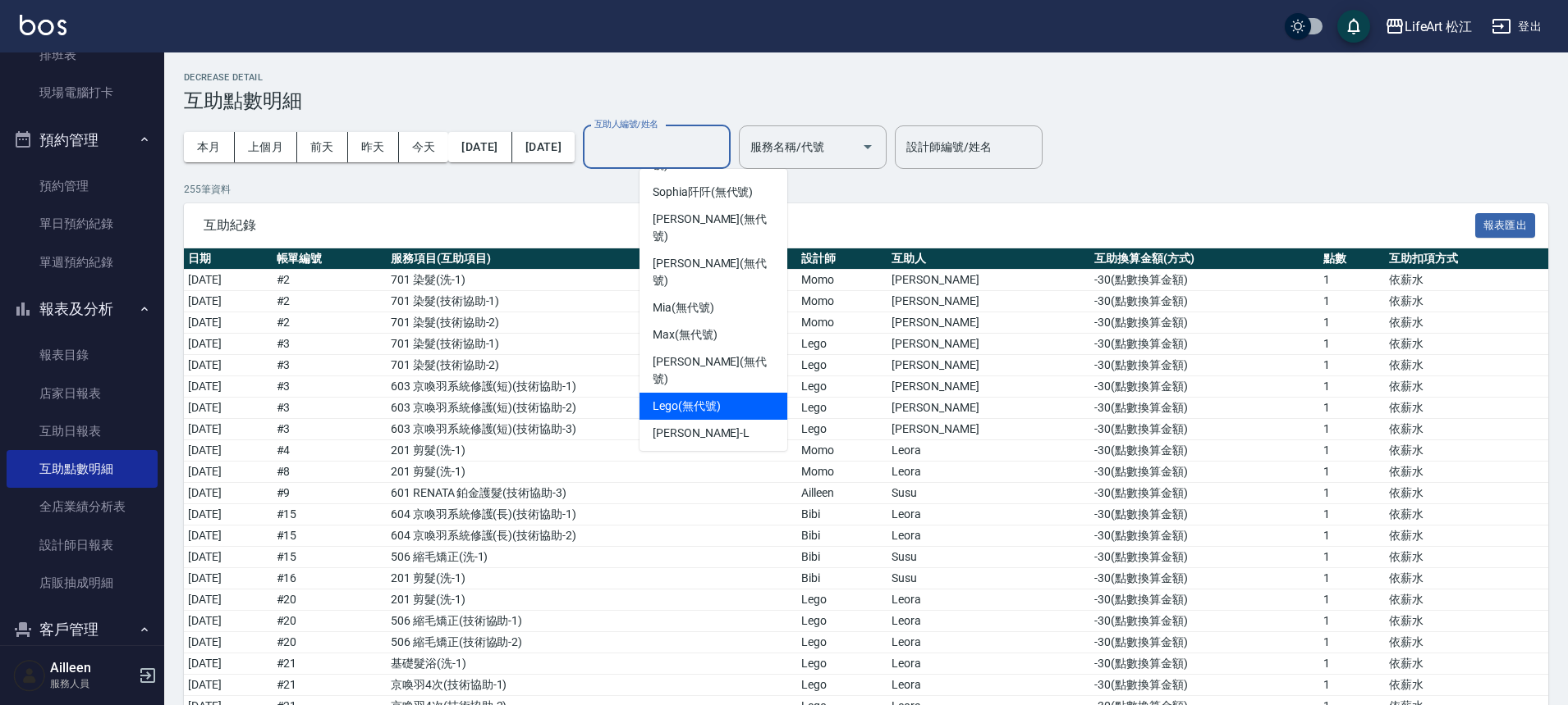
scroll to position [191, 0]
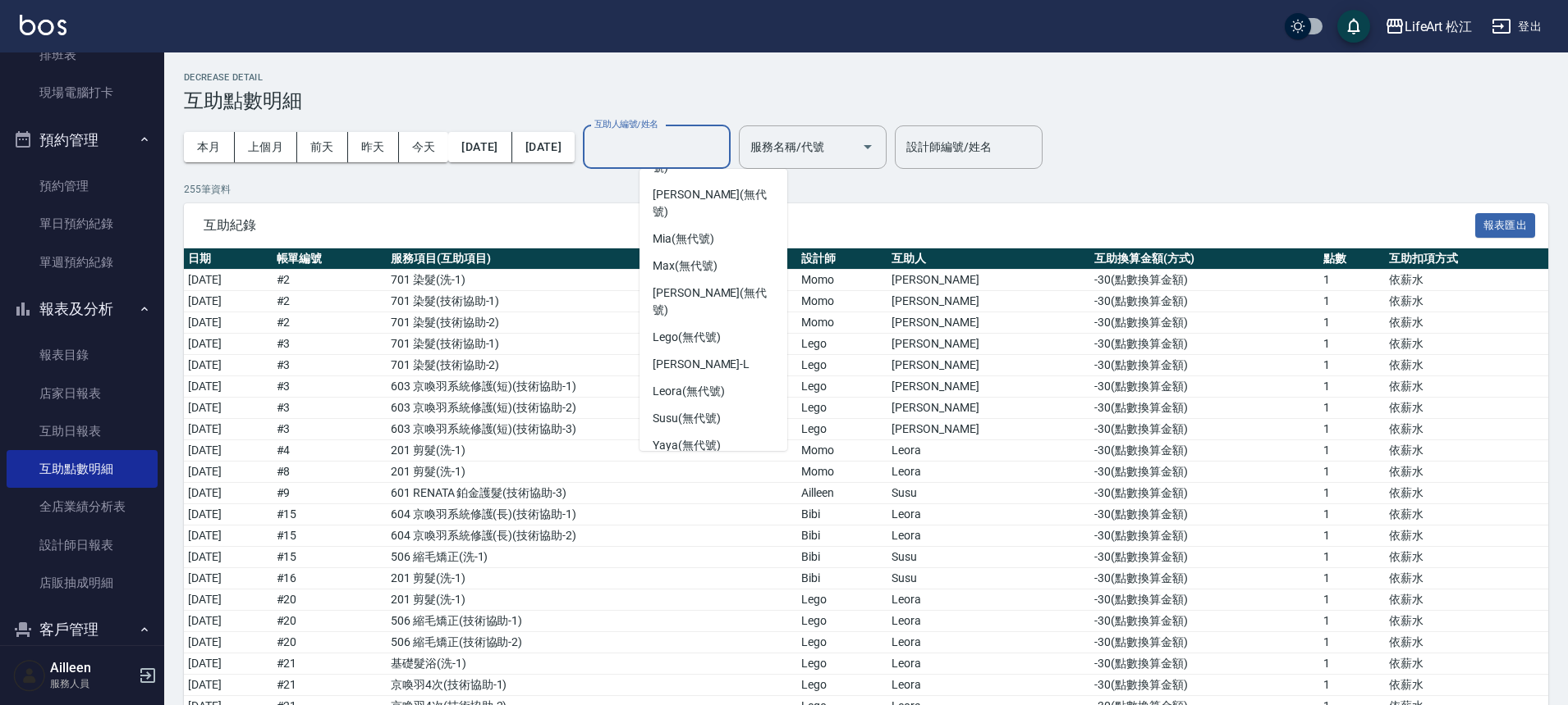
click at [682, 465] on span "Ailleen (無代號)" at bounding box center [690, 473] width 74 height 17
type input "Ailleen(無代號)"
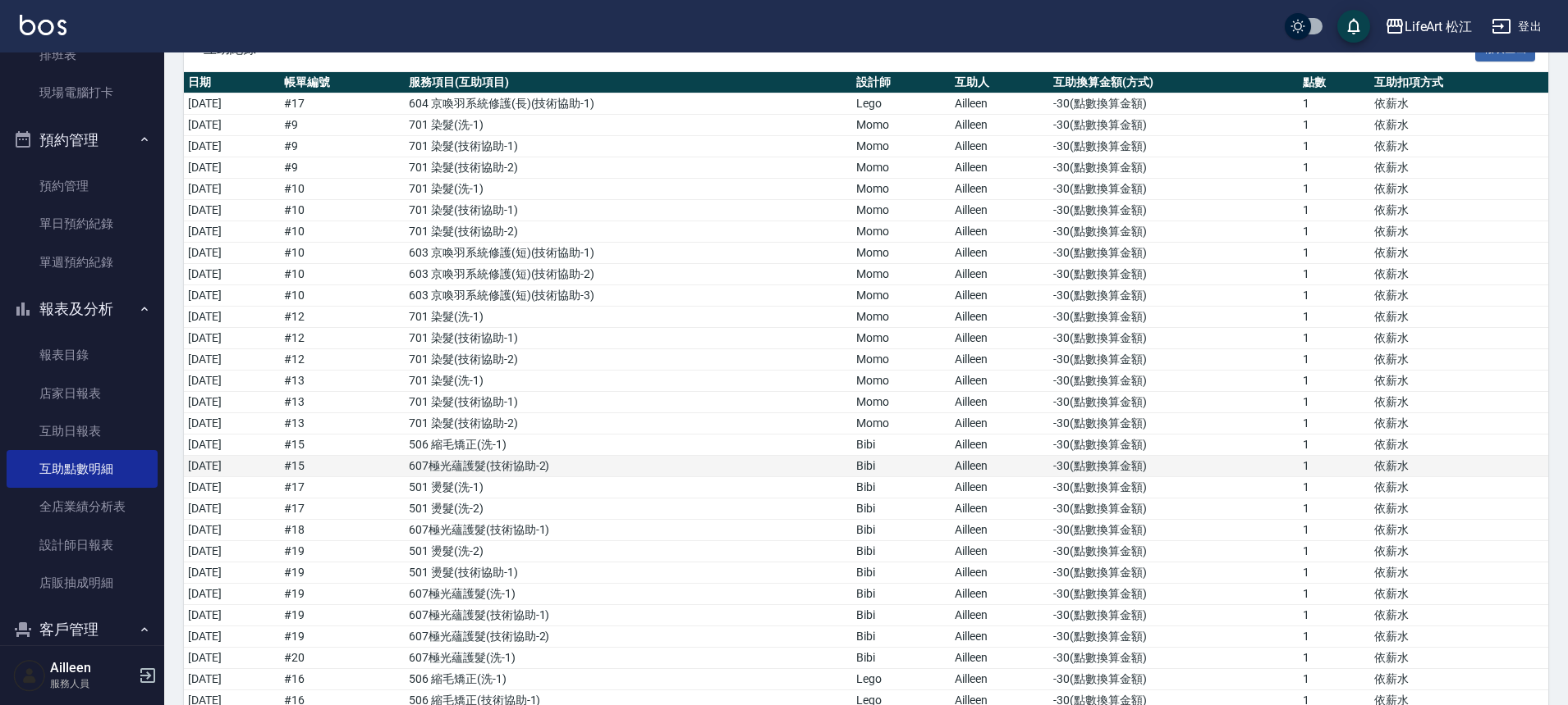
scroll to position [393, 0]
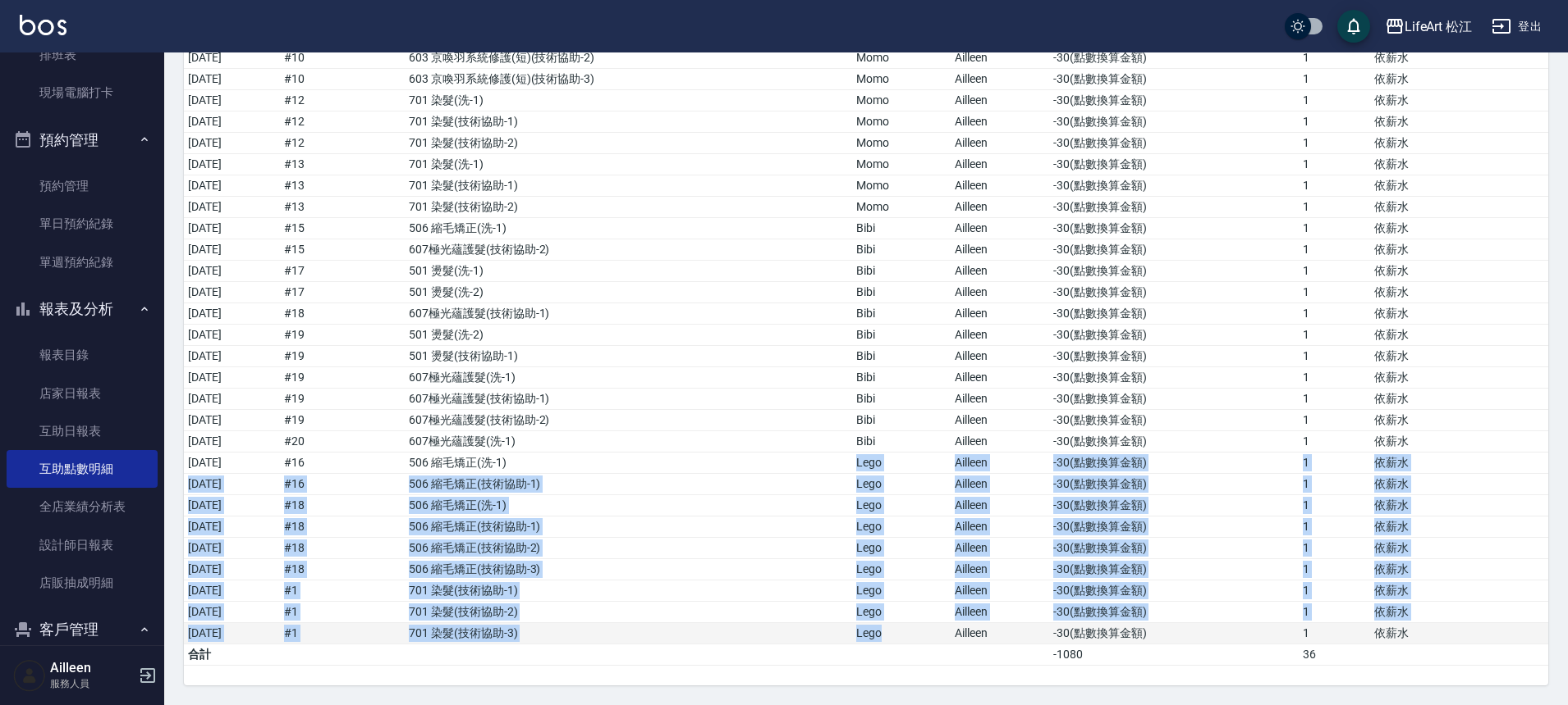
drag, startPoint x: 885, startPoint y: 465, endPoint x: 910, endPoint y: 634, distance: 170.8
click at [911, 635] on tbody "[DATE] # 17 604 京喚羽系統修護(長) ( 技術協助-1 ) Lego Ailleen -30 ( 點數換算金額 ) 1 依薪水 [DATE] …" at bounding box center [865, 271] width 1364 height 789
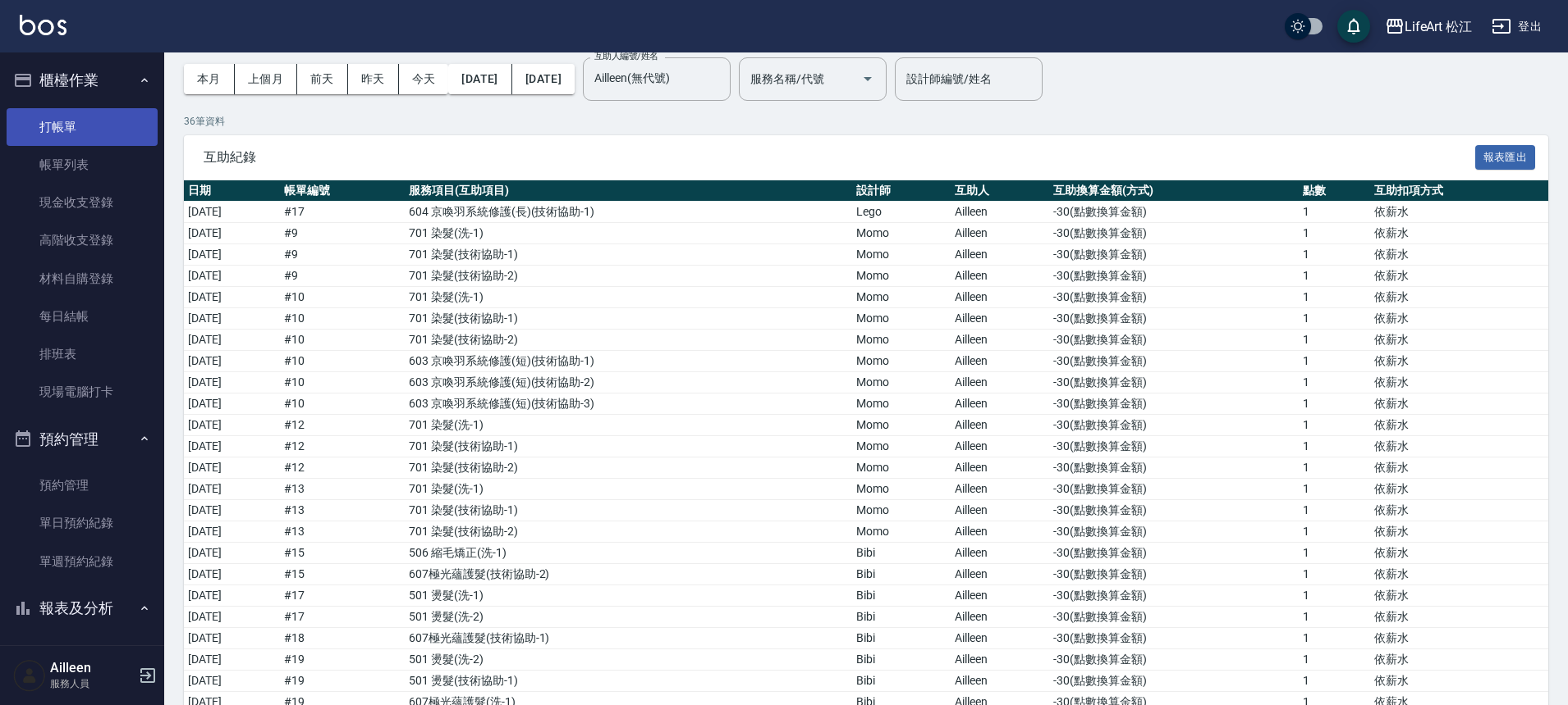
scroll to position [0, 0]
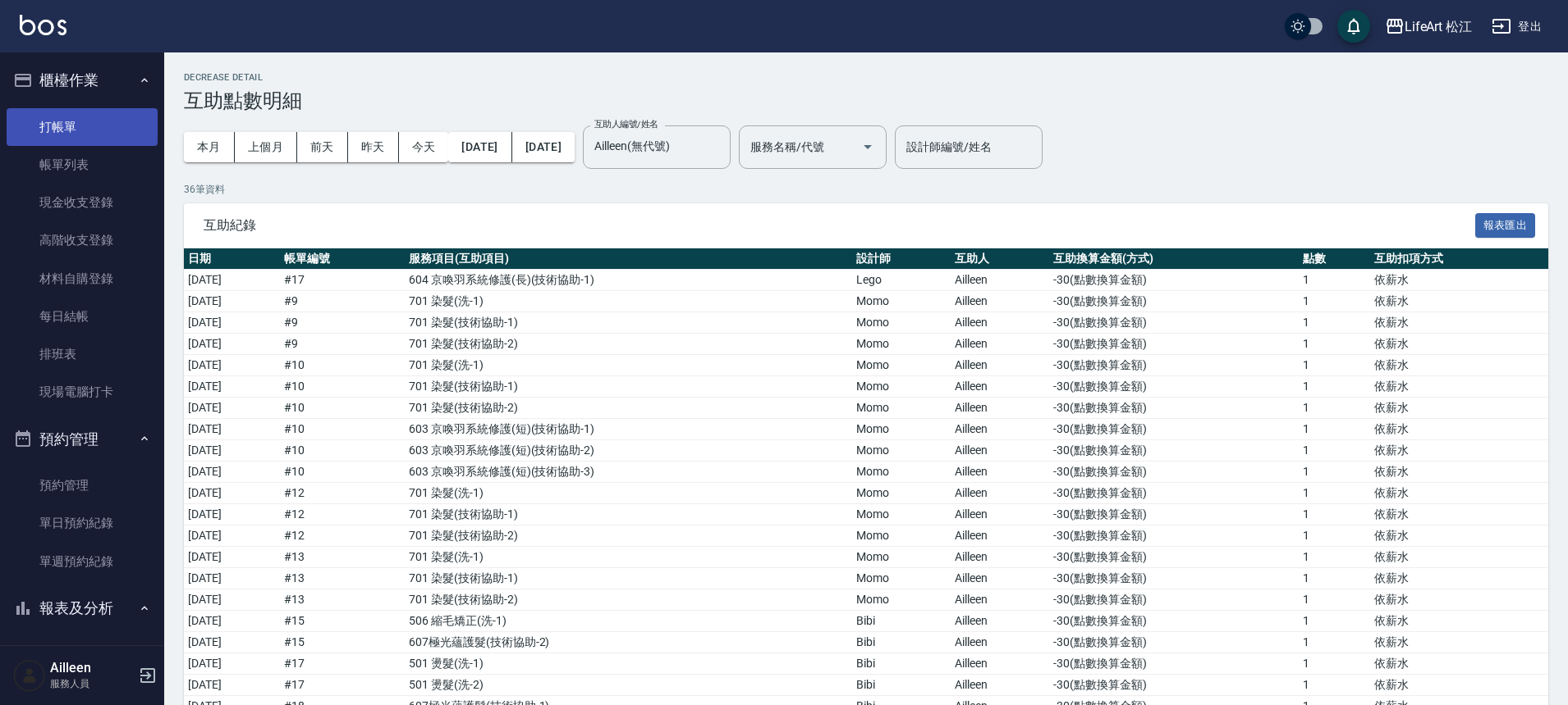
click at [81, 125] on link "打帳單" at bounding box center [82, 127] width 151 height 38
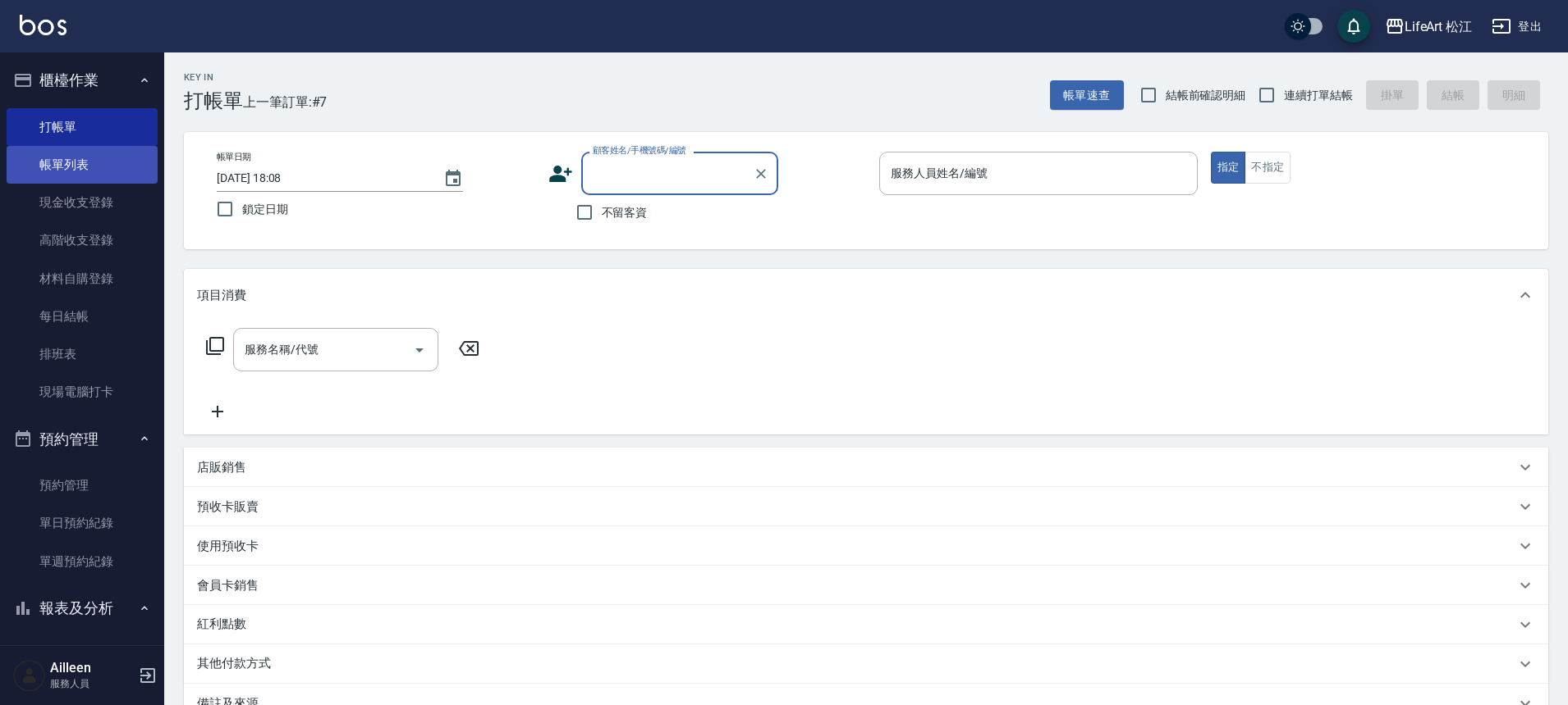
click at [77, 172] on link "帳單列表" at bounding box center [82, 165] width 151 height 38
